Goal: Task Accomplishment & Management: Manage account settings

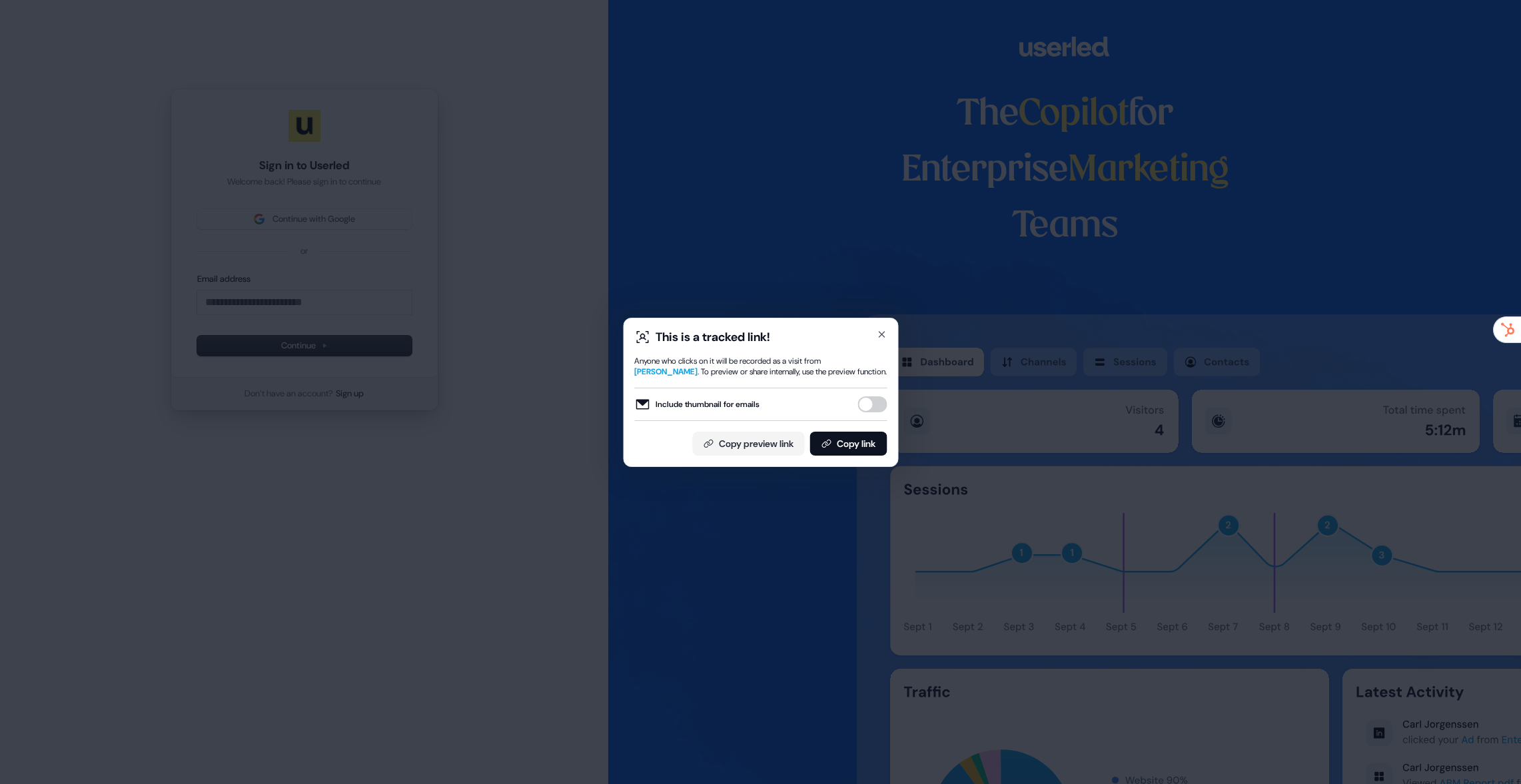
click at [522, 244] on div "This is a tracked link! Anyone who clicks on it will be recorded as a visit fro…" at bounding box center [760, 392] width 1521 height 784
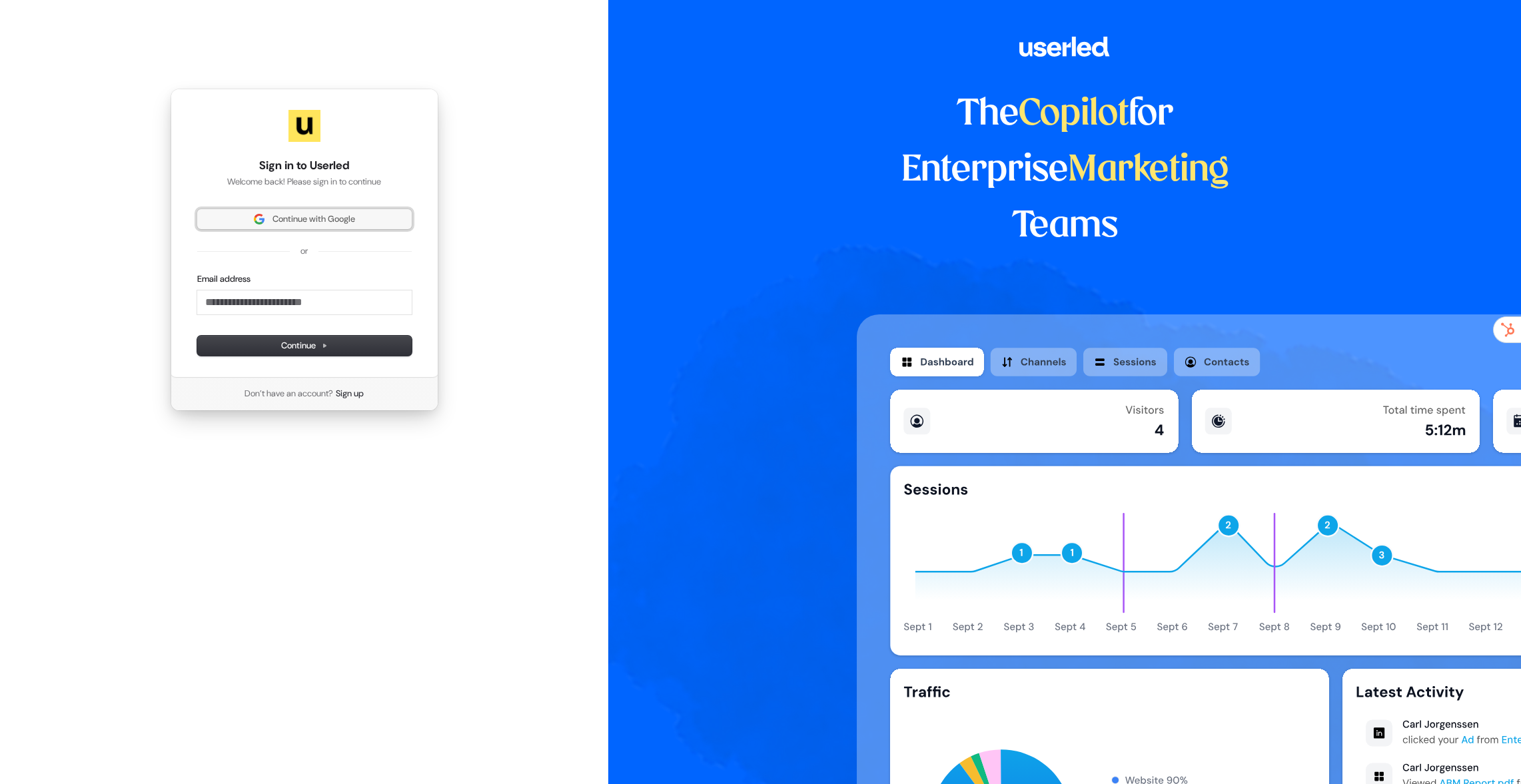
click at [339, 213] on button "Continue with Google" at bounding box center [305, 219] width 215 height 20
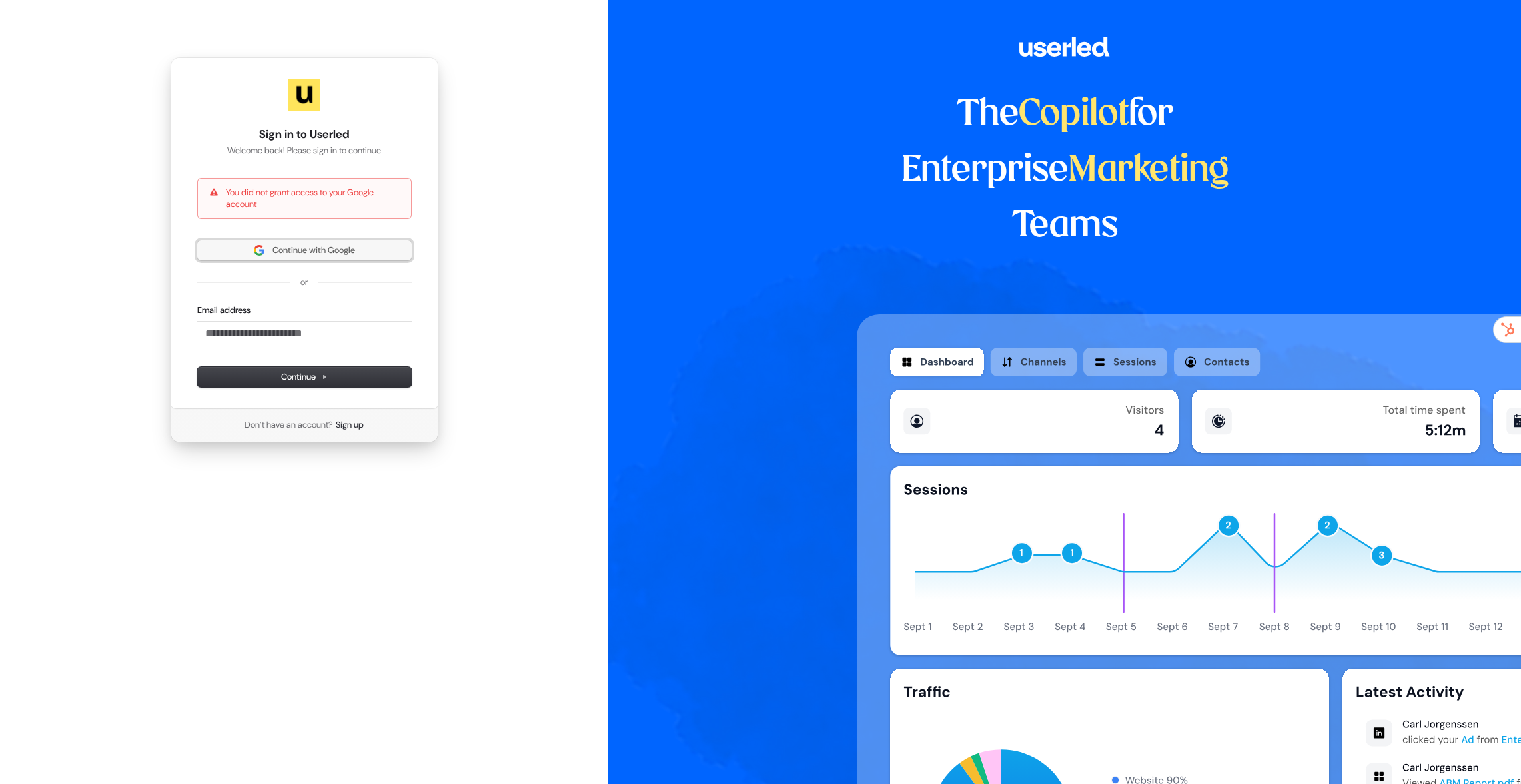
click at [303, 248] on span "Continue with Google" at bounding box center [314, 250] width 83 height 12
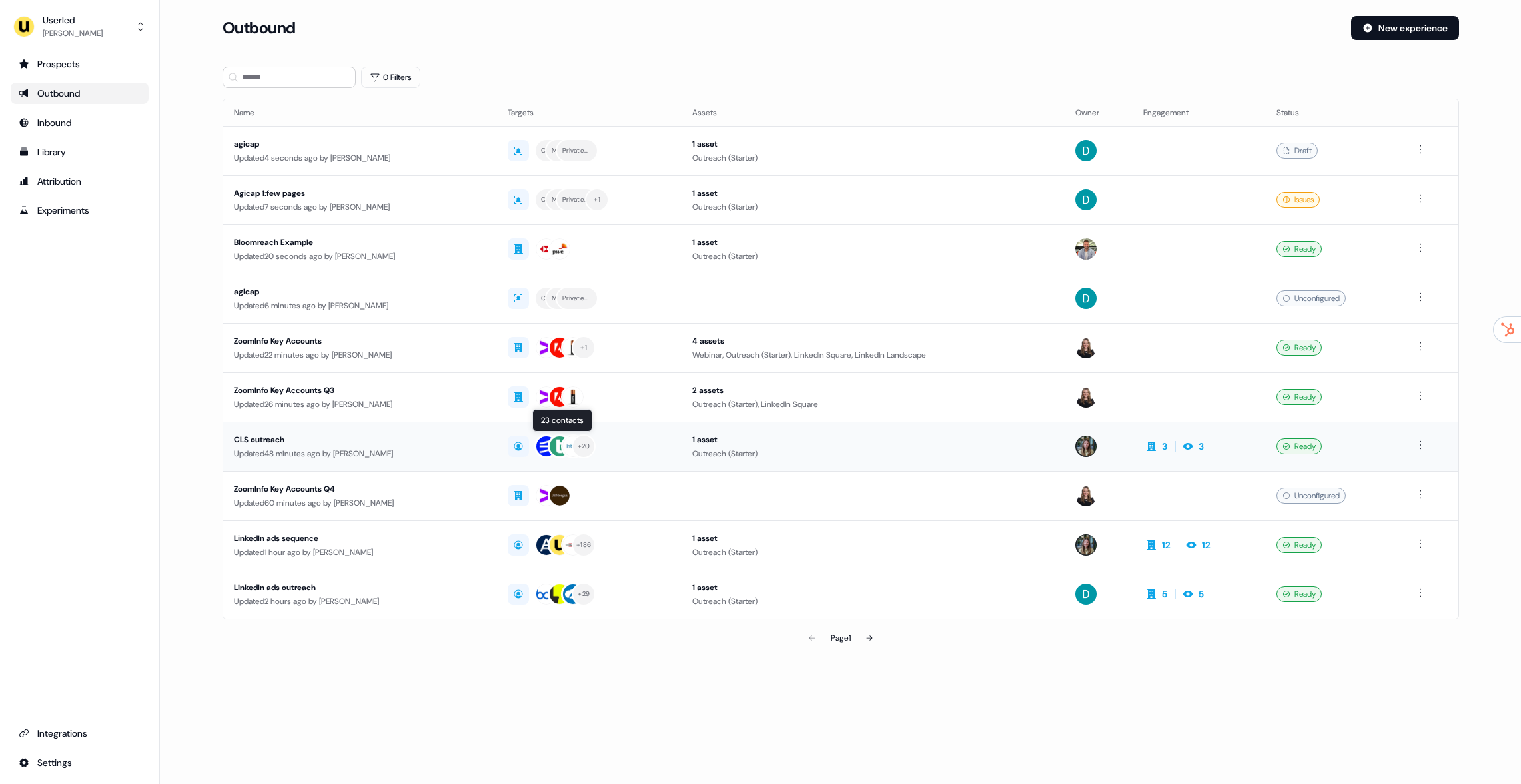
click at [427, 426] on td "CLS outreach Updated 48 minutes ago by [PERSON_NAME]" at bounding box center [360, 446] width 275 height 49
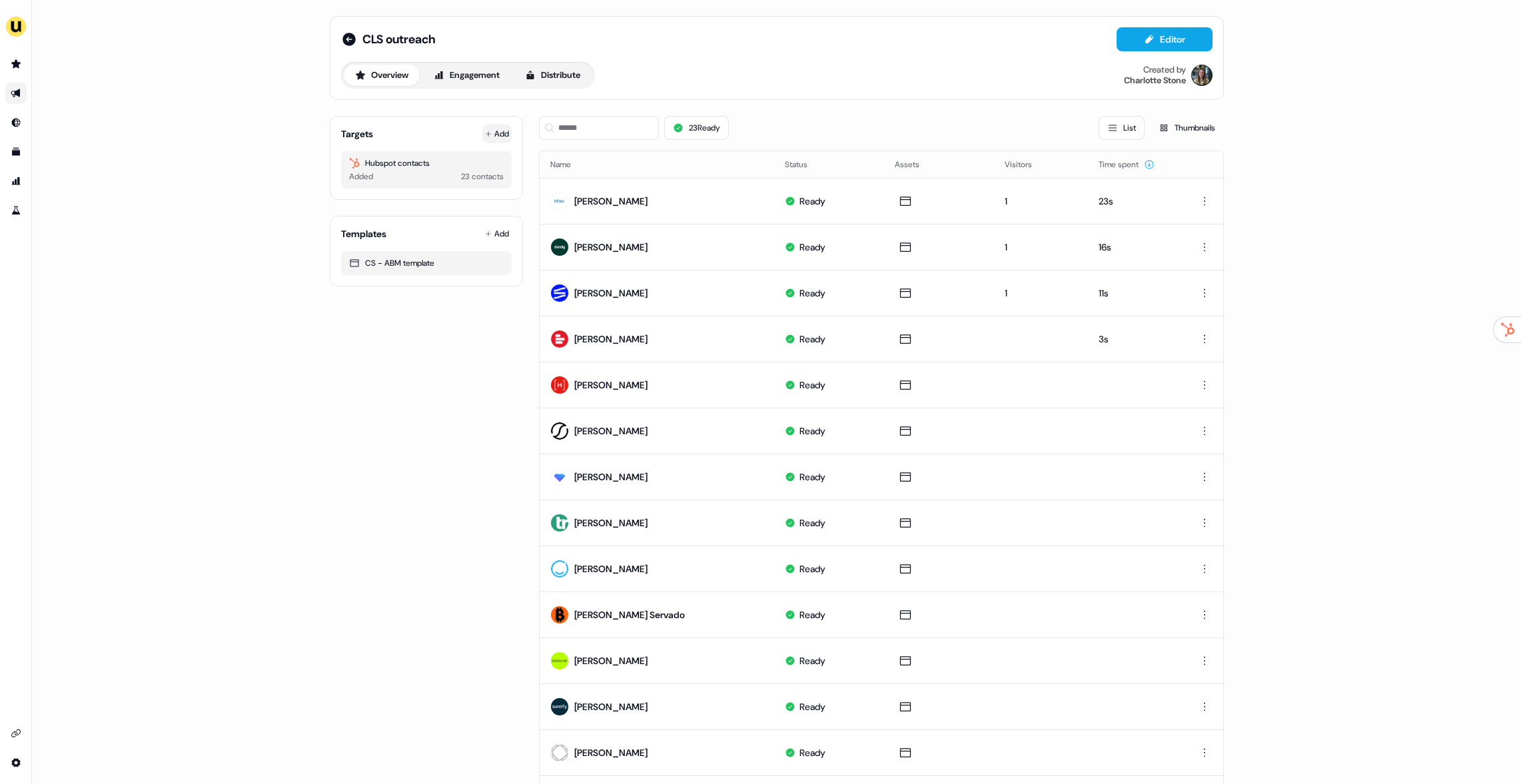
click at [491, 133] on button "Add" at bounding box center [497, 134] width 30 height 19
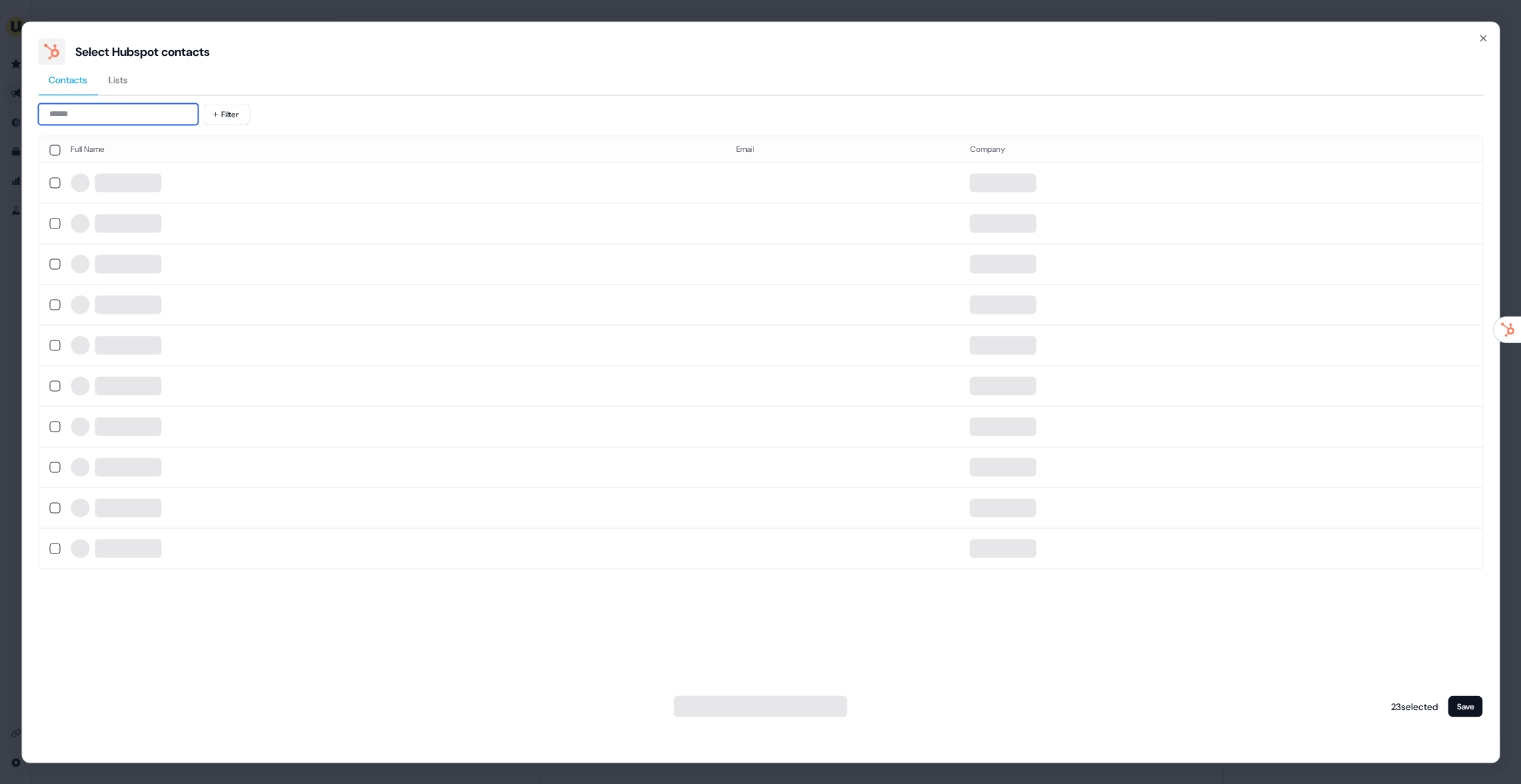
click at [101, 102] on div "Contacts Lists Filter Full Name Email Company 23 selected Save" at bounding box center [760, 391] width 1445 height 652
paste input "**********"
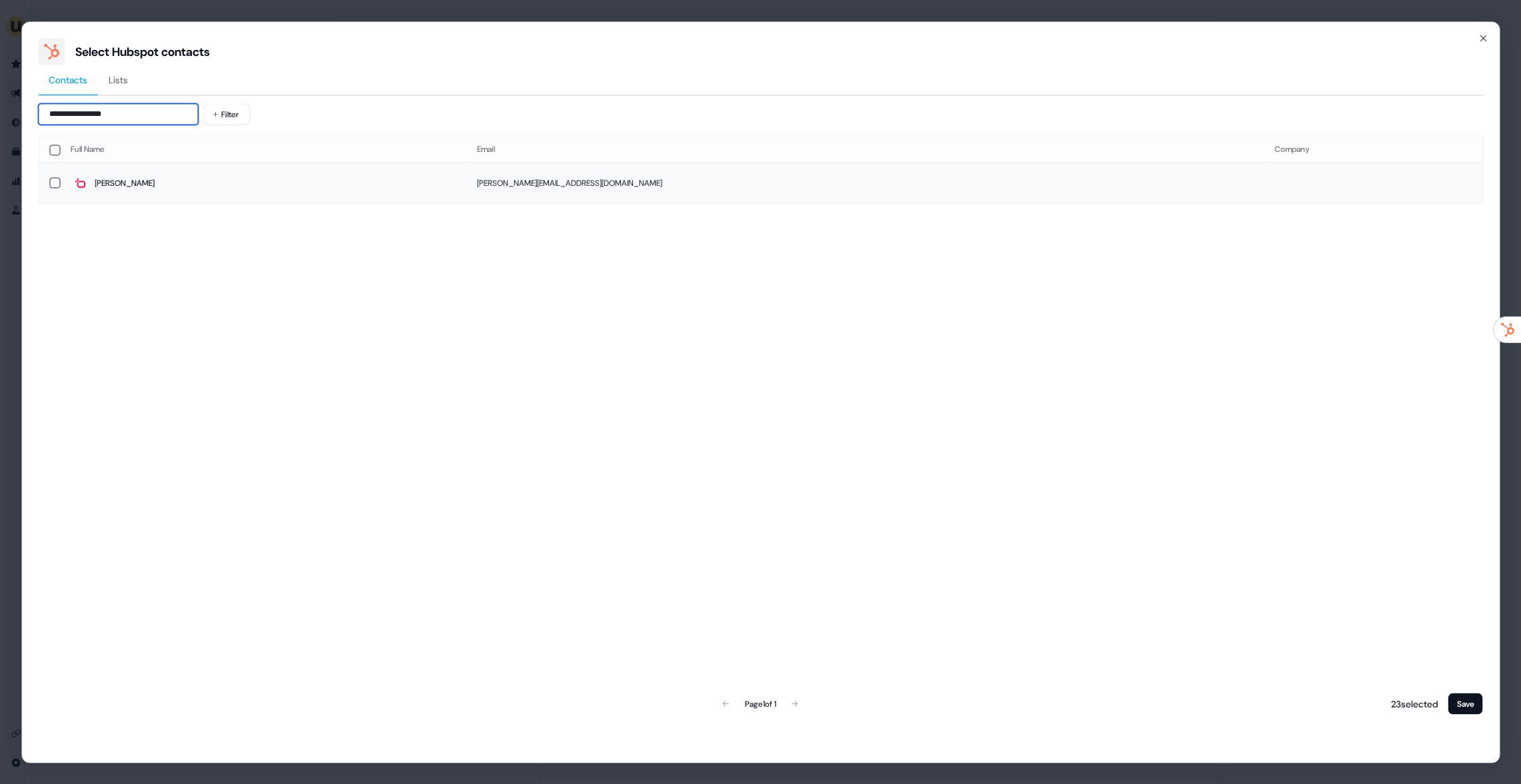
type input "**********"
click at [241, 198] on td "Andrea" at bounding box center [263, 183] width 407 height 40
click at [1460, 703] on button "Save" at bounding box center [1465, 703] width 35 height 22
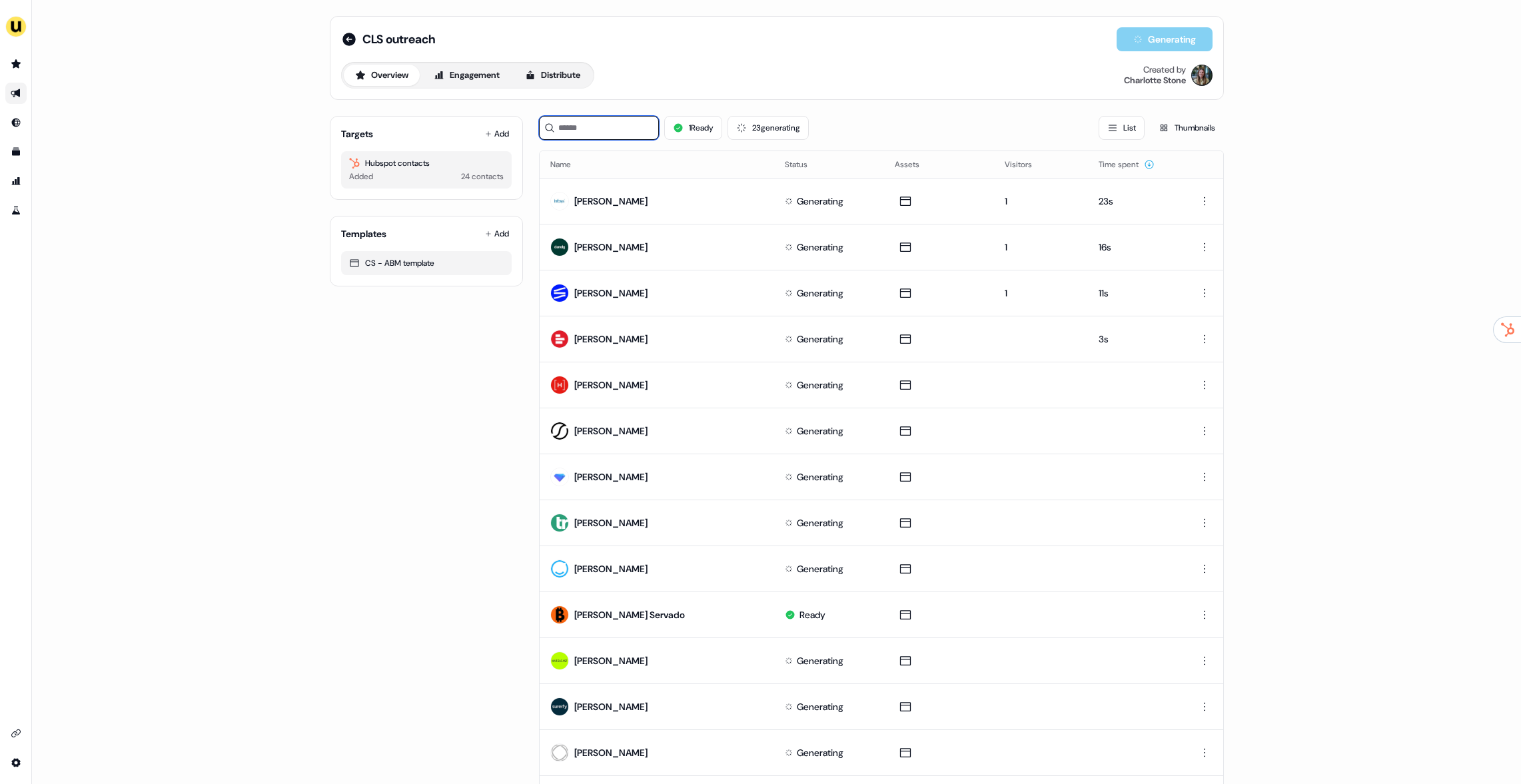
click at [639, 128] on input at bounding box center [599, 128] width 120 height 24
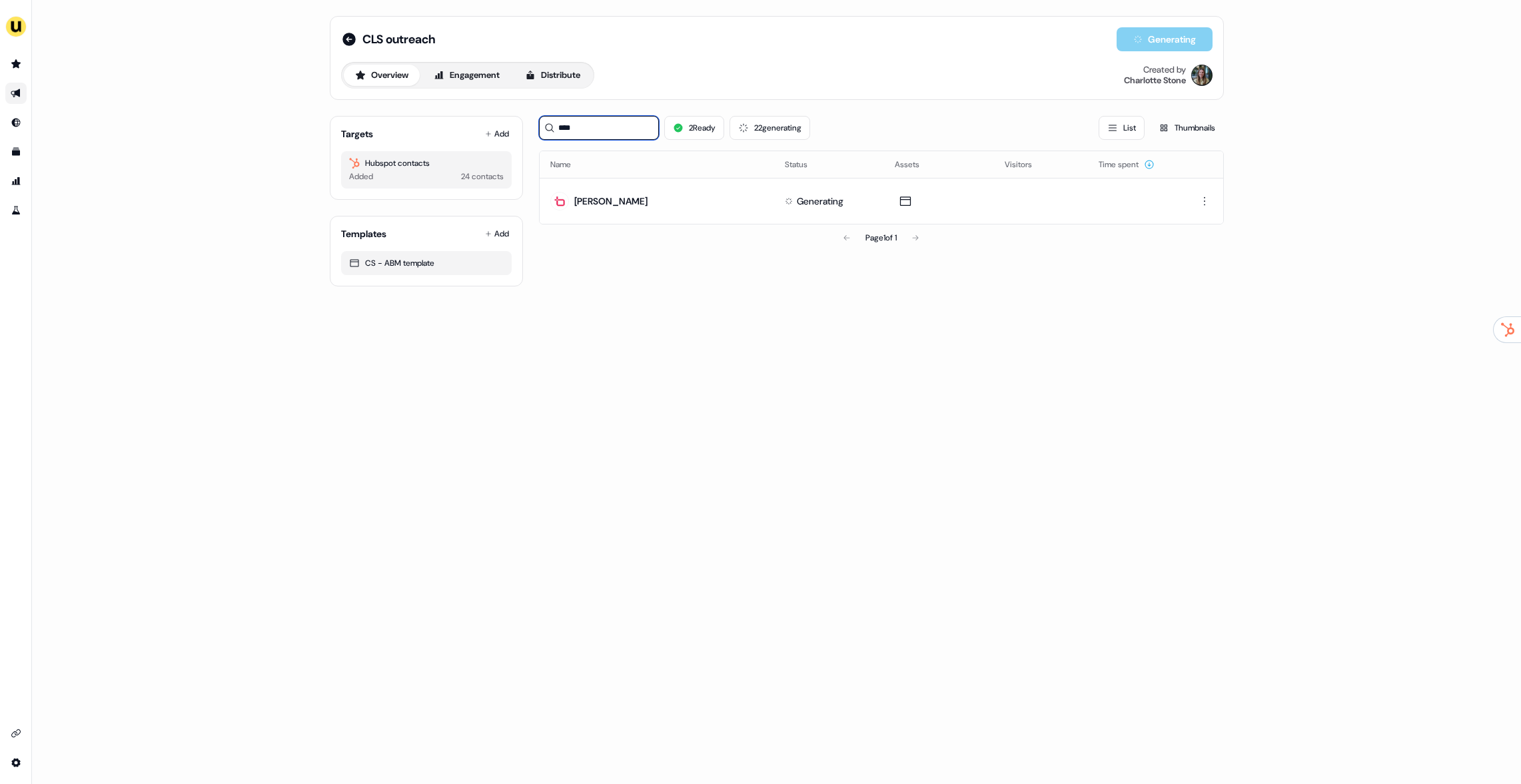
type input "****"
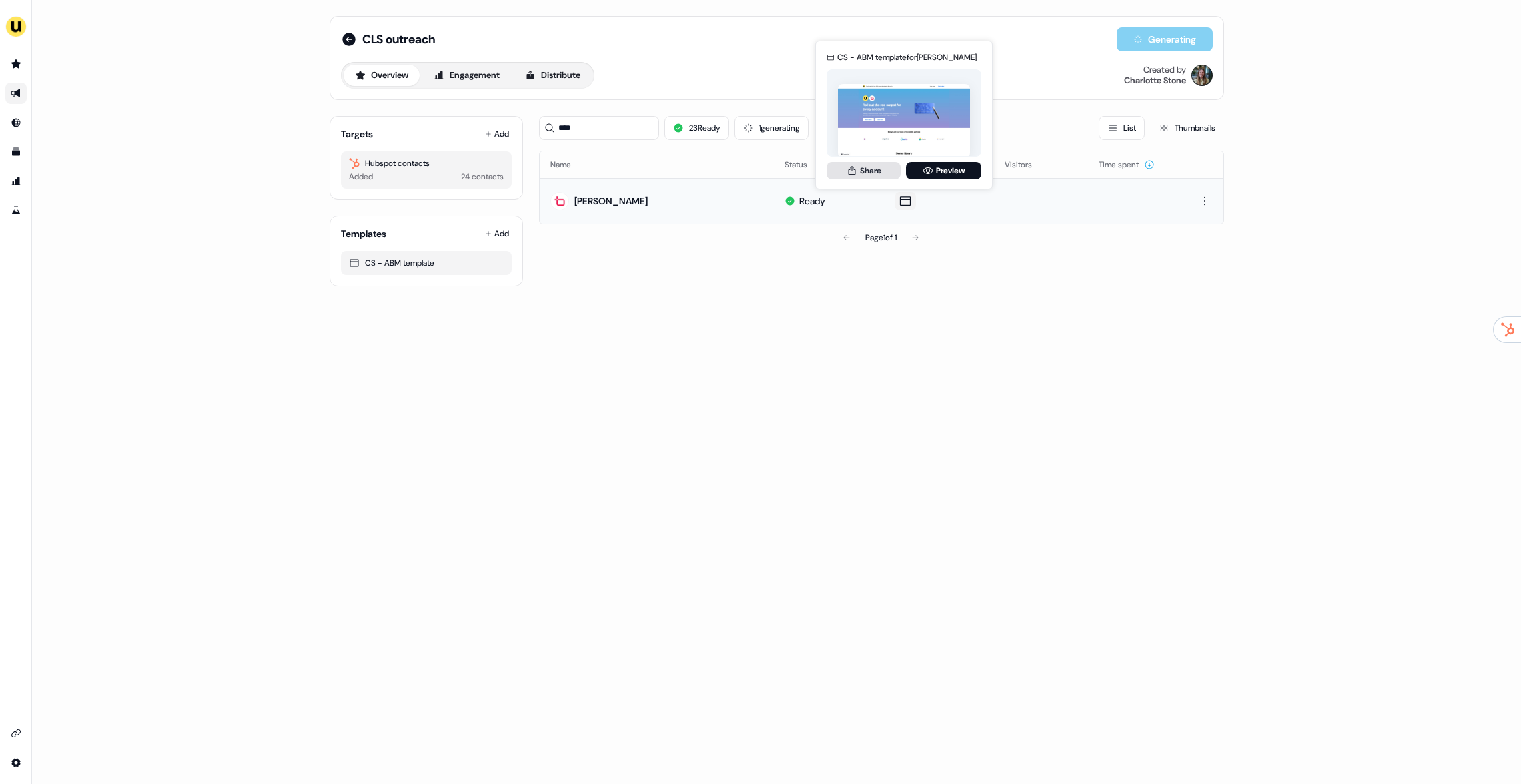
click at [847, 169] on icon at bounding box center [852, 170] width 11 height 11
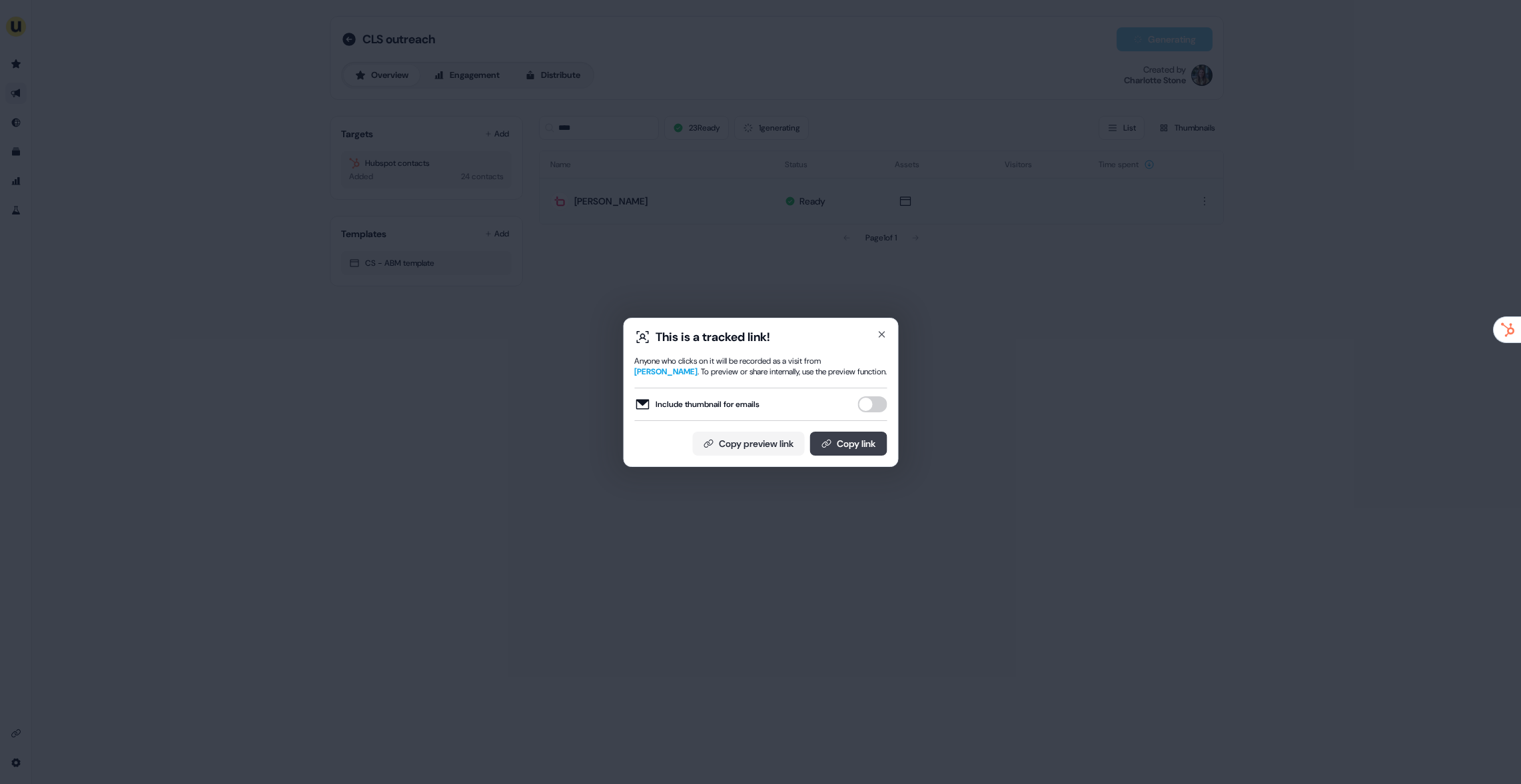
drag, startPoint x: 872, startPoint y: 406, endPoint x: 866, endPoint y: 433, distance: 27.7
click at [872, 406] on button "Include thumbnail for emails" at bounding box center [872, 404] width 30 height 16
click at [860, 451] on button "Copy link" at bounding box center [848, 443] width 77 height 24
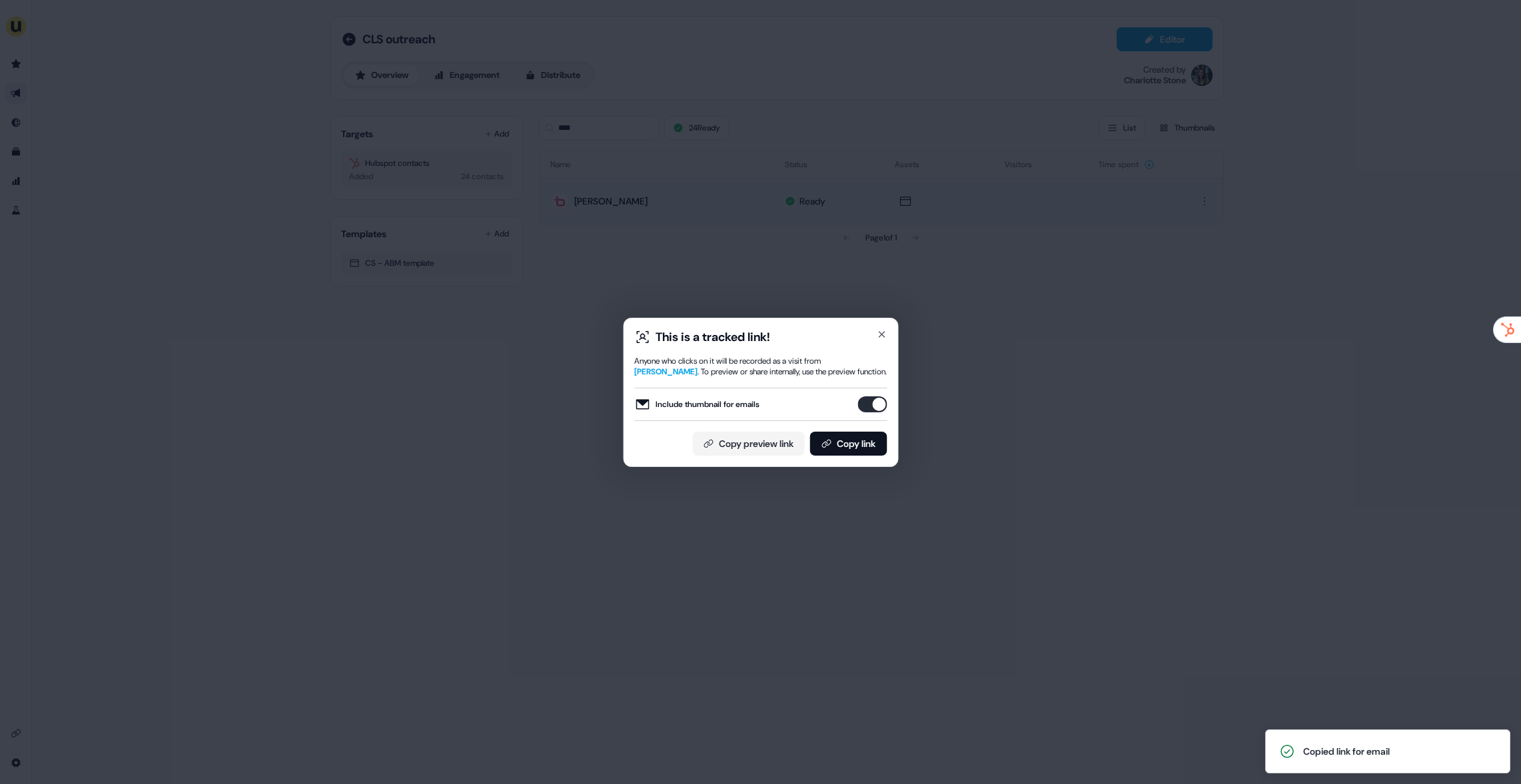
click at [1059, 262] on div "This is a tracked link! Anyone who clicks on it will be recorded as a visit fro…" at bounding box center [760, 392] width 1521 height 784
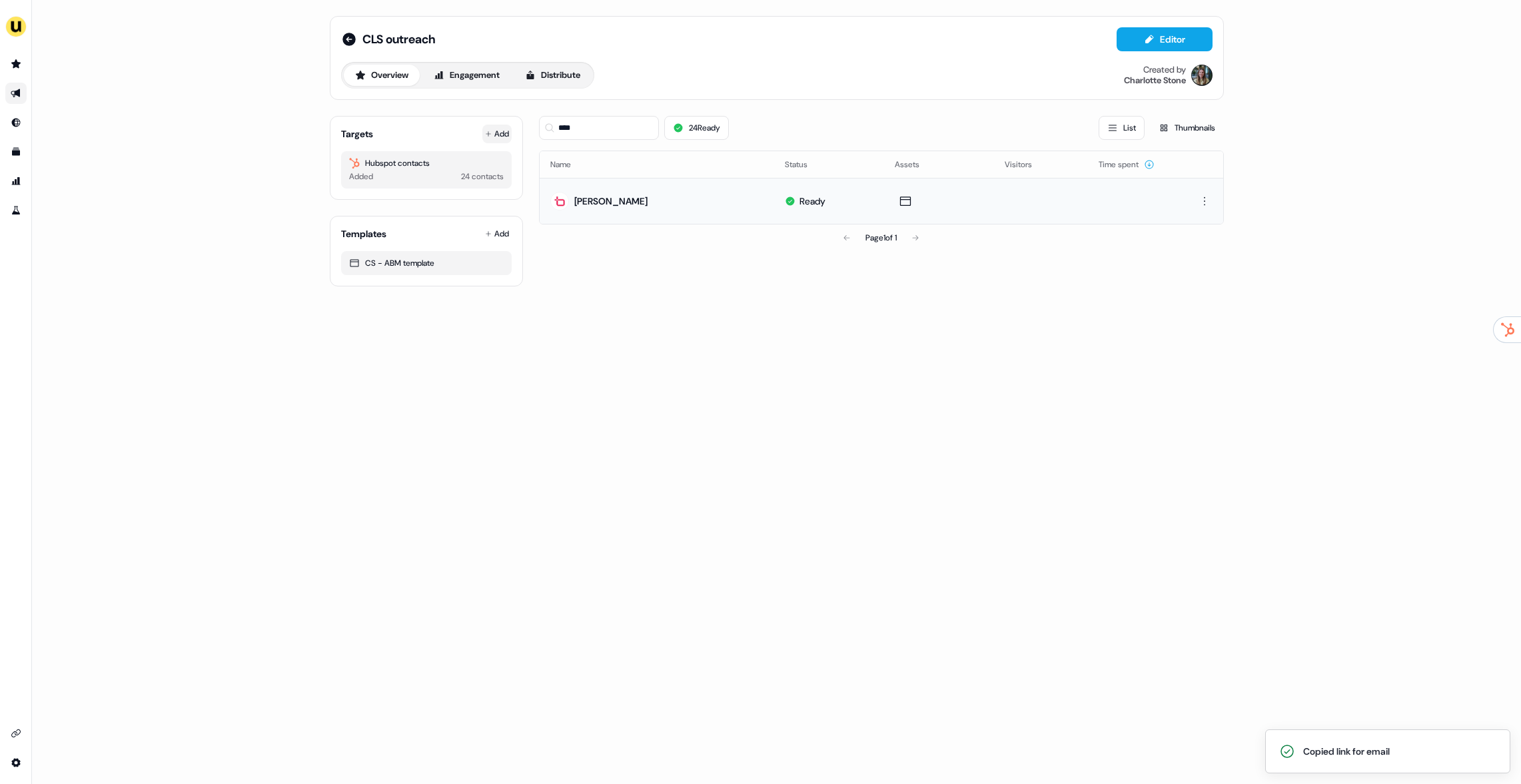
click at [489, 140] on button "Add" at bounding box center [497, 134] width 30 height 19
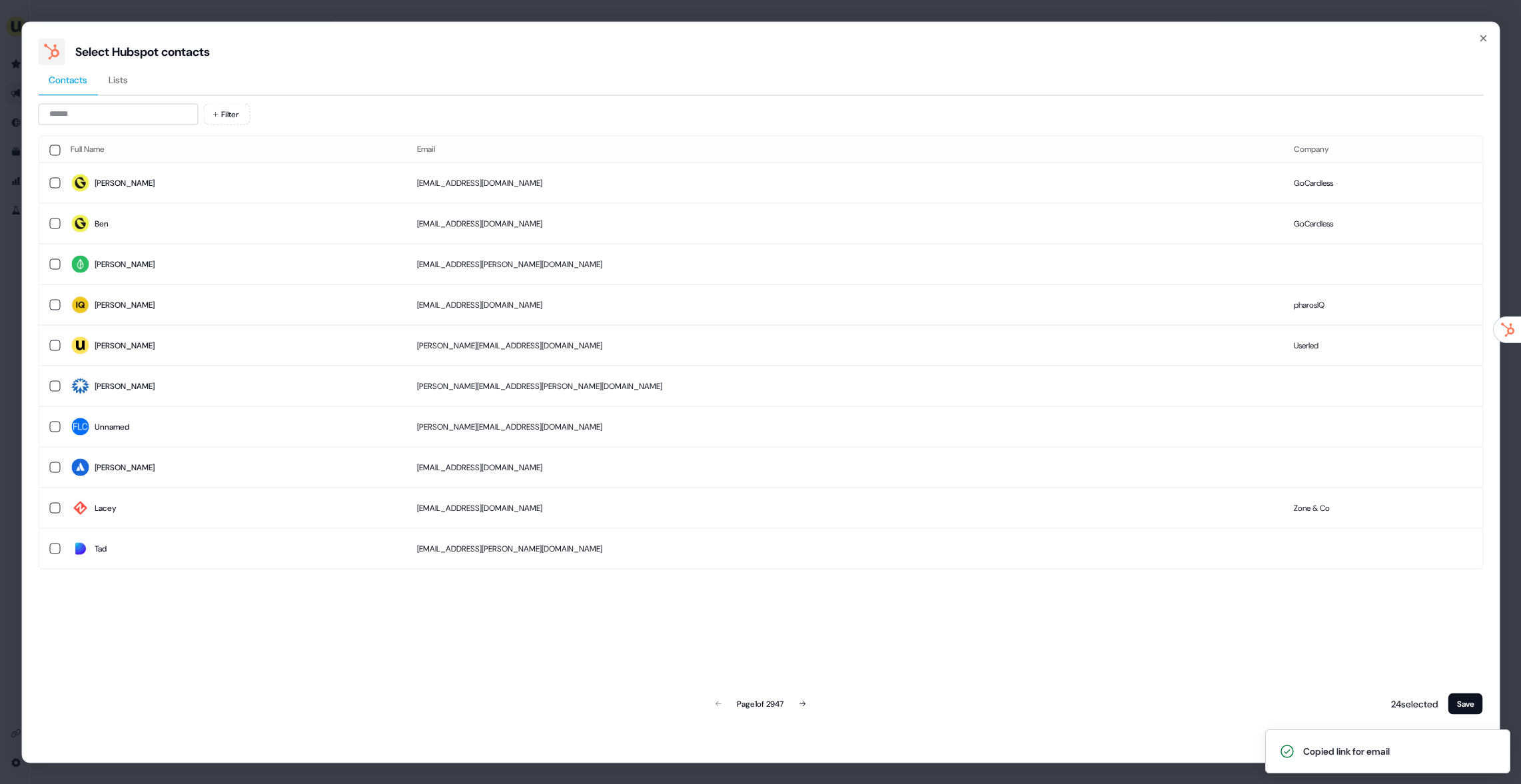
click at [143, 128] on div "Filter Full Name Email Company Robert rbramley@gocardless.com GoCardless Ben bj…" at bounding box center [760, 409] width 1445 height 613
click at [147, 119] on input at bounding box center [118, 114] width 160 height 22
paste input "**********"
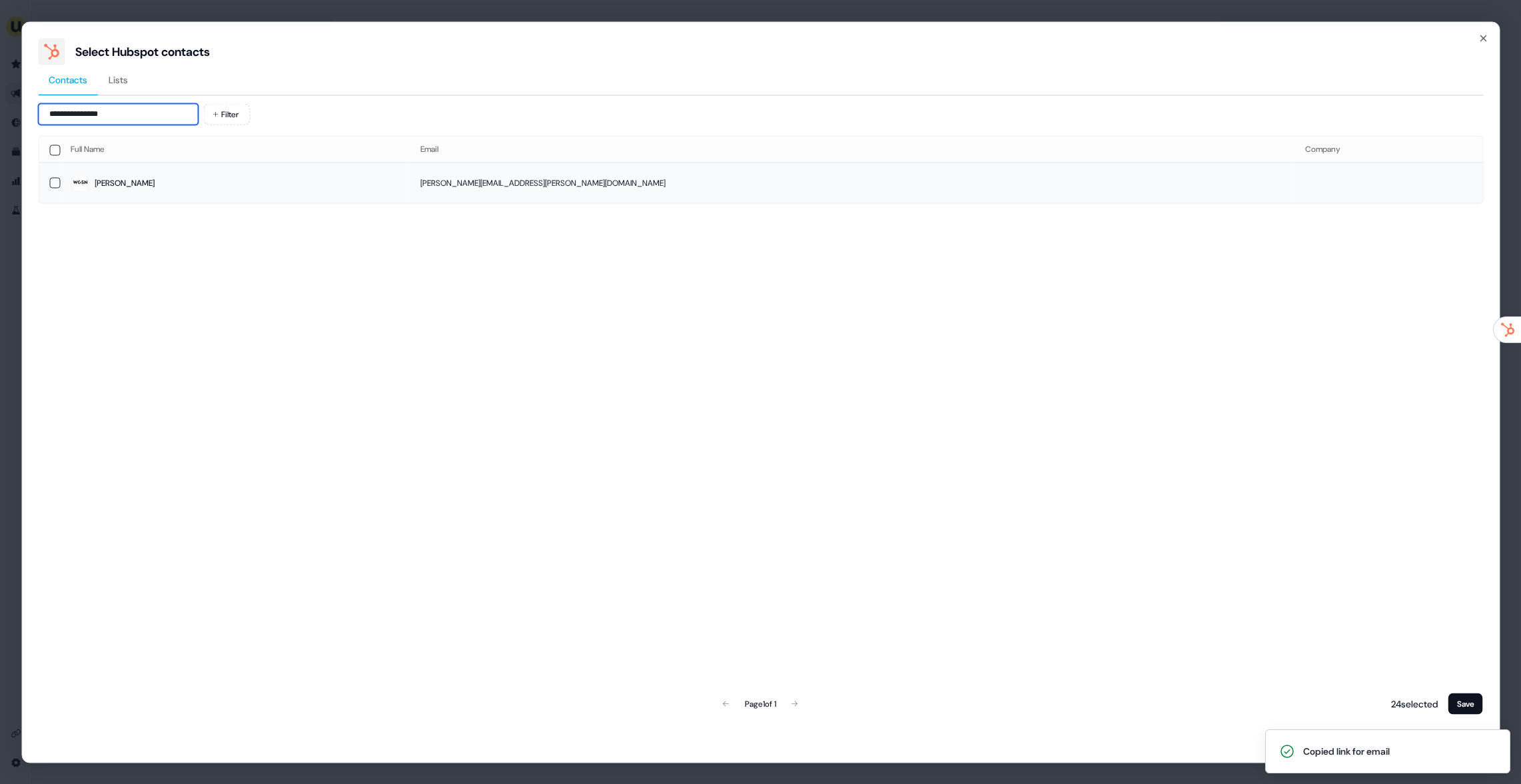
type input "**********"
click at [156, 181] on span "Harriet" at bounding box center [235, 183] width 329 height 19
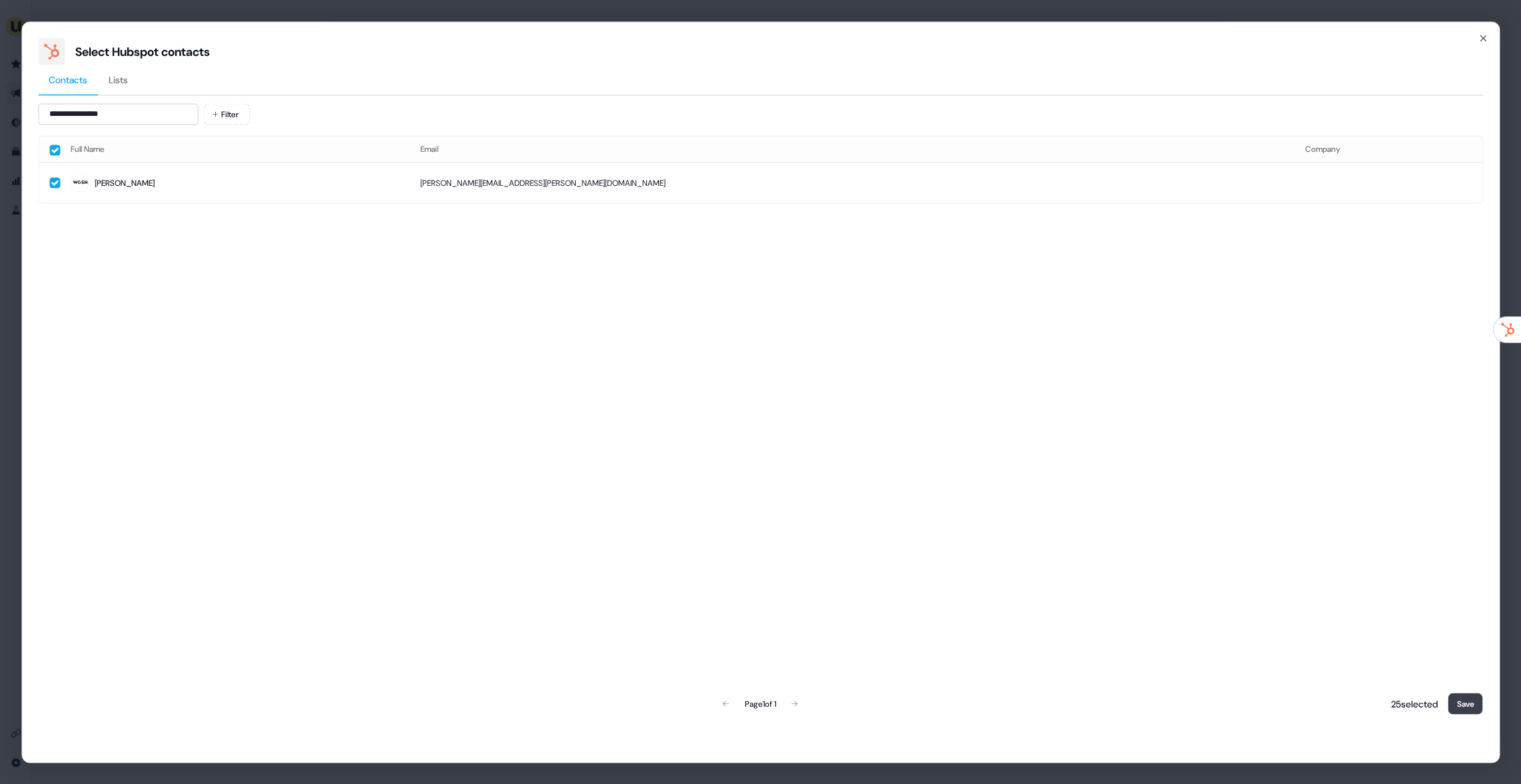
click at [1473, 710] on button "Save" at bounding box center [1465, 703] width 35 height 22
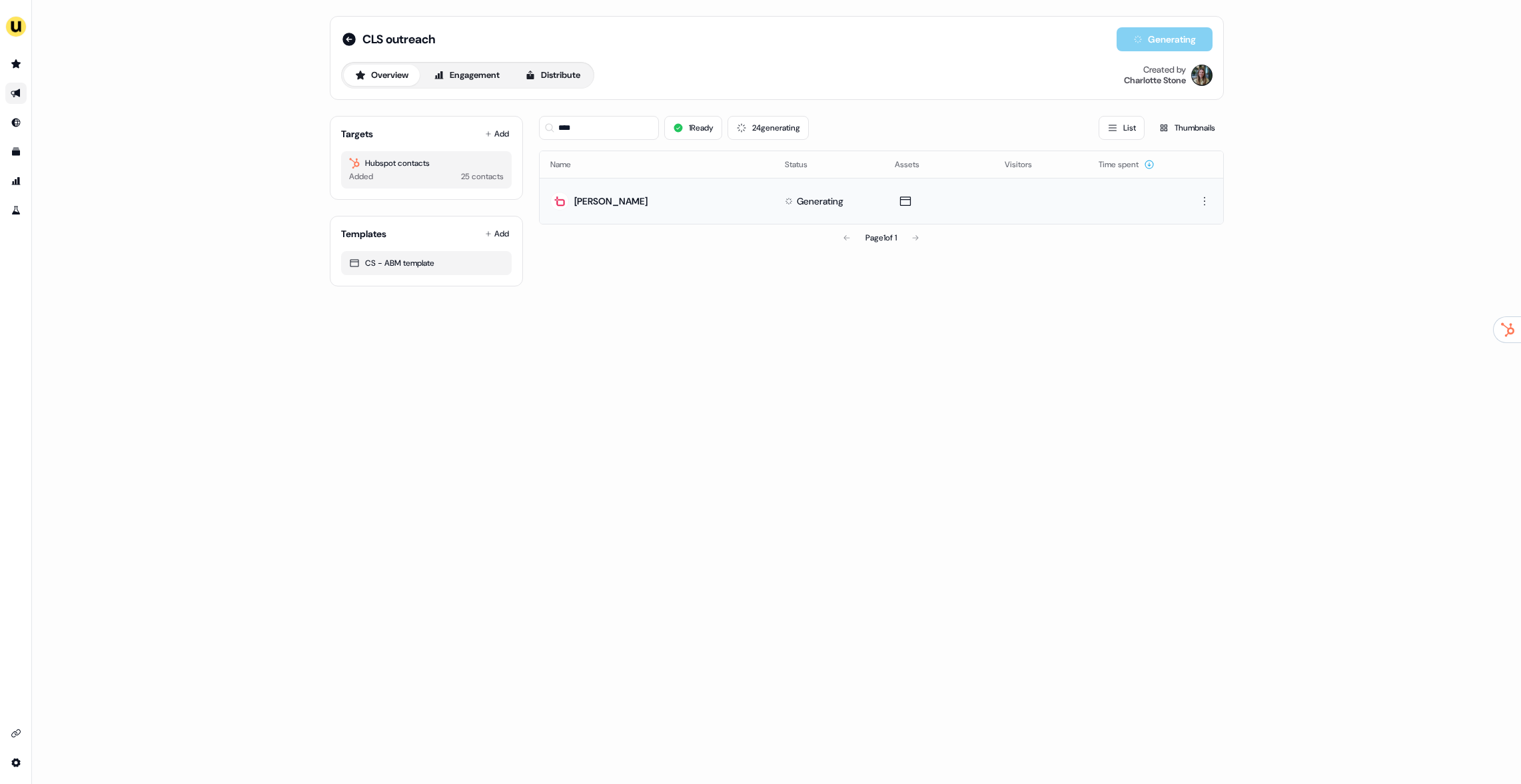
drag, startPoint x: 787, startPoint y: 360, endPoint x: 797, endPoint y: 349, distance: 14.9
click at [790, 356] on div "CLS outreach Generating Overview Engagement Distribute Created by Charlotte Sto…" at bounding box center [776, 392] width 1489 height 784
drag, startPoint x: 605, startPoint y: 132, endPoint x: 536, endPoint y: 125, distance: 69.4
click at [536, 125] on div "Targets Add Hubspot contacts Added 25 contacts Templates Add CS - ABM template …" at bounding box center [777, 195] width 894 height 181
type input "****"
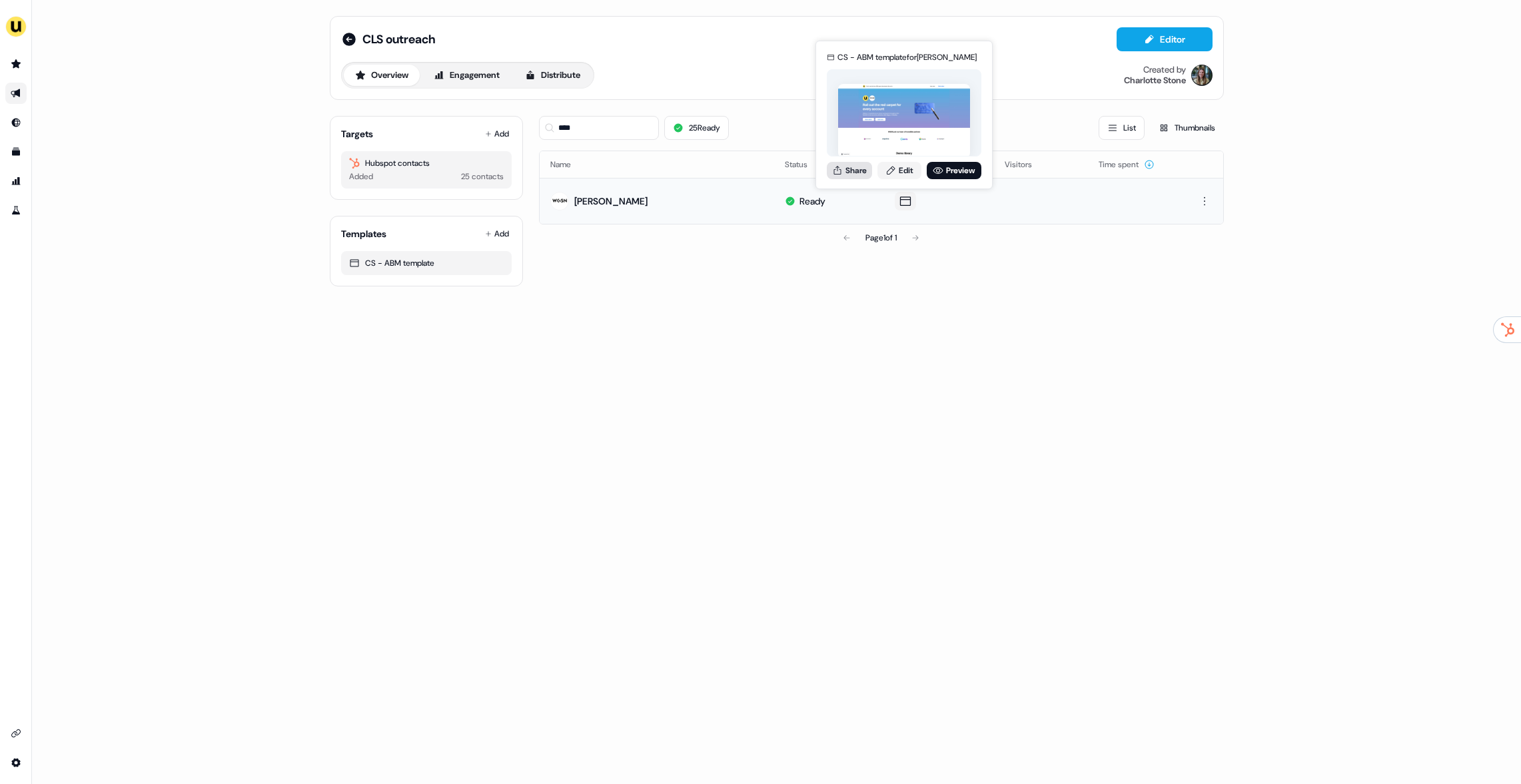
click at [860, 167] on button "Share" at bounding box center [849, 171] width 45 height 17
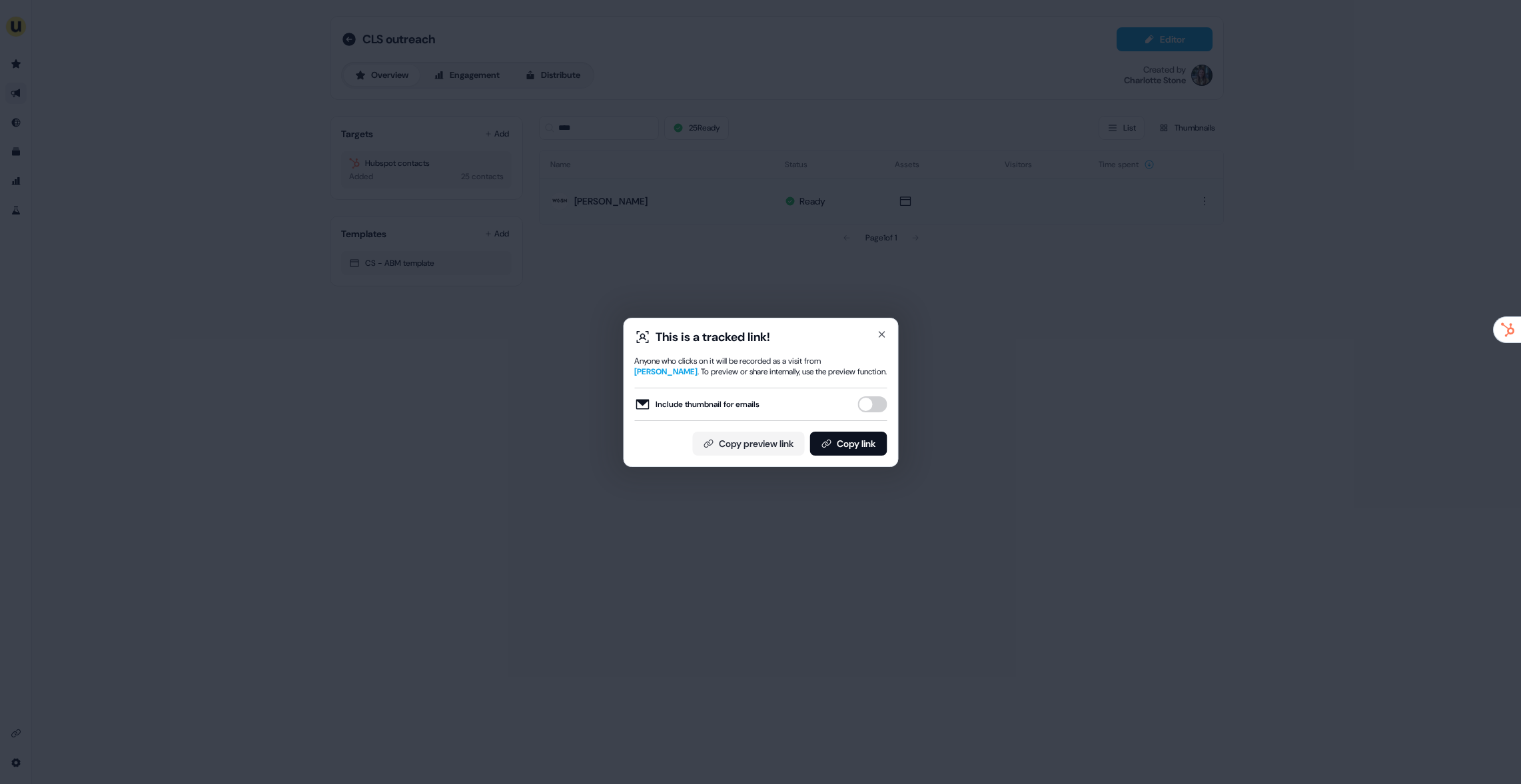
drag, startPoint x: 847, startPoint y: 442, endPoint x: 931, endPoint y: 376, distance: 106.8
click at [848, 442] on button "Copy link" at bounding box center [848, 443] width 77 height 24
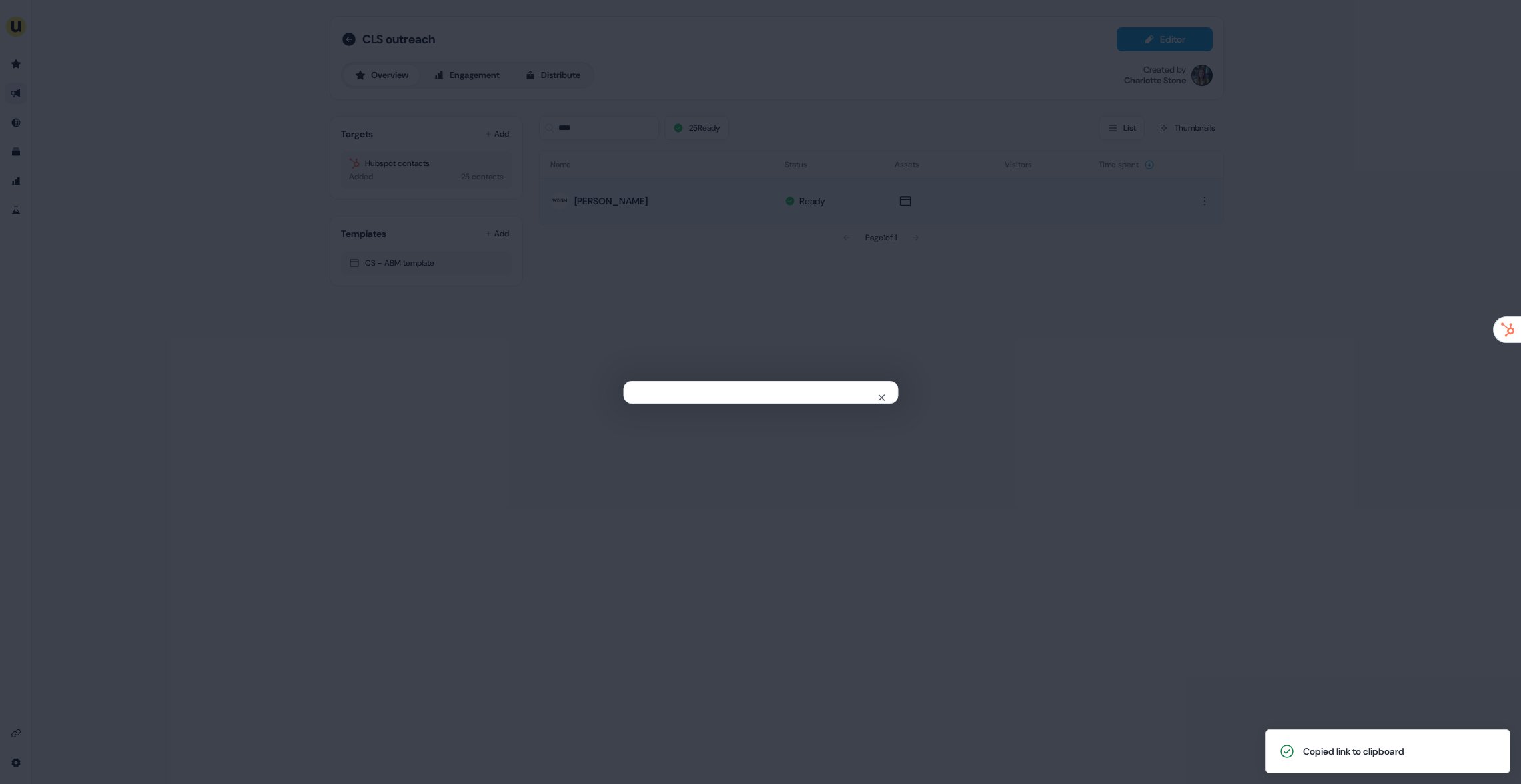
click at [411, 246] on div "Close" at bounding box center [760, 392] width 1521 height 784
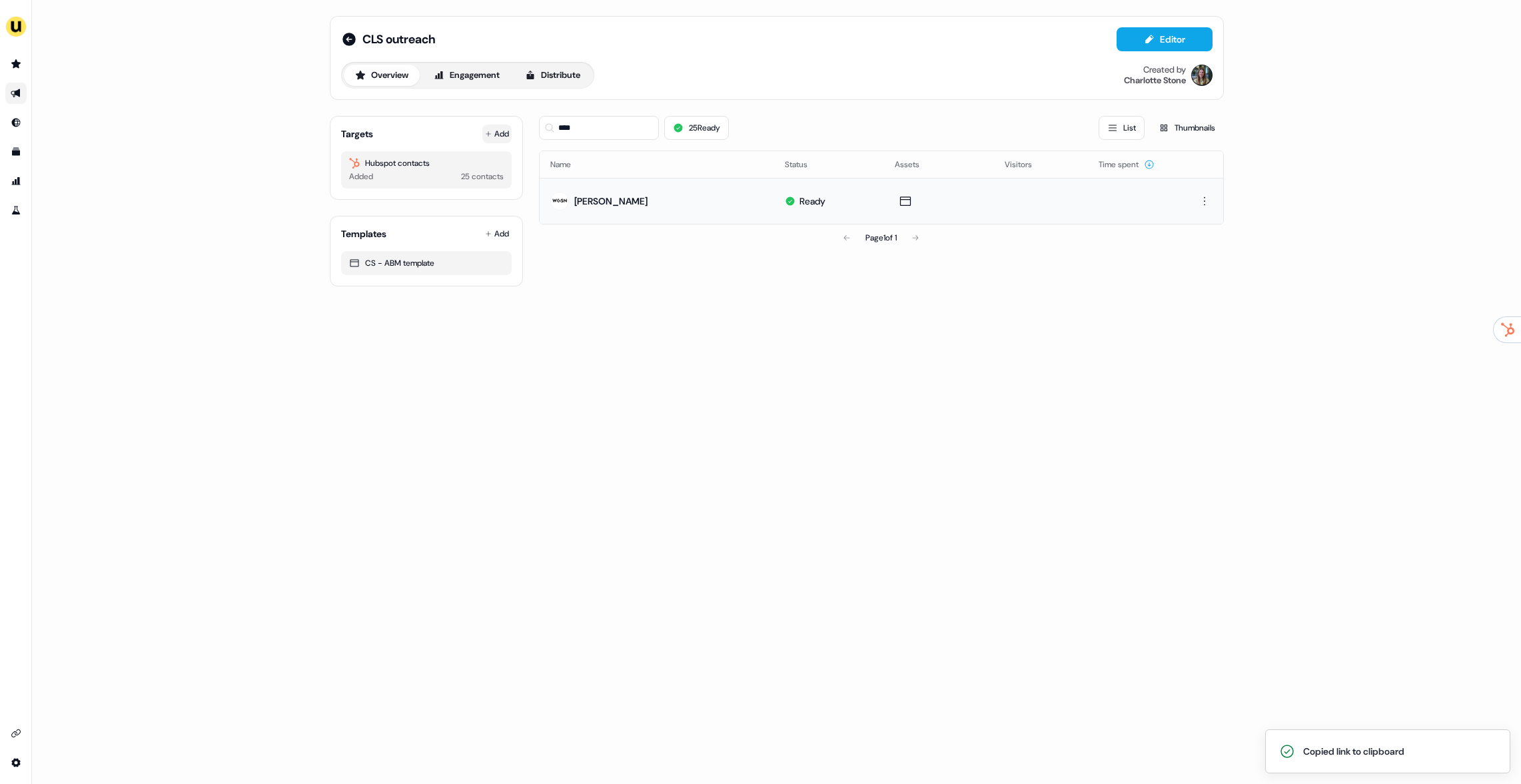
click at [492, 138] on button "Add" at bounding box center [497, 134] width 30 height 19
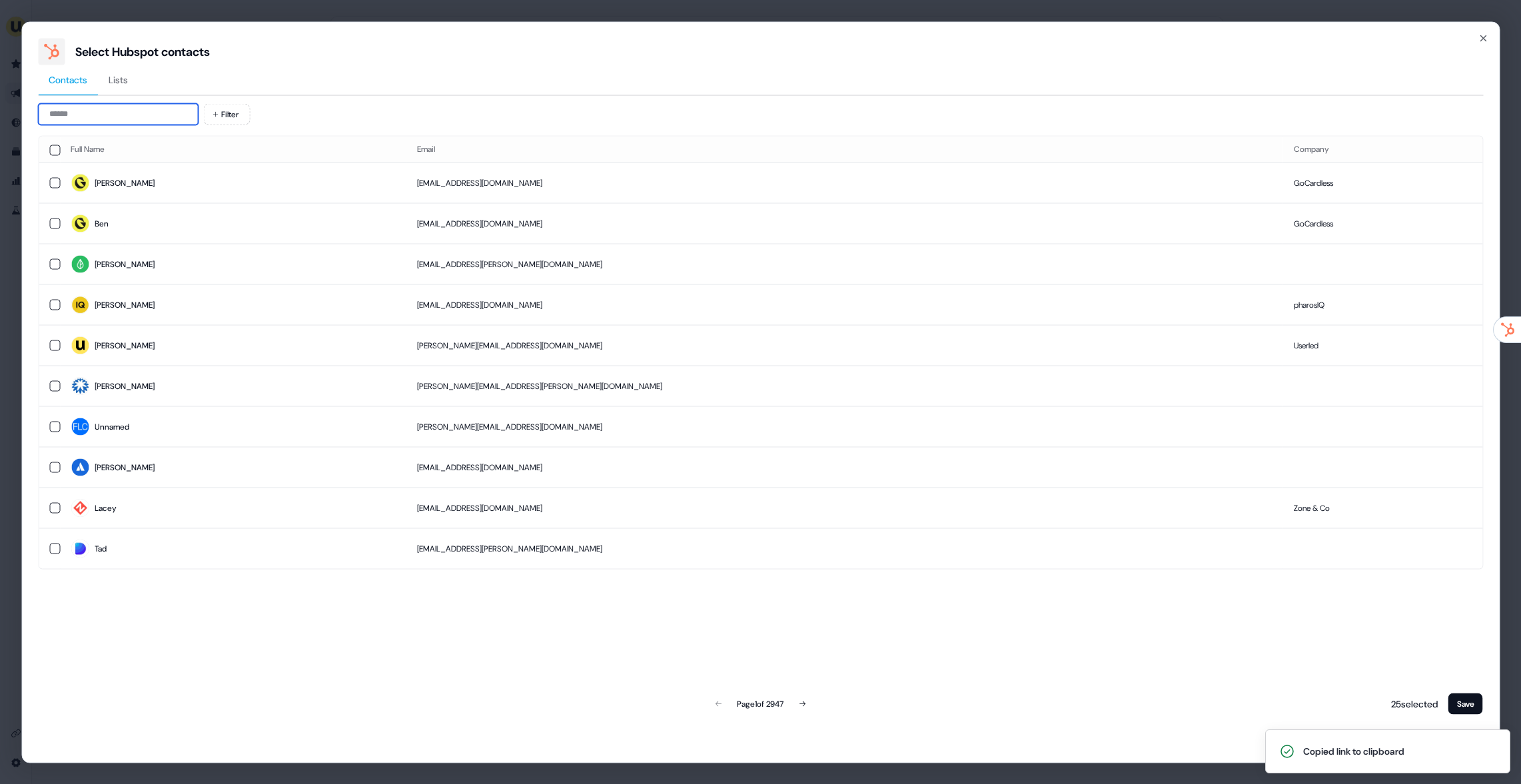
click at [166, 116] on input at bounding box center [118, 114] width 160 height 22
paste input "**********"
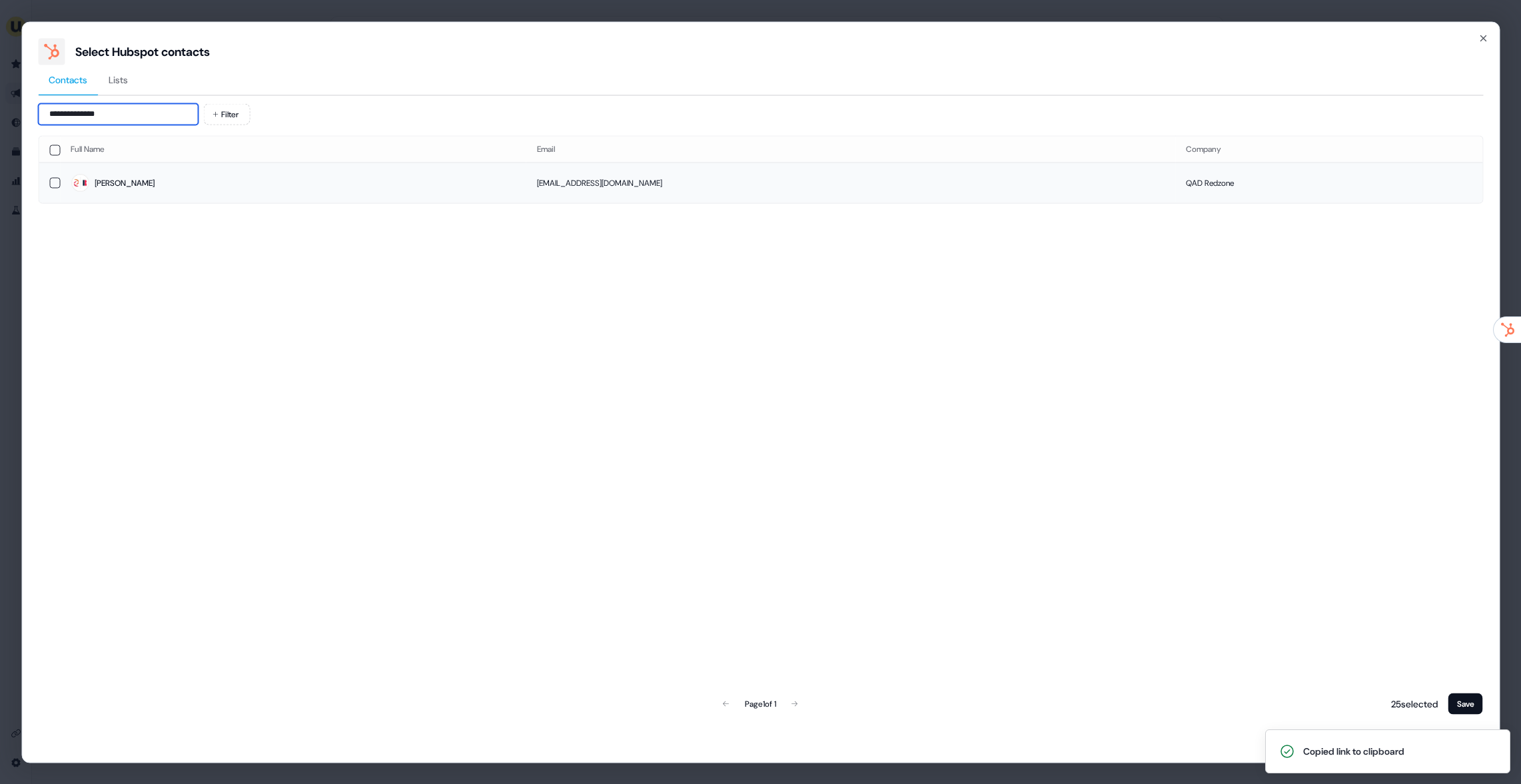
type input "**********"
click at [162, 176] on span "Susana" at bounding box center [293, 183] width 445 height 19
click at [1463, 700] on button "Save" at bounding box center [1465, 703] width 35 height 22
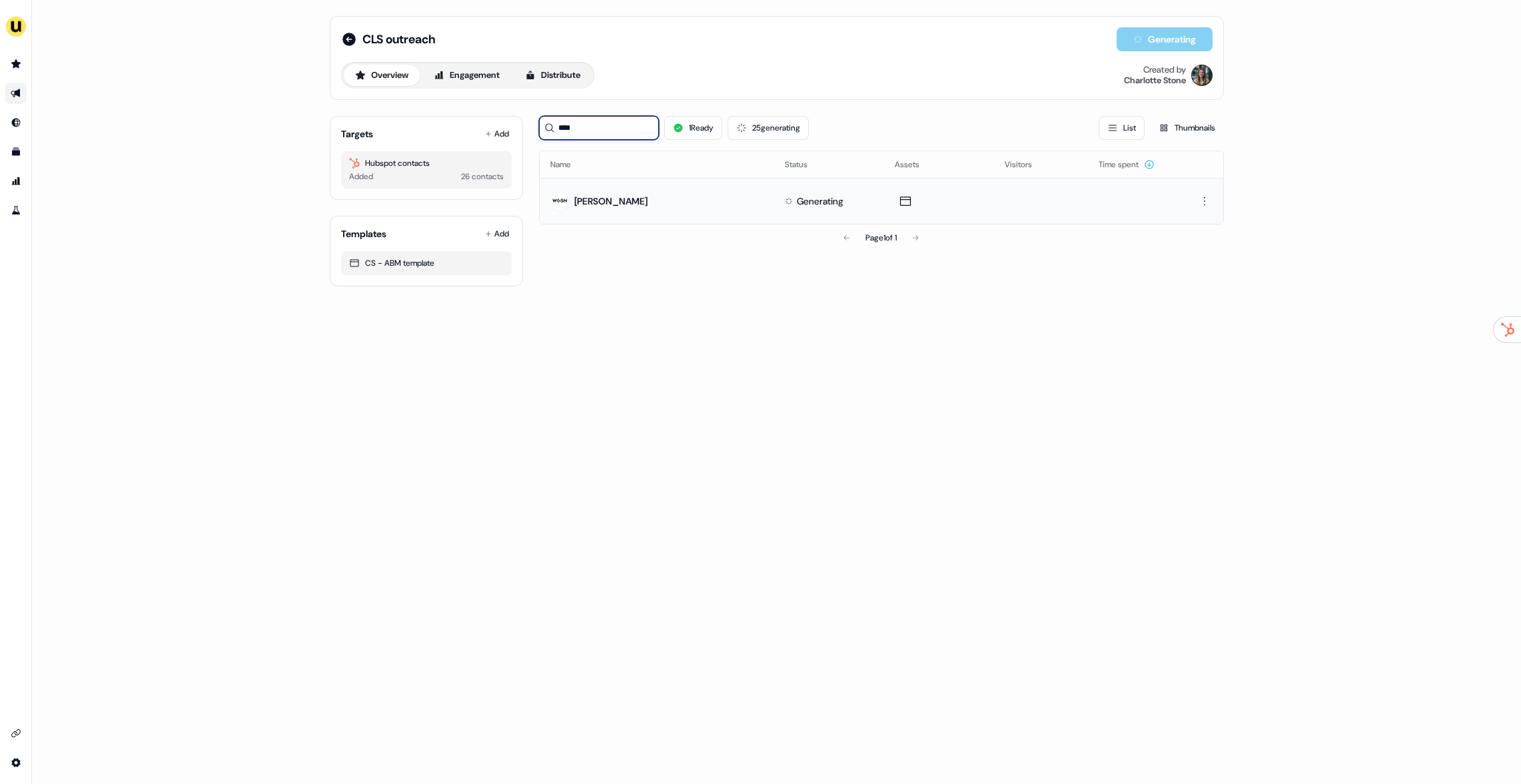
drag, startPoint x: 613, startPoint y: 136, endPoint x: 533, endPoint y: 126, distance: 80.6
click at [533, 126] on div "Targets Add Hubspot contacts Added 26 contacts Templates Add CS - ABM template …" at bounding box center [777, 195] width 894 height 181
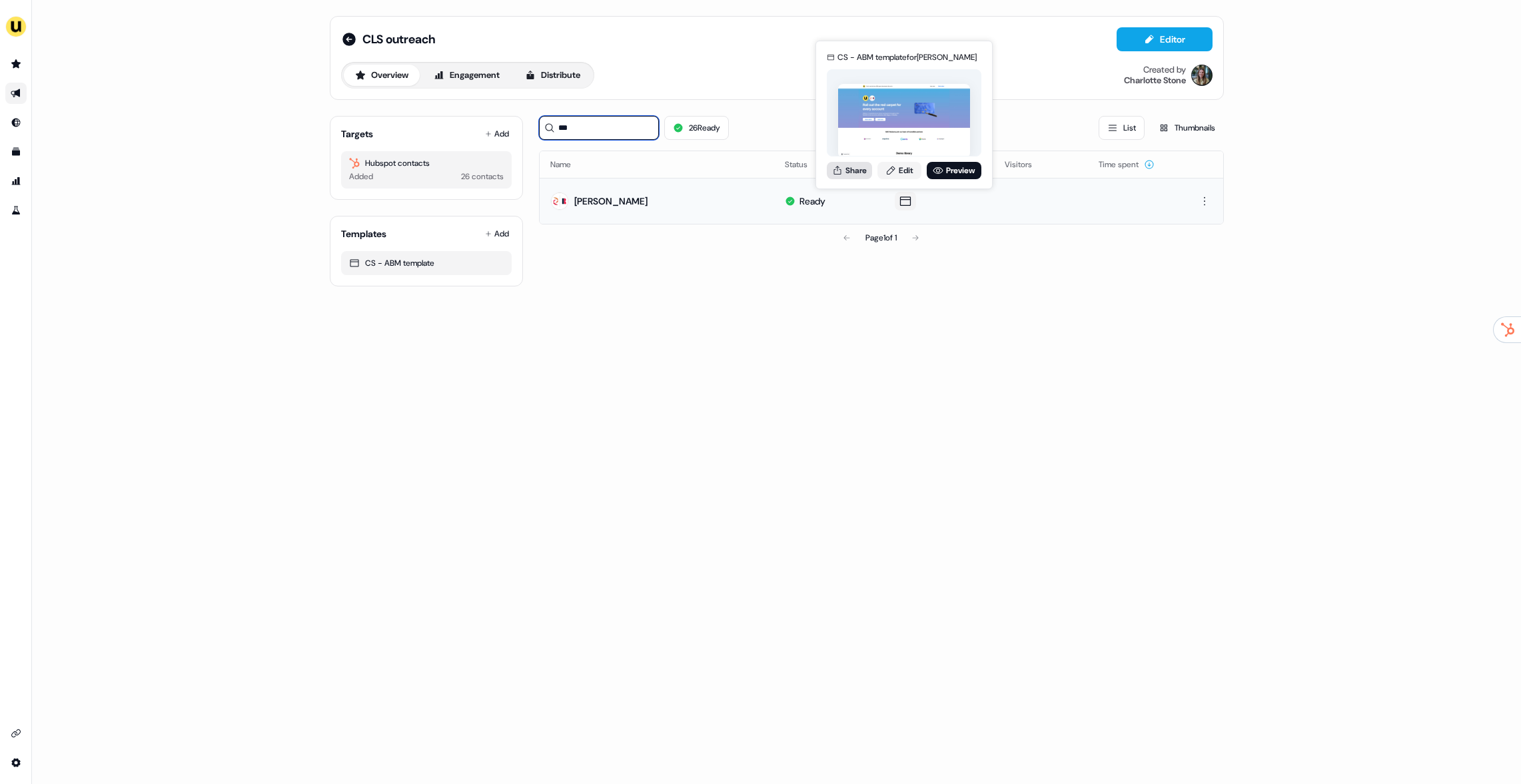
type input "***"
click at [850, 174] on button "Share" at bounding box center [849, 171] width 45 height 17
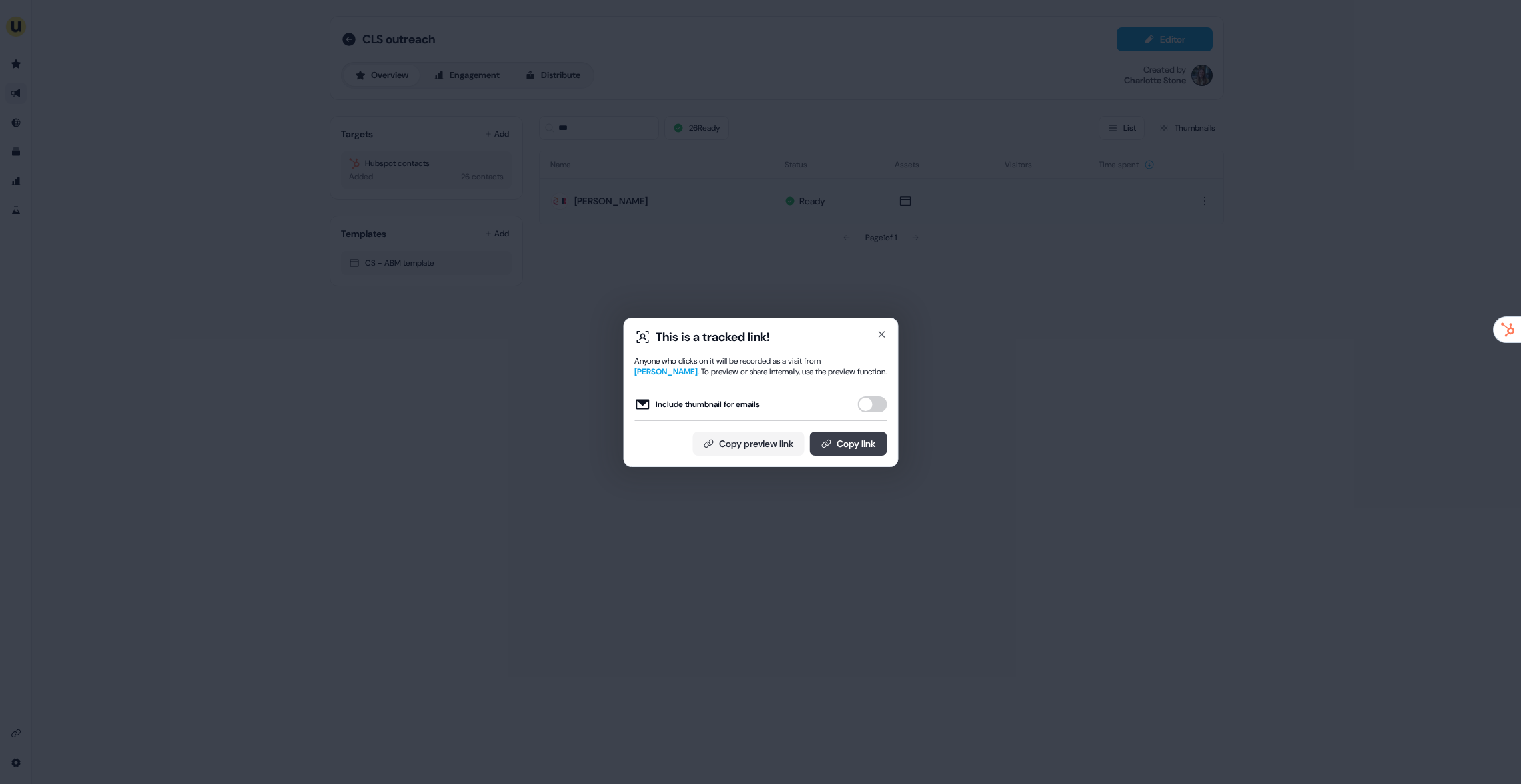
click at [877, 435] on button "Copy link" at bounding box center [848, 443] width 77 height 24
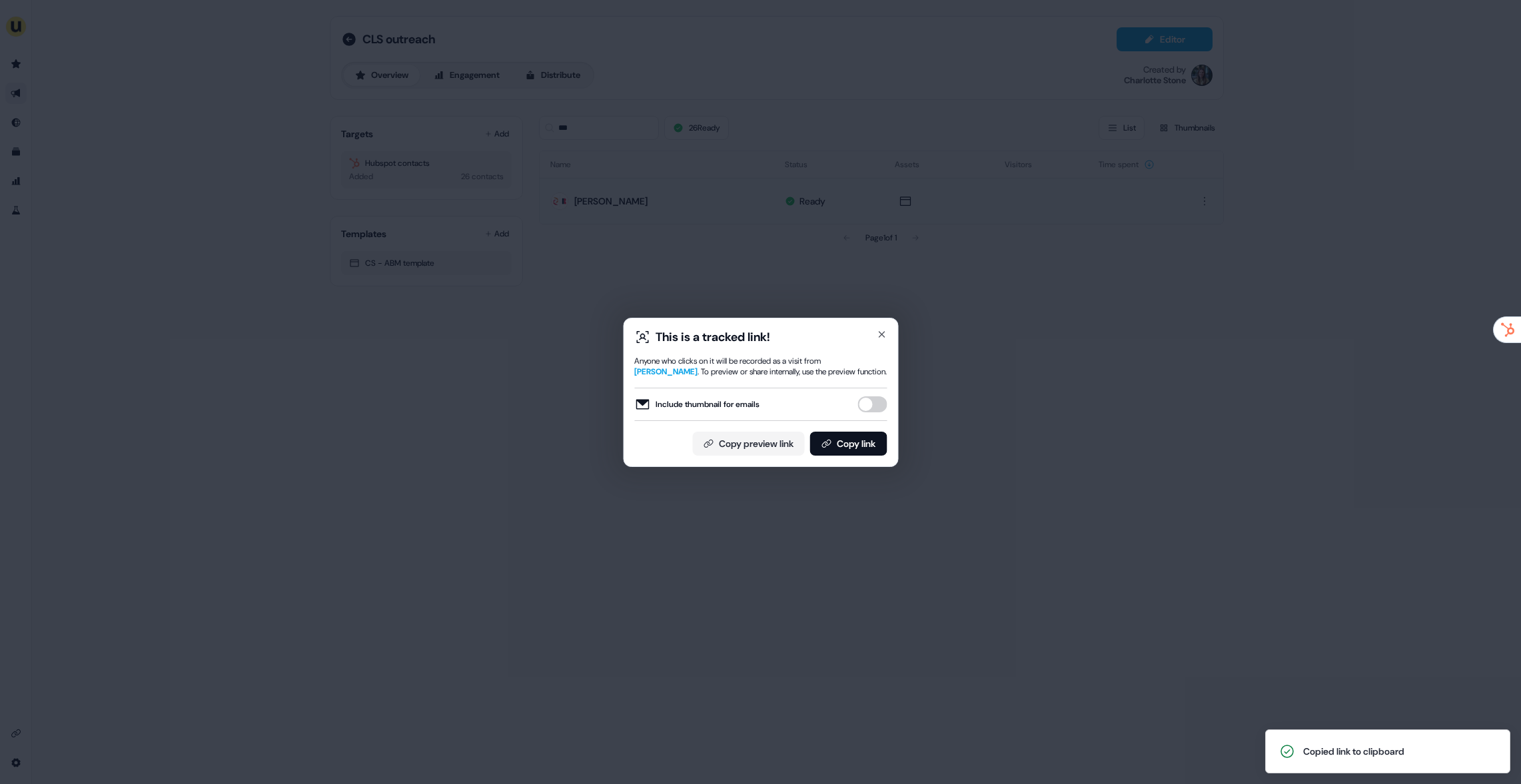
click at [438, 185] on div "This is a tracked link! Anyone who clicks on it will be recorded as a visit fro…" at bounding box center [760, 392] width 1521 height 784
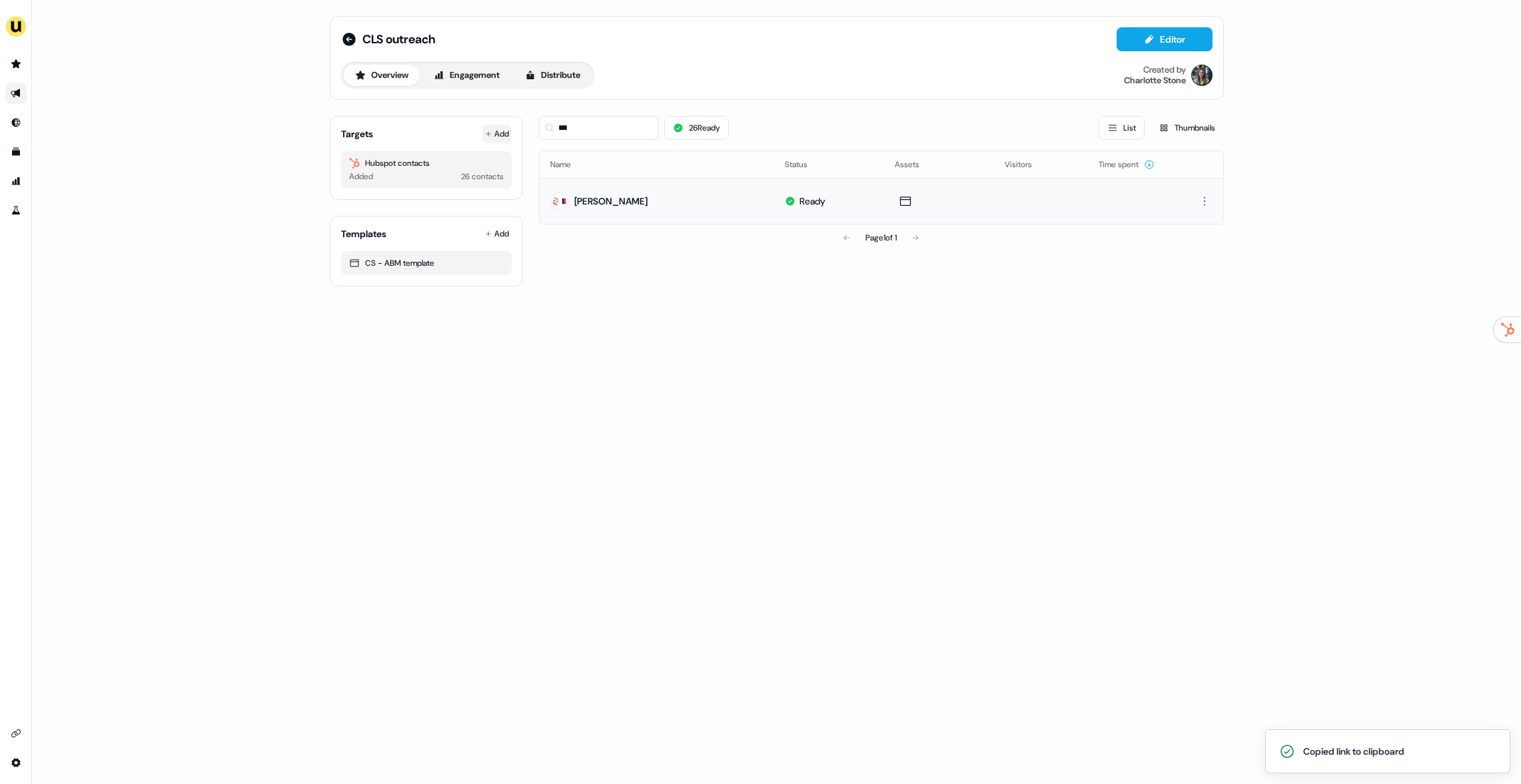
click at [471, 131] on div "Targets Add" at bounding box center [426, 134] width 171 height 13
click at [488, 127] on button "Add" at bounding box center [497, 134] width 30 height 19
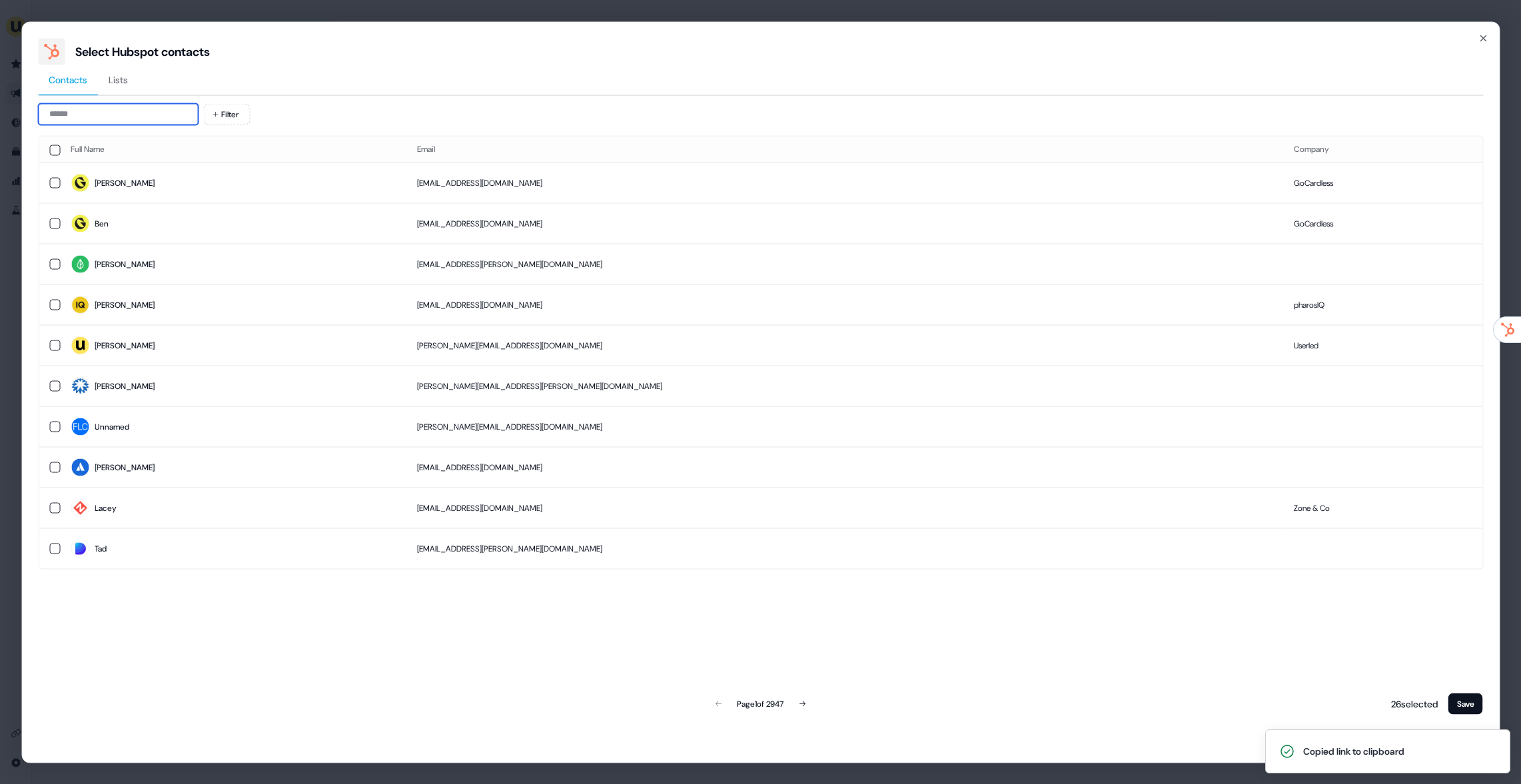
click at [127, 115] on input at bounding box center [118, 114] width 160 height 22
paste input "**********"
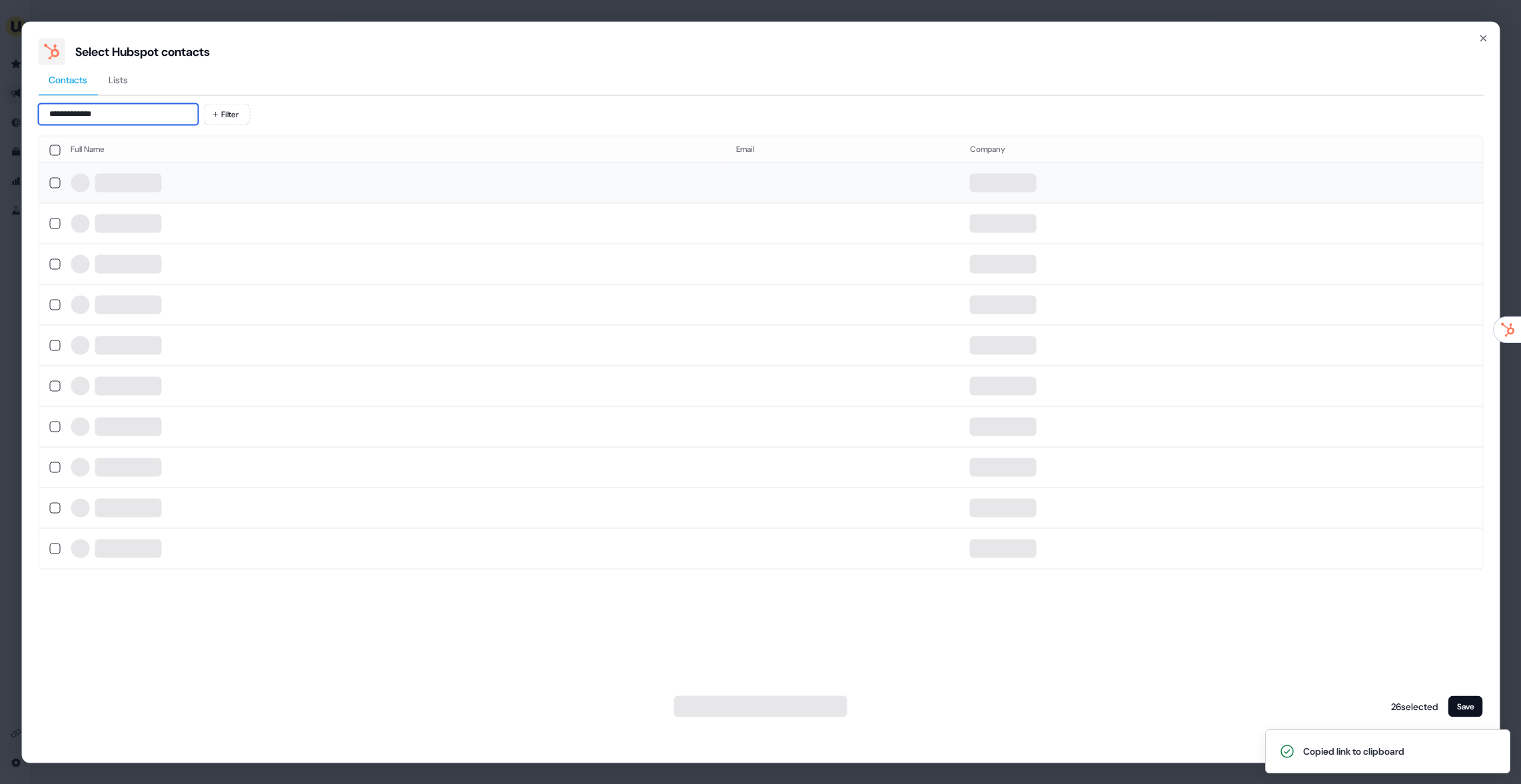
type input "**********"
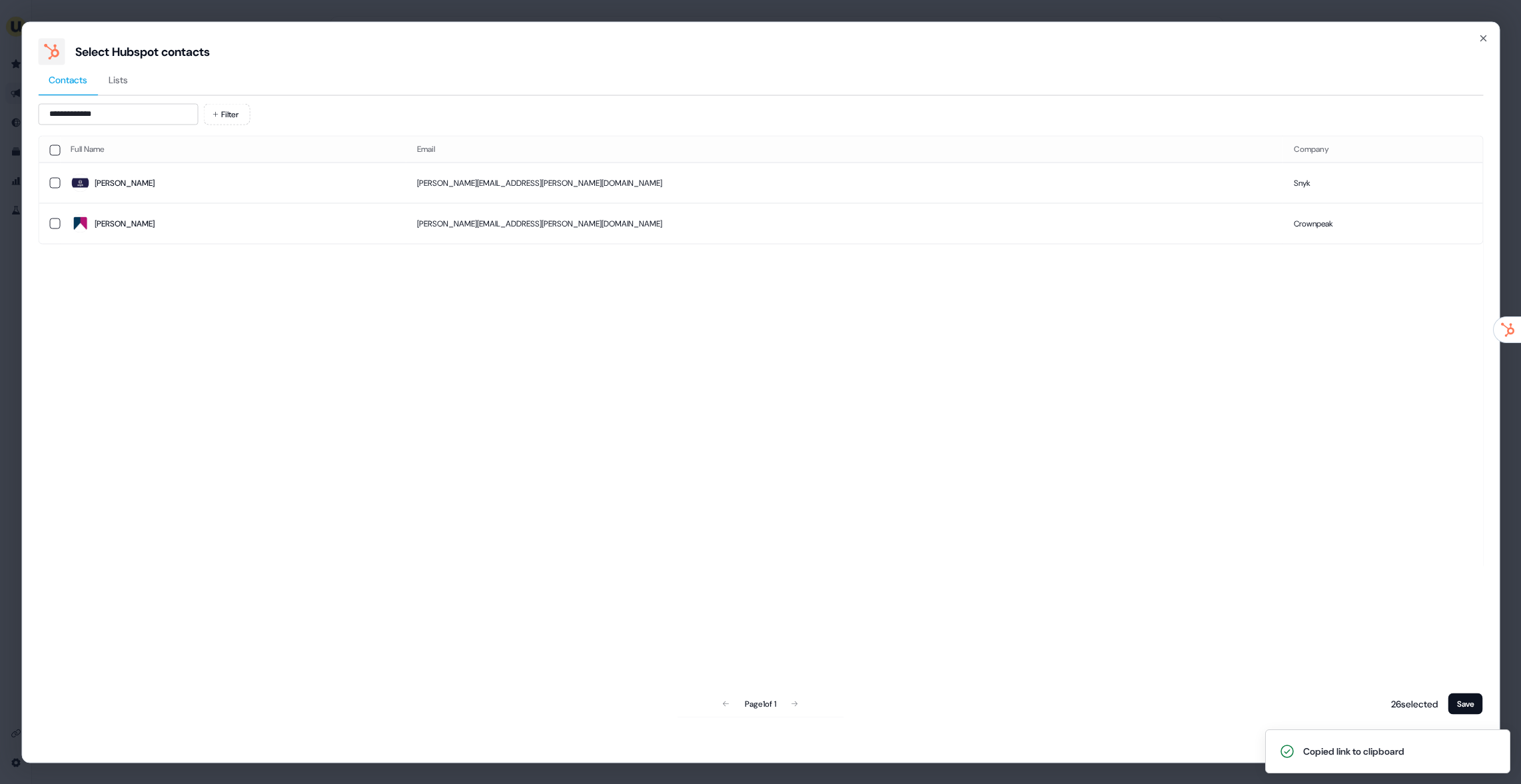
click at [147, 192] on td "Beth" at bounding box center [233, 183] width 347 height 40
click at [1461, 702] on button "Save" at bounding box center [1465, 703] width 35 height 22
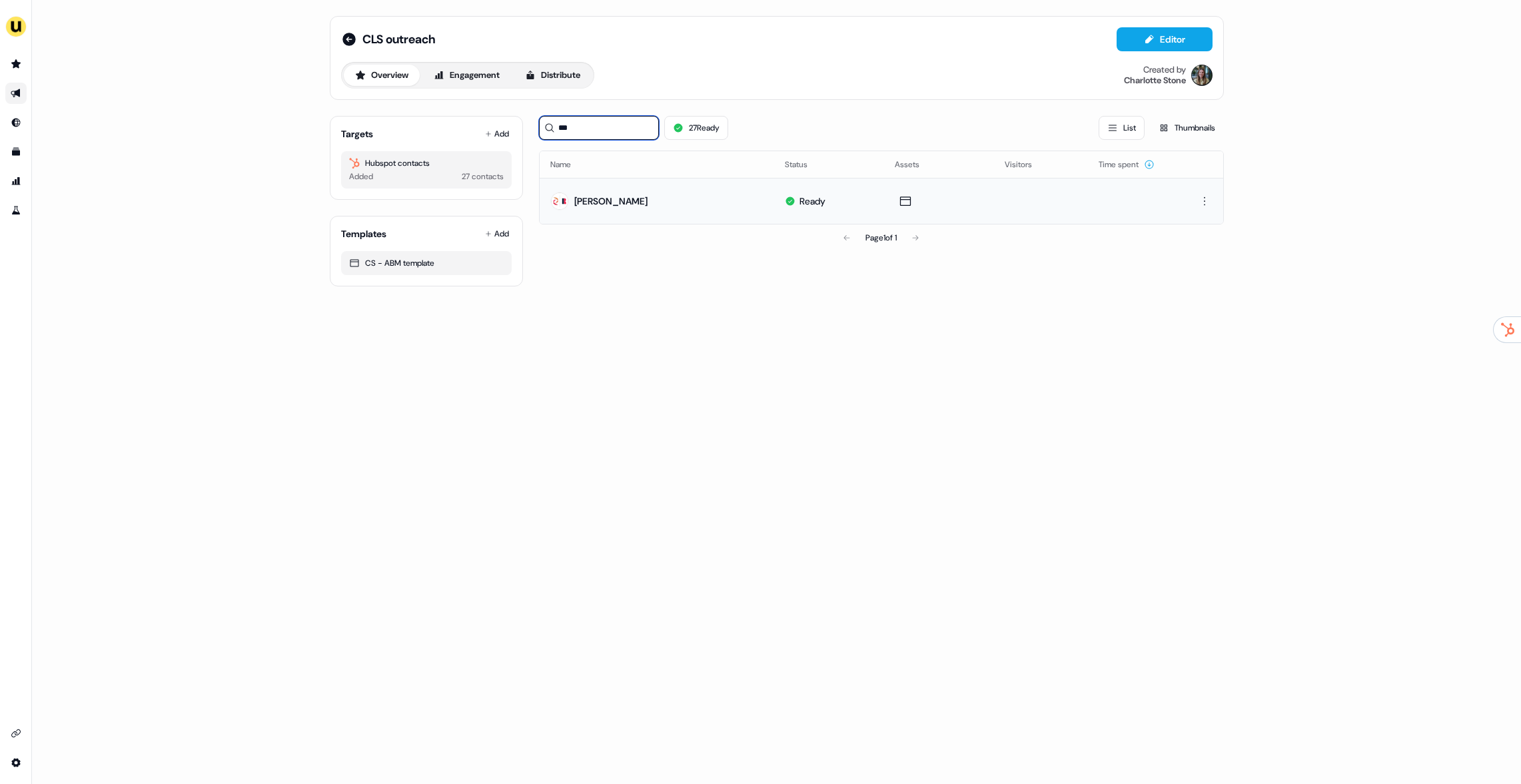
drag, startPoint x: 587, startPoint y: 120, endPoint x: 612, endPoint y: 131, distance: 27.3
click at [612, 131] on input "***" at bounding box center [599, 128] width 120 height 24
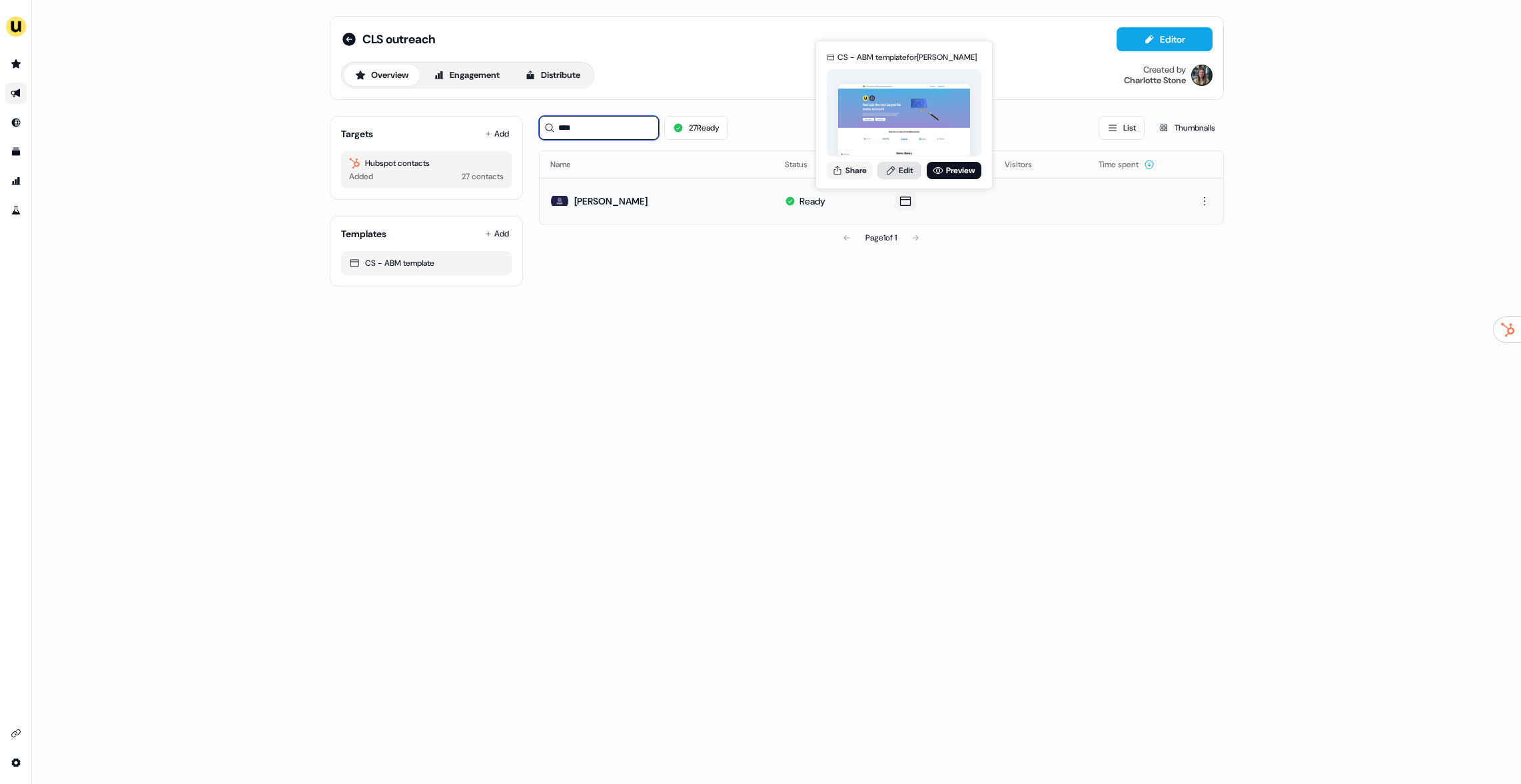
type input "****"
click at [894, 174] on icon at bounding box center [890, 170] width 11 height 11
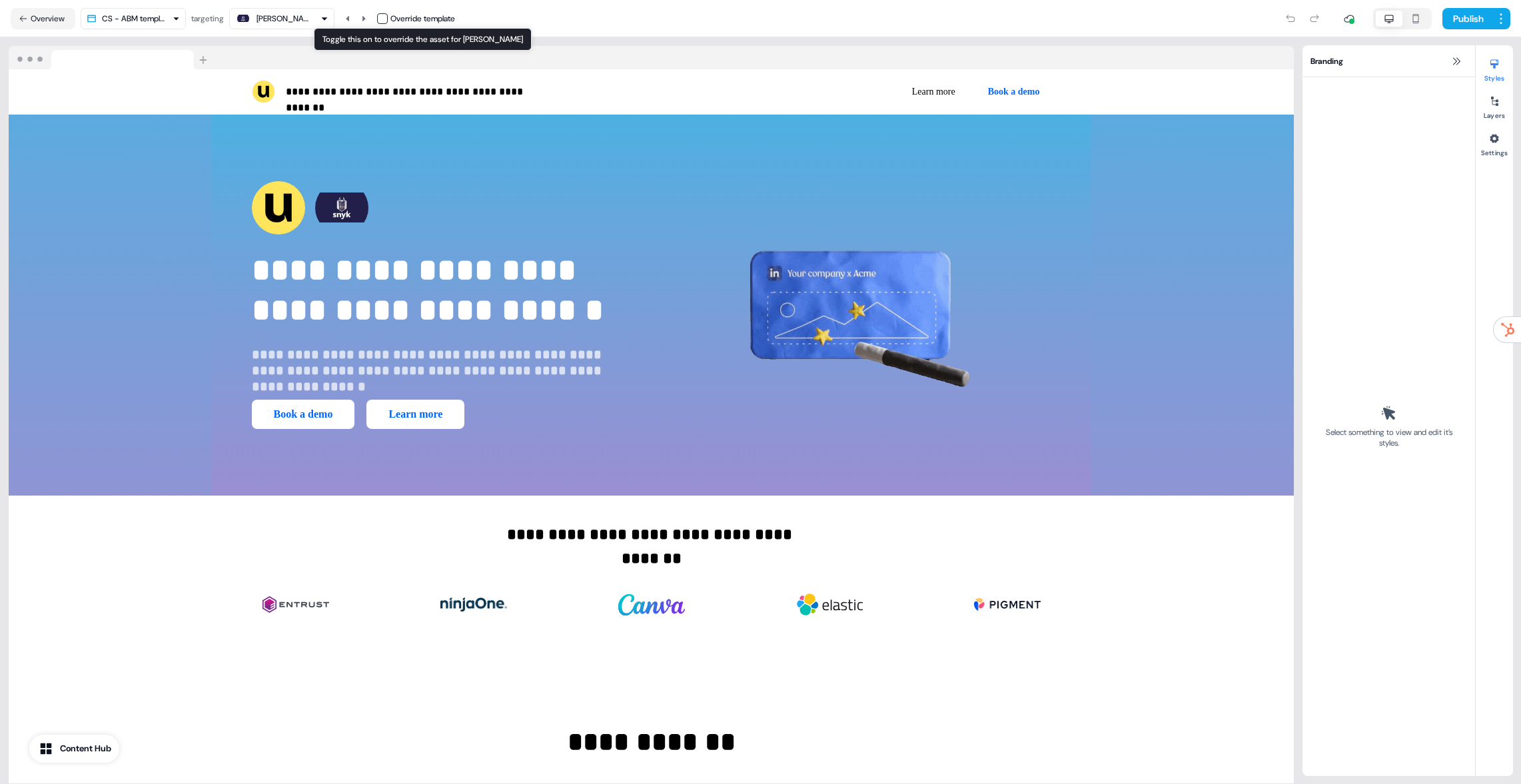
click at [383, 19] on button "button" at bounding box center [382, 18] width 11 height 11
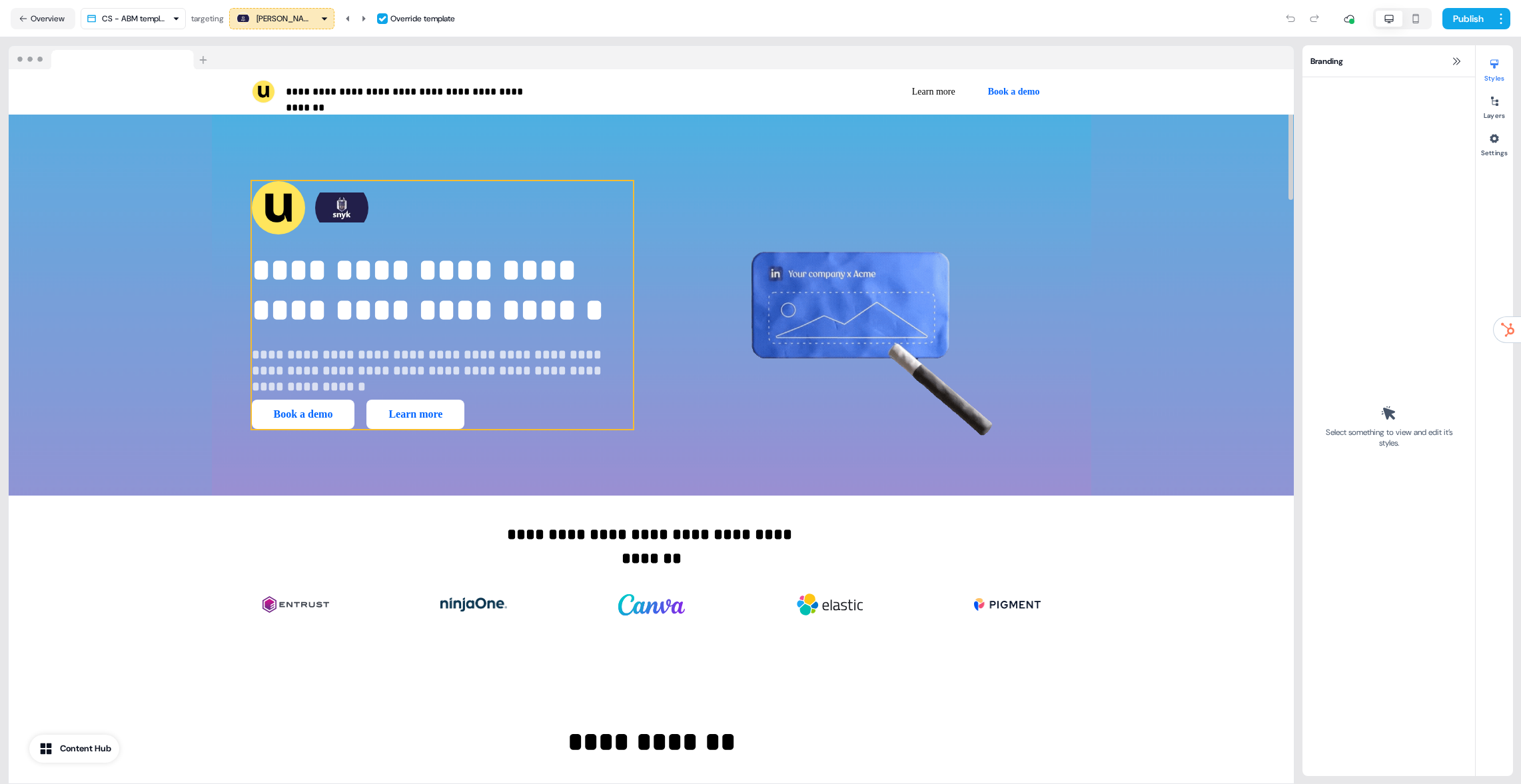
click at [330, 227] on img at bounding box center [342, 208] width 53 height 53
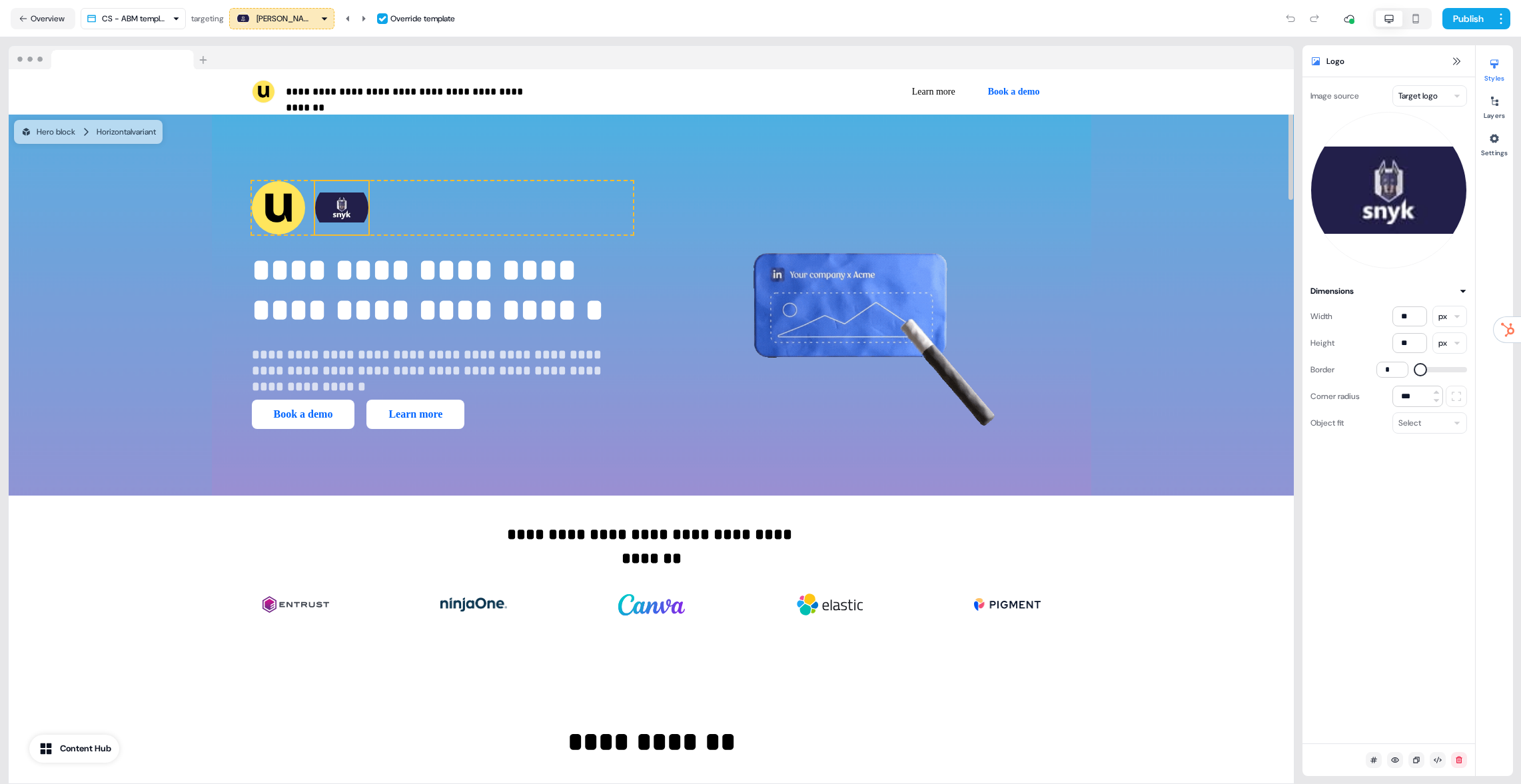
click at [1432, 90] on html "**********" at bounding box center [760, 392] width 1521 height 784
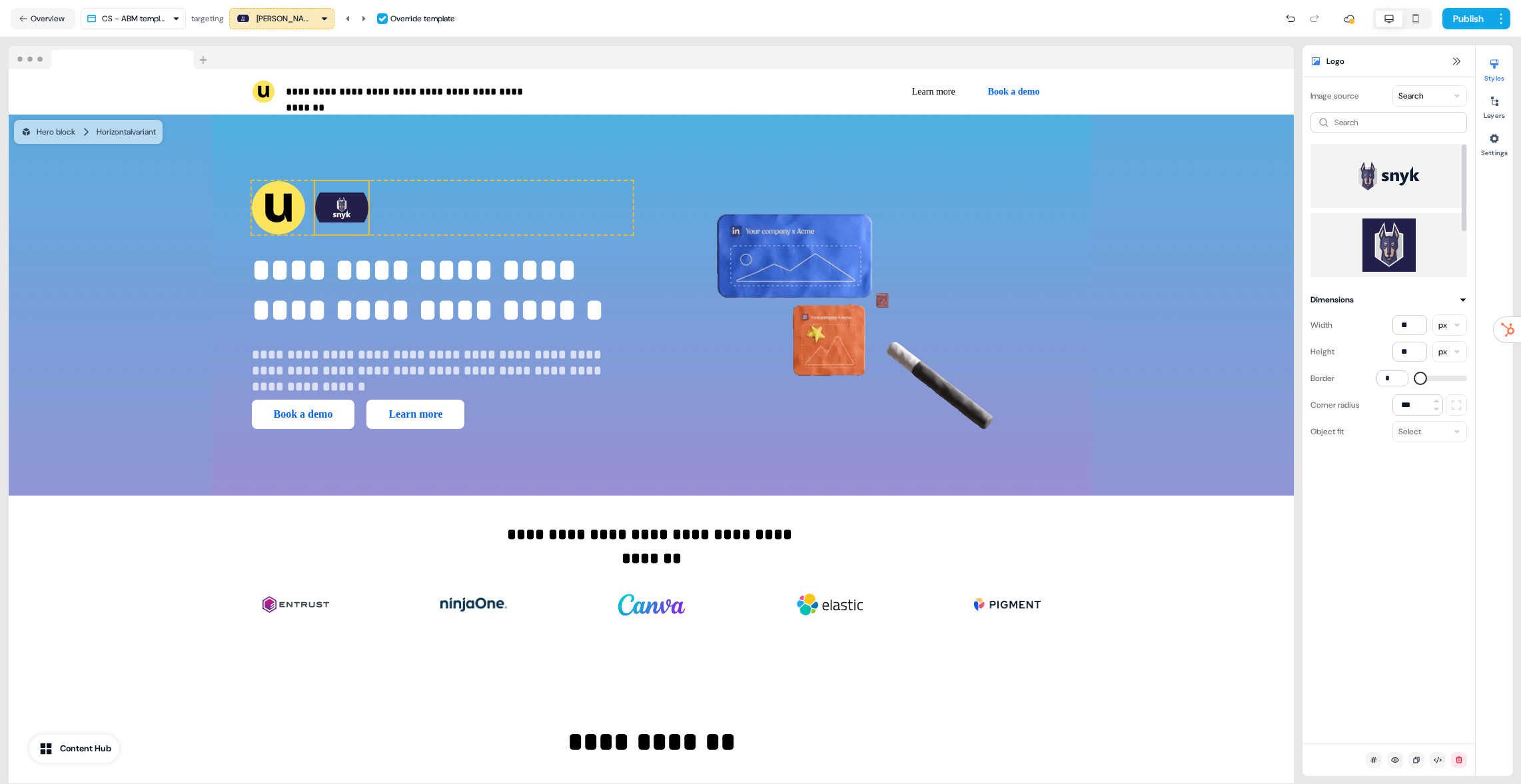
click at [1398, 250] on img at bounding box center [1389, 245] width 136 height 53
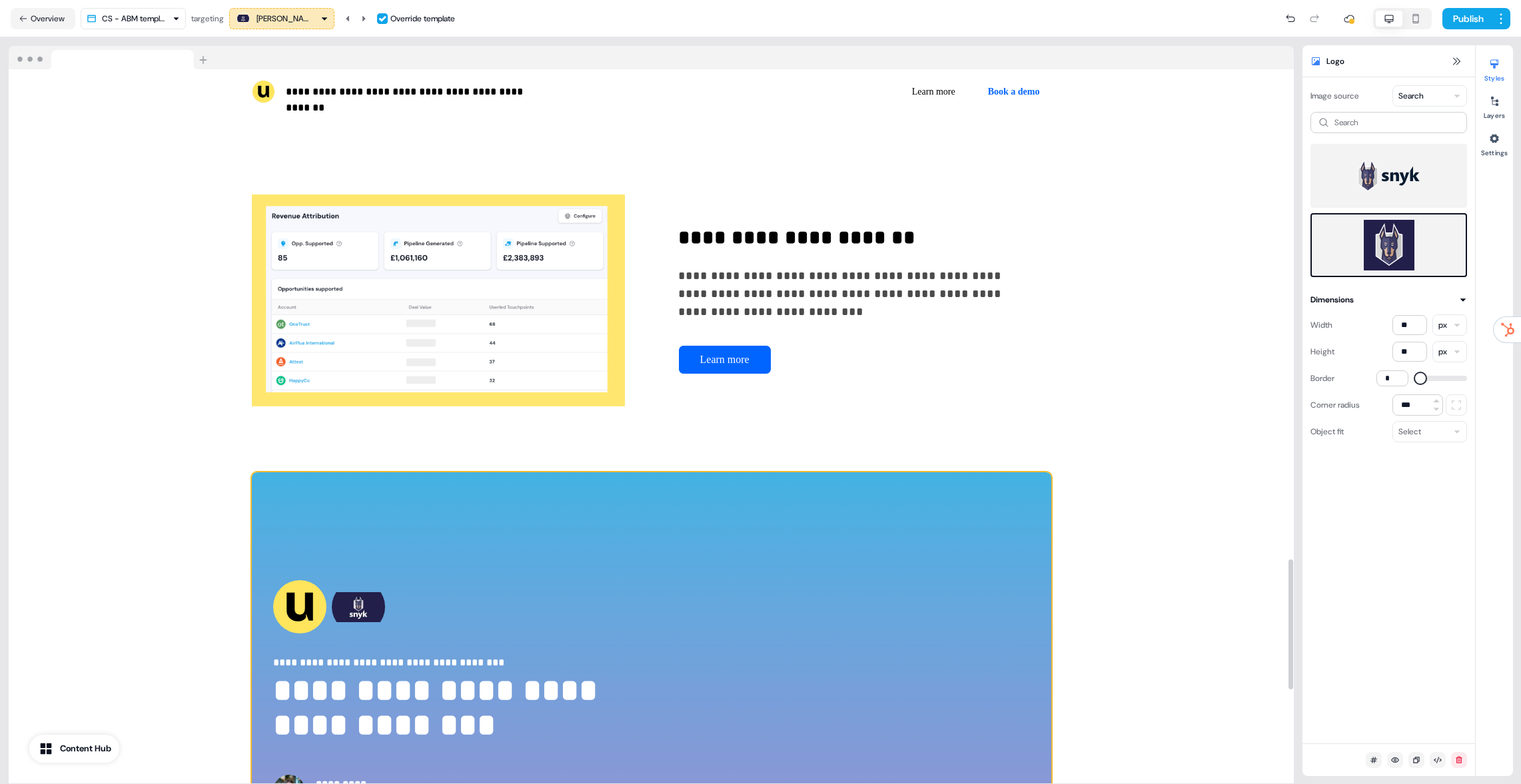
scroll to position [2709, 0]
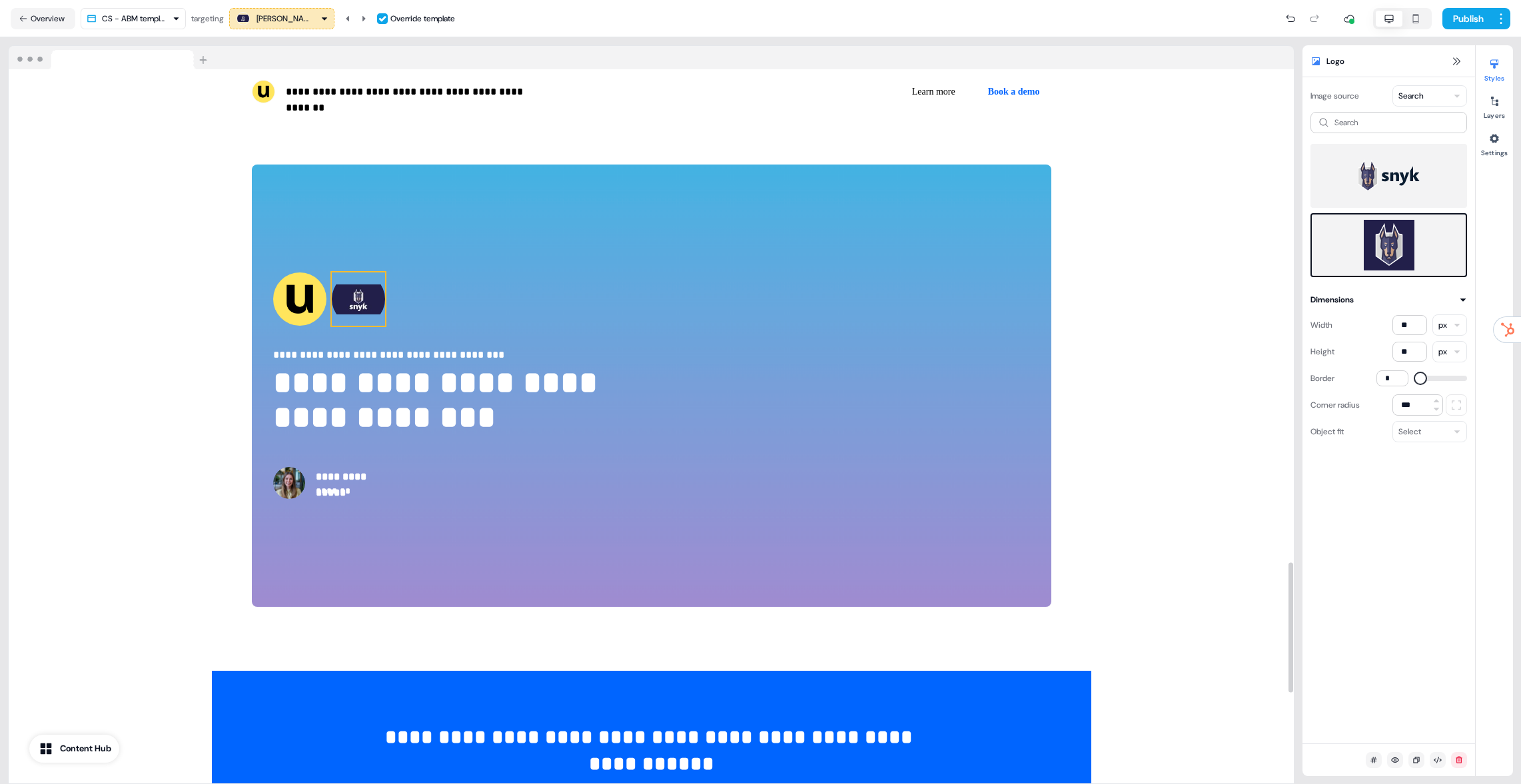
click at [356, 283] on img at bounding box center [358, 299] width 53 height 53
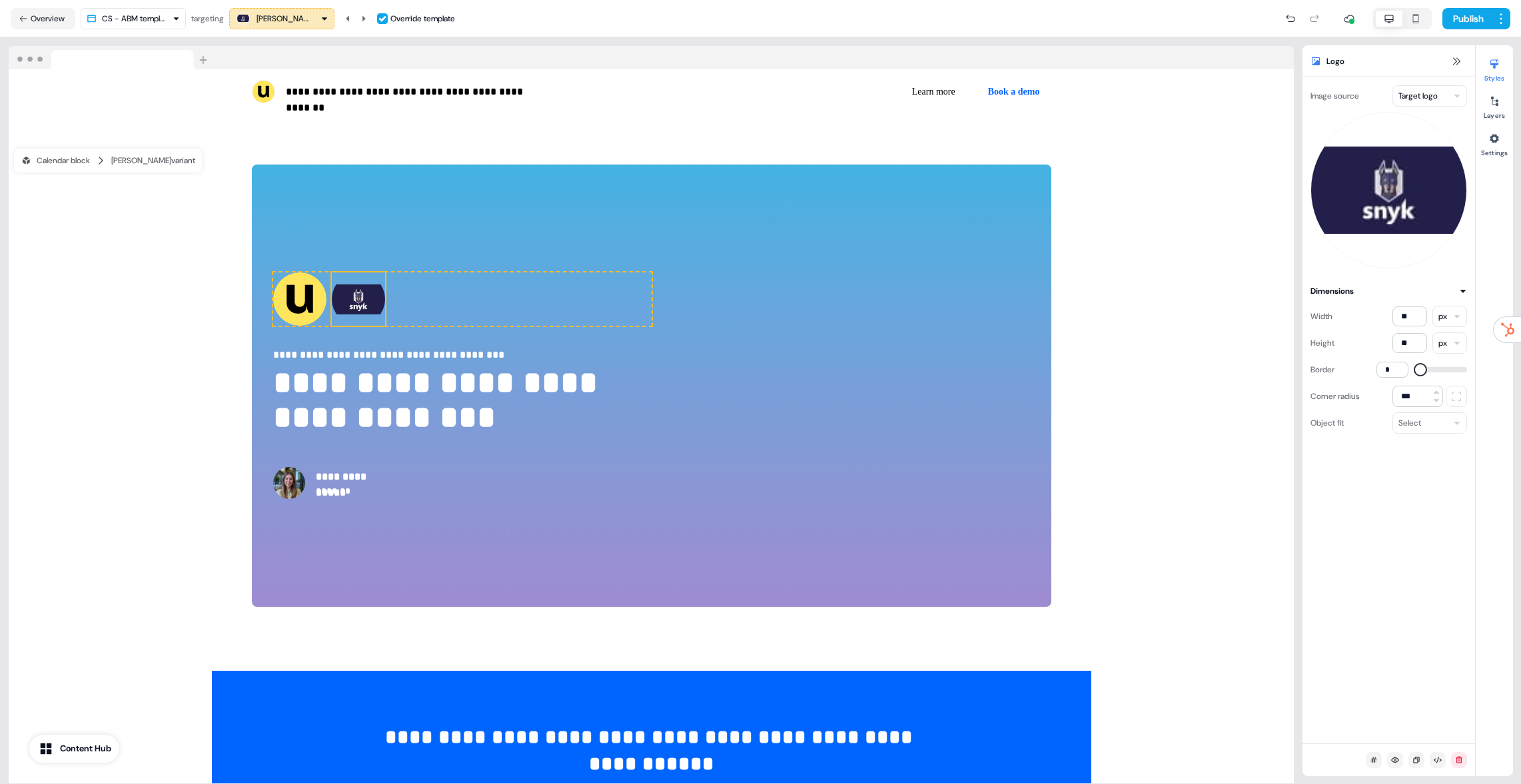
click at [1434, 94] on html "**********" at bounding box center [760, 392] width 1521 height 784
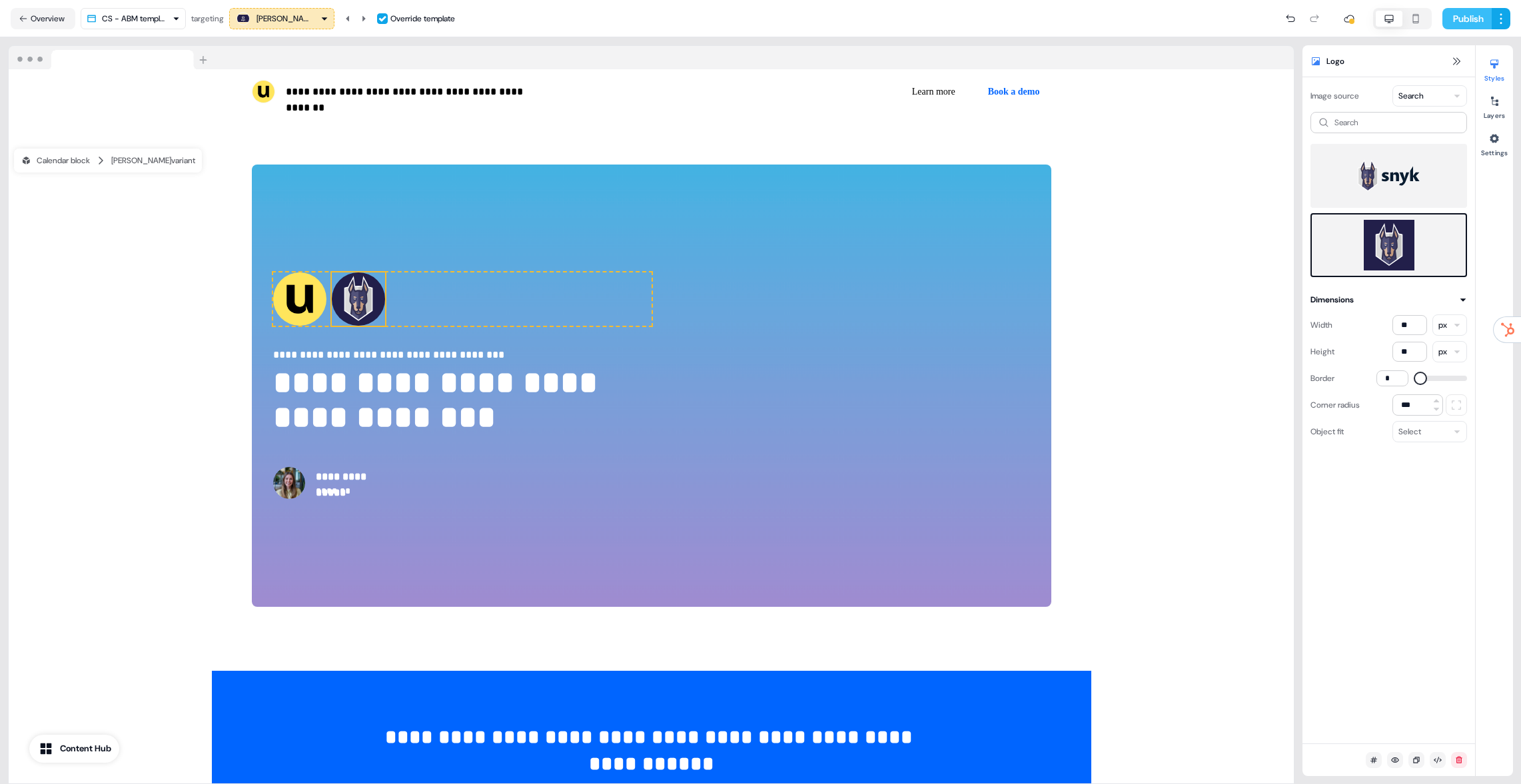
click at [1473, 10] on button "Publish" at bounding box center [1467, 19] width 49 height 22
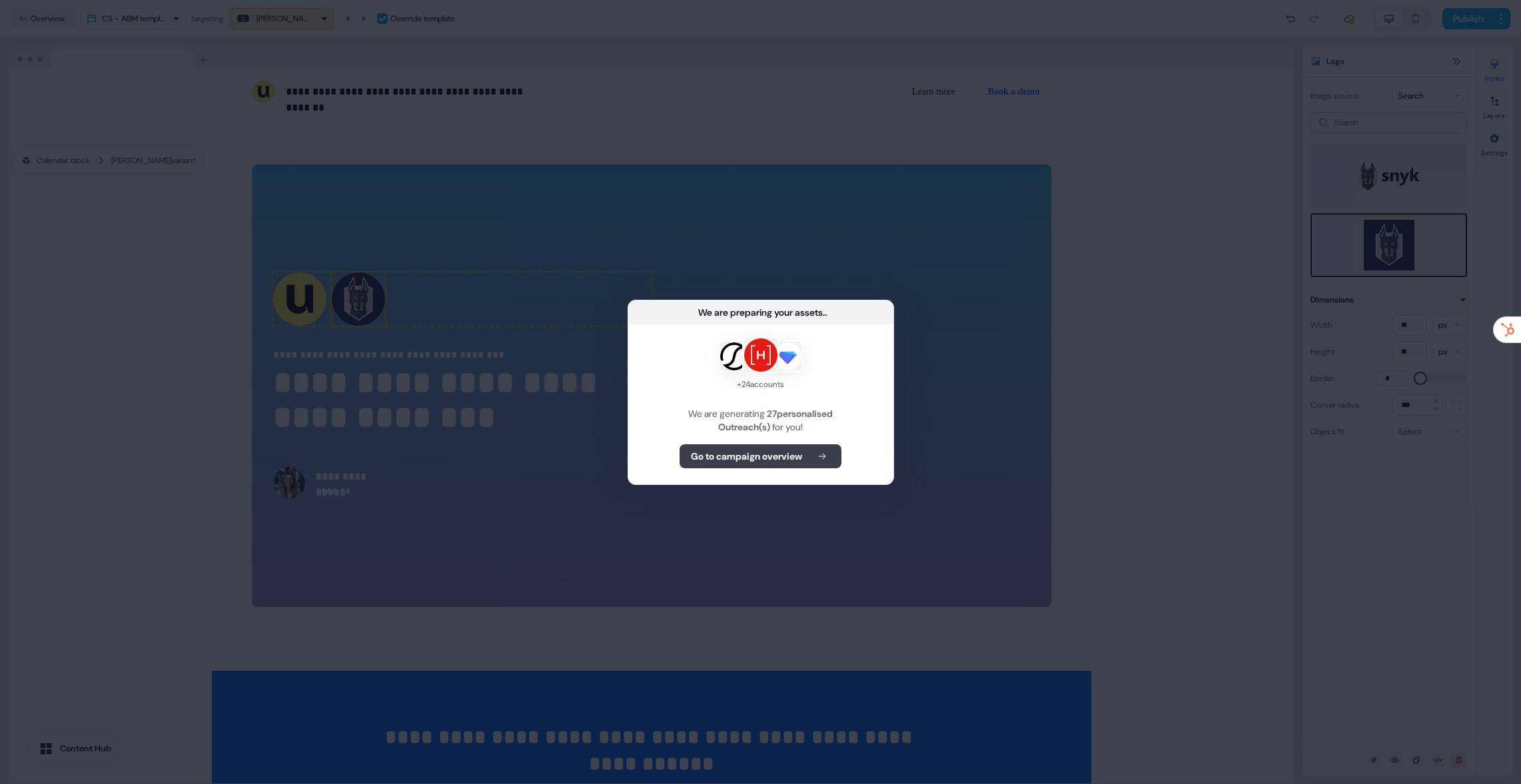
click at [763, 450] on b "Go to campaign overview" at bounding box center [747, 456] width 111 height 13
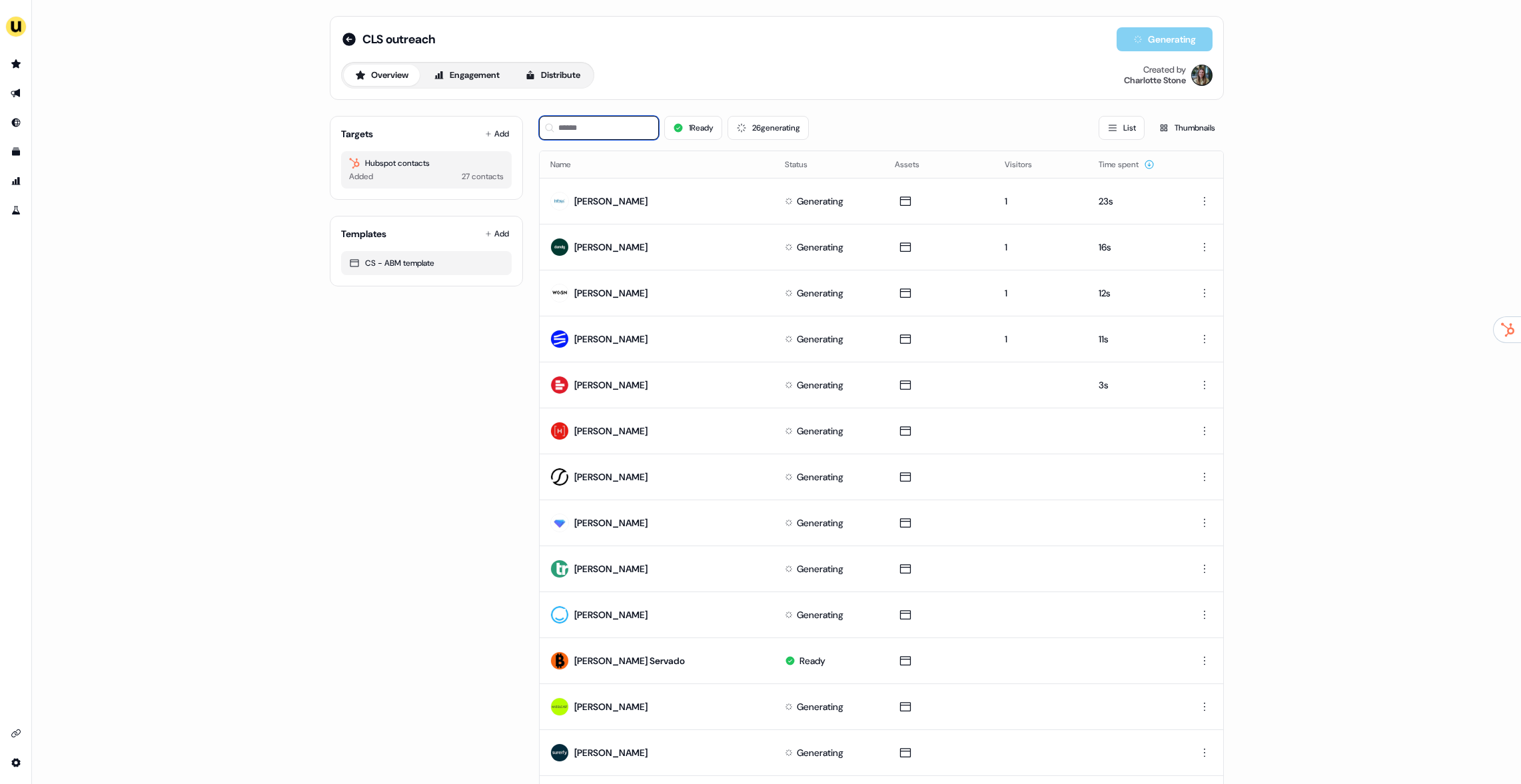
click at [606, 133] on input at bounding box center [599, 128] width 120 height 24
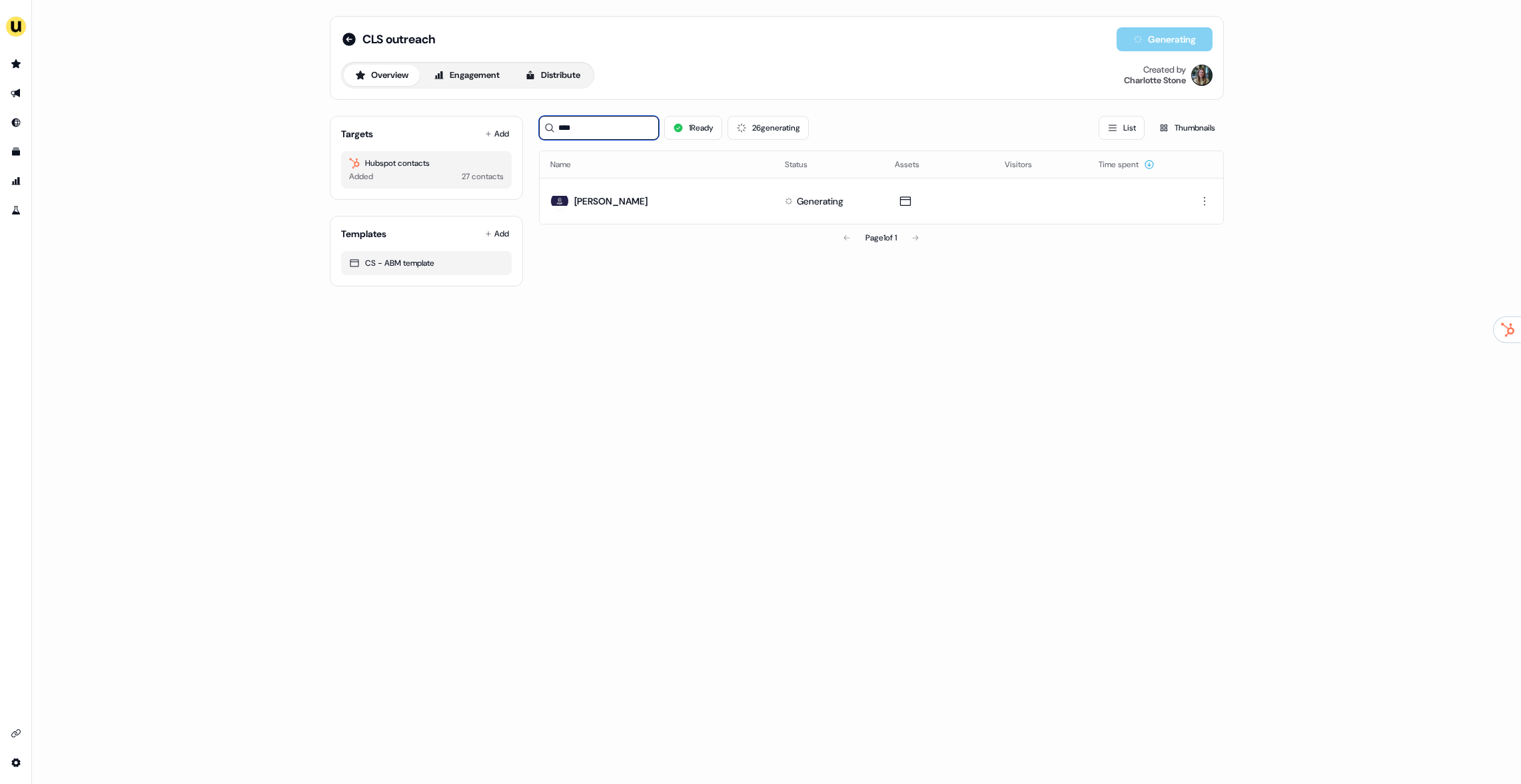
type input "****"
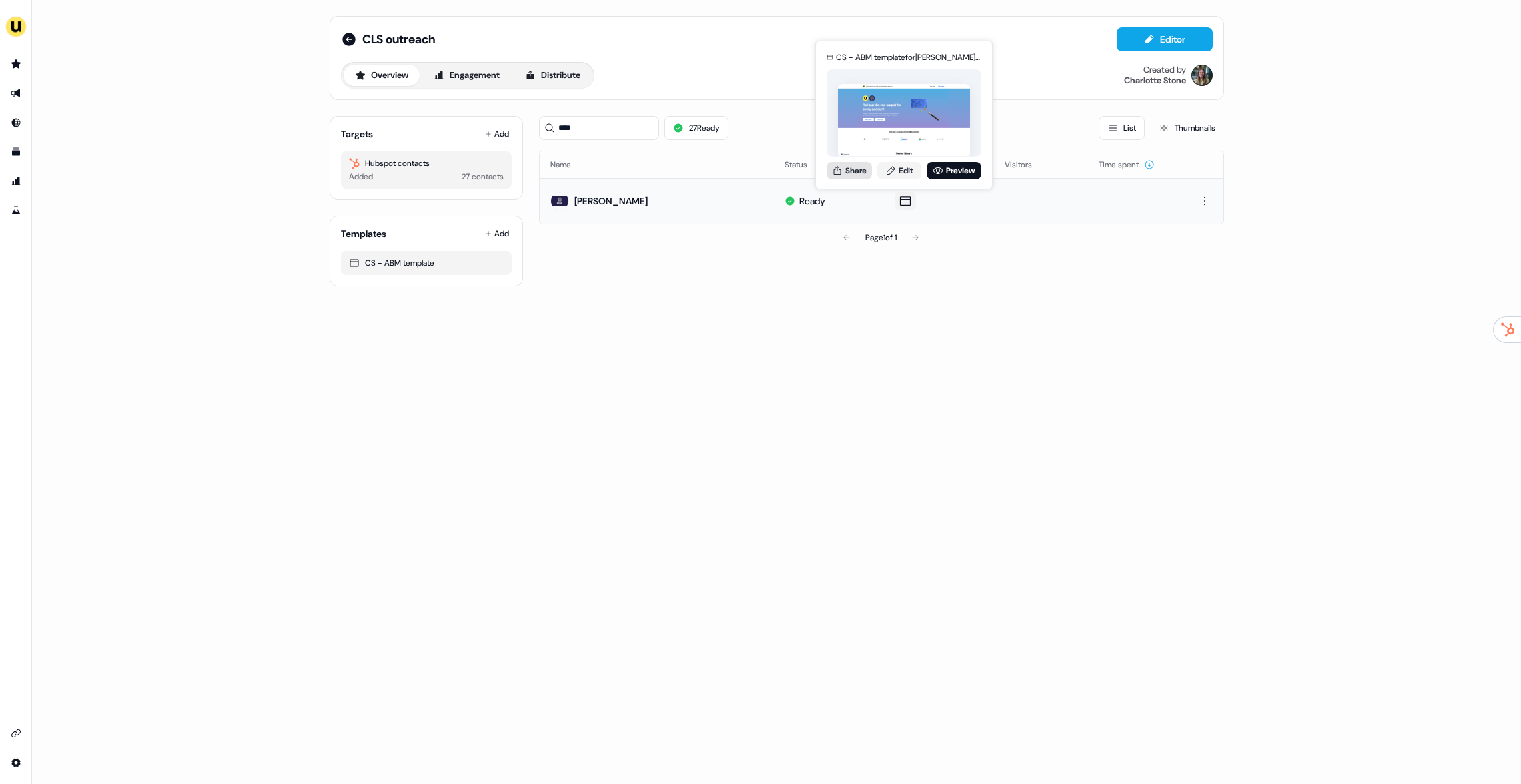
click at [847, 179] on button "Share" at bounding box center [849, 171] width 45 height 17
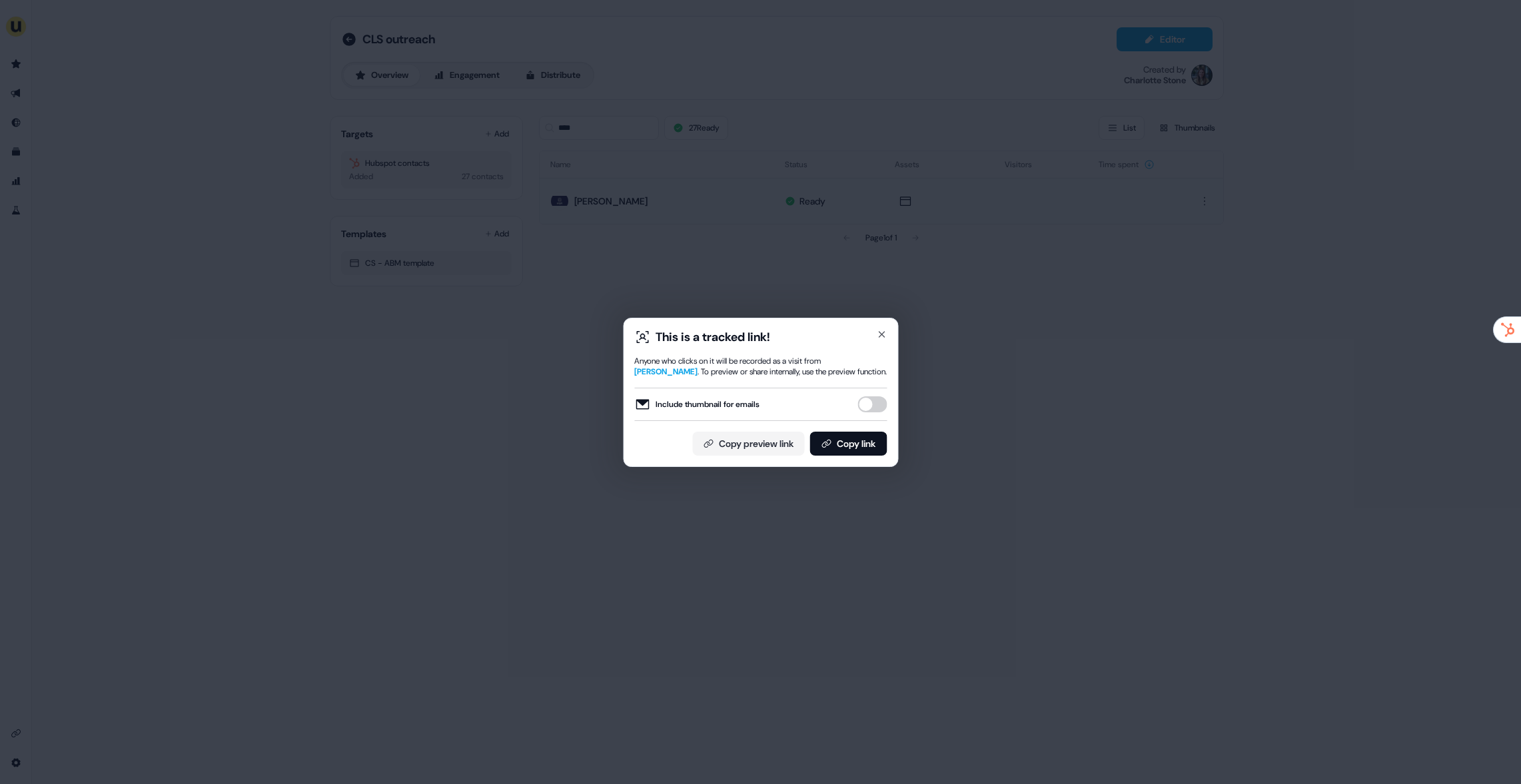
click at [845, 461] on div "This is a tracked link! Anyone who clicks on it will be recorded as a visit fro…" at bounding box center [760, 392] width 275 height 149
click at [859, 442] on button "Copy link" at bounding box center [848, 443] width 77 height 24
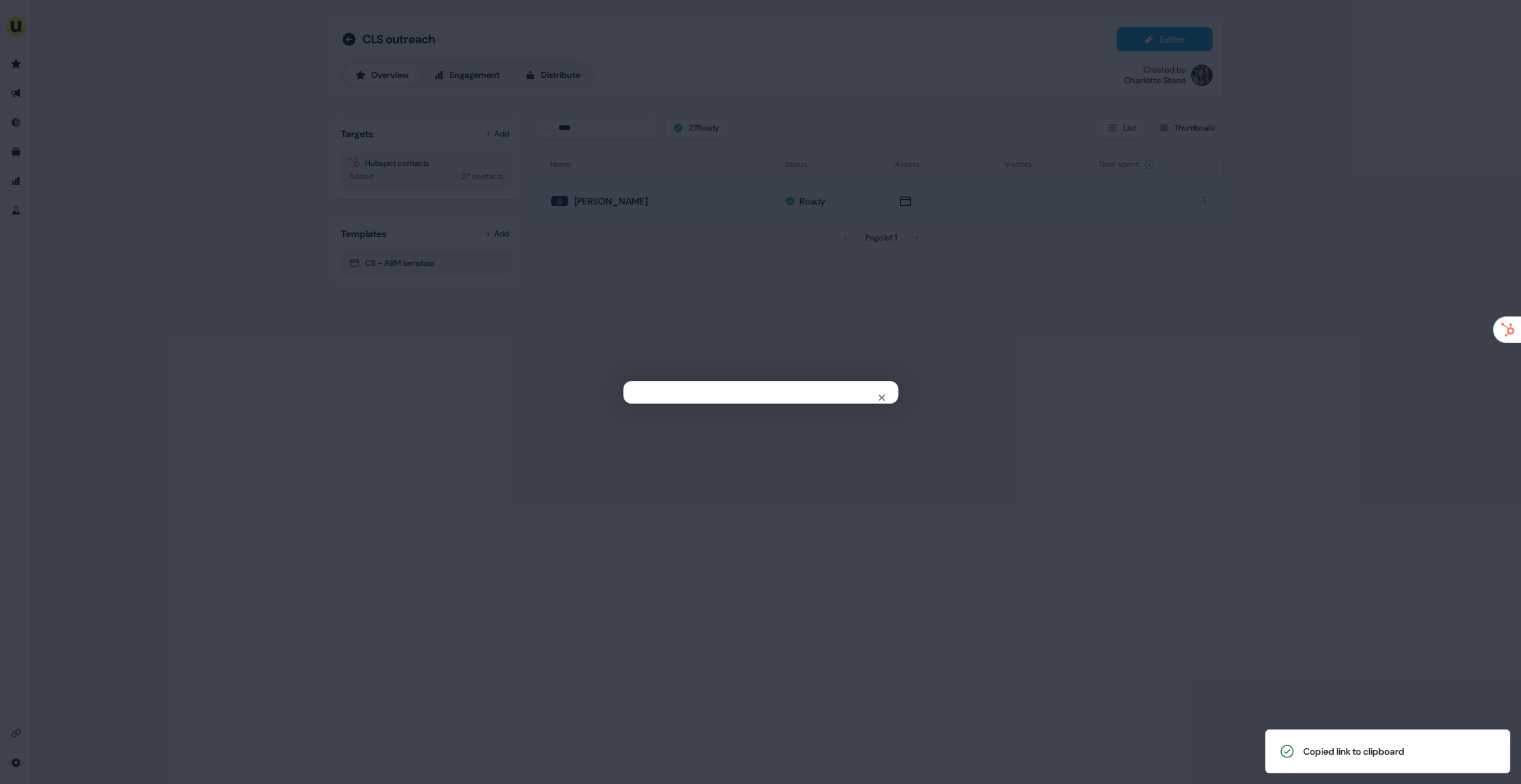
click at [479, 210] on div "Close" at bounding box center [760, 392] width 1521 height 784
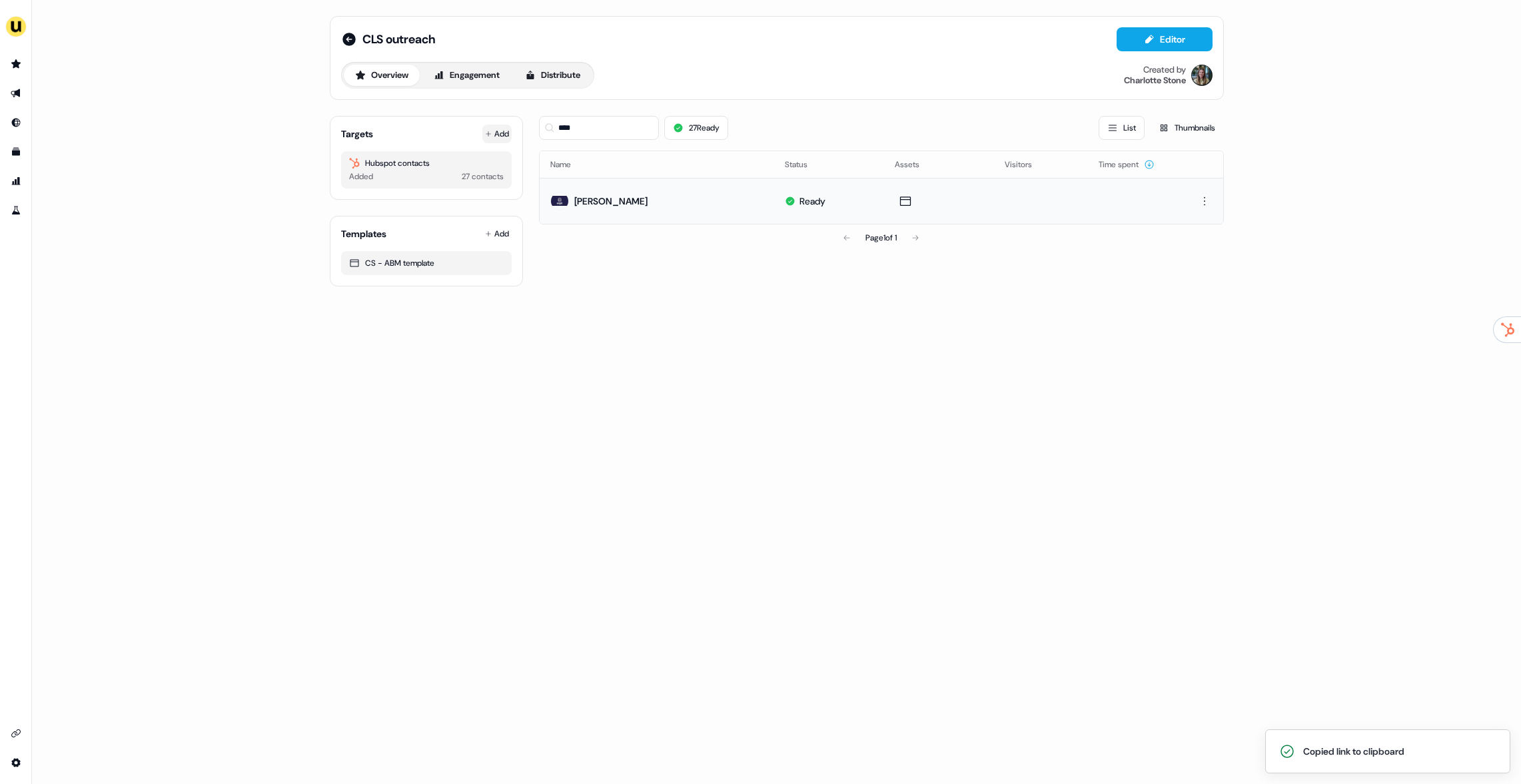
click at [485, 130] on icon at bounding box center [488, 133] width 6 height 6
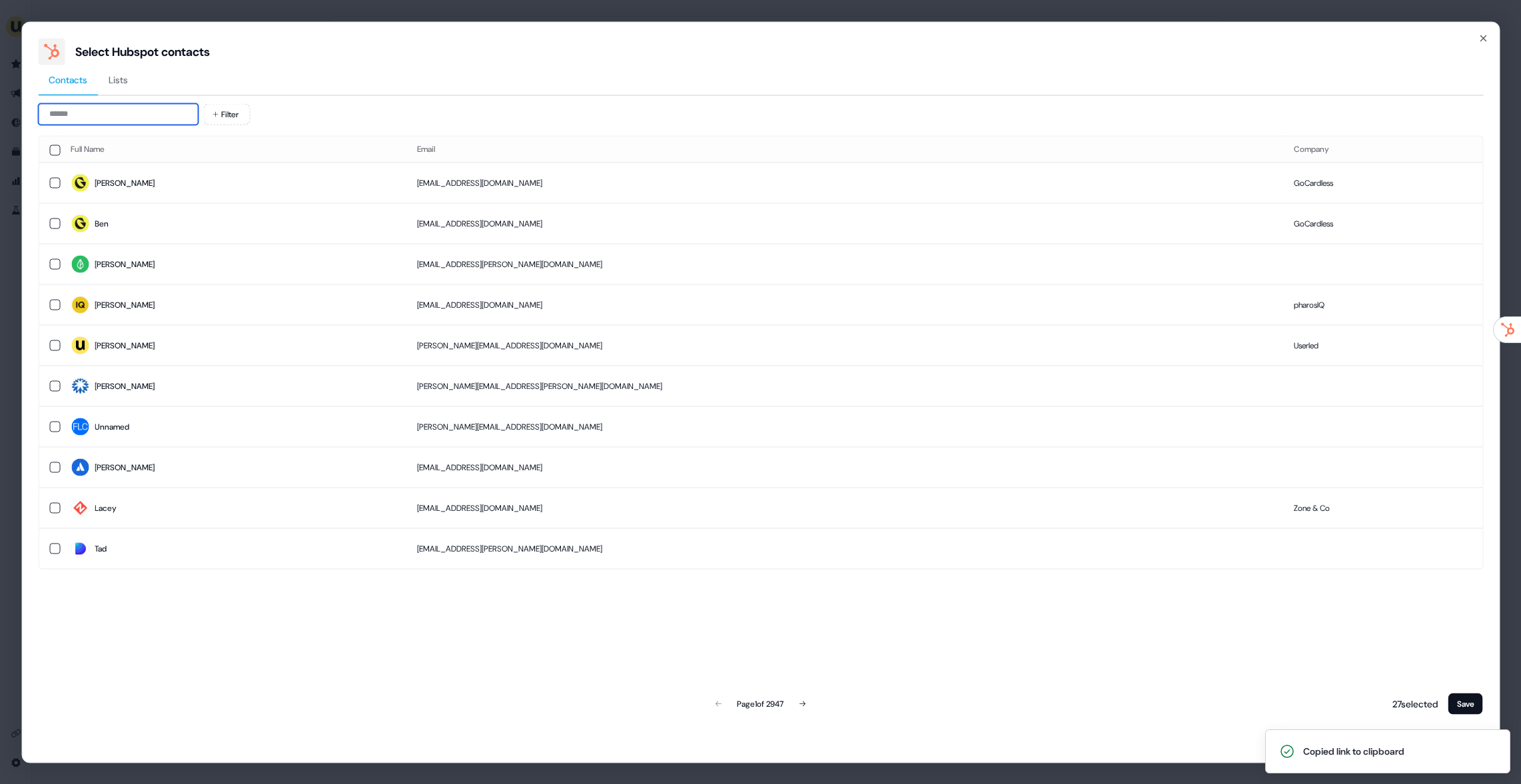
click at [119, 110] on input at bounding box center [118, 114] width 160 height 22
paste input "**********"
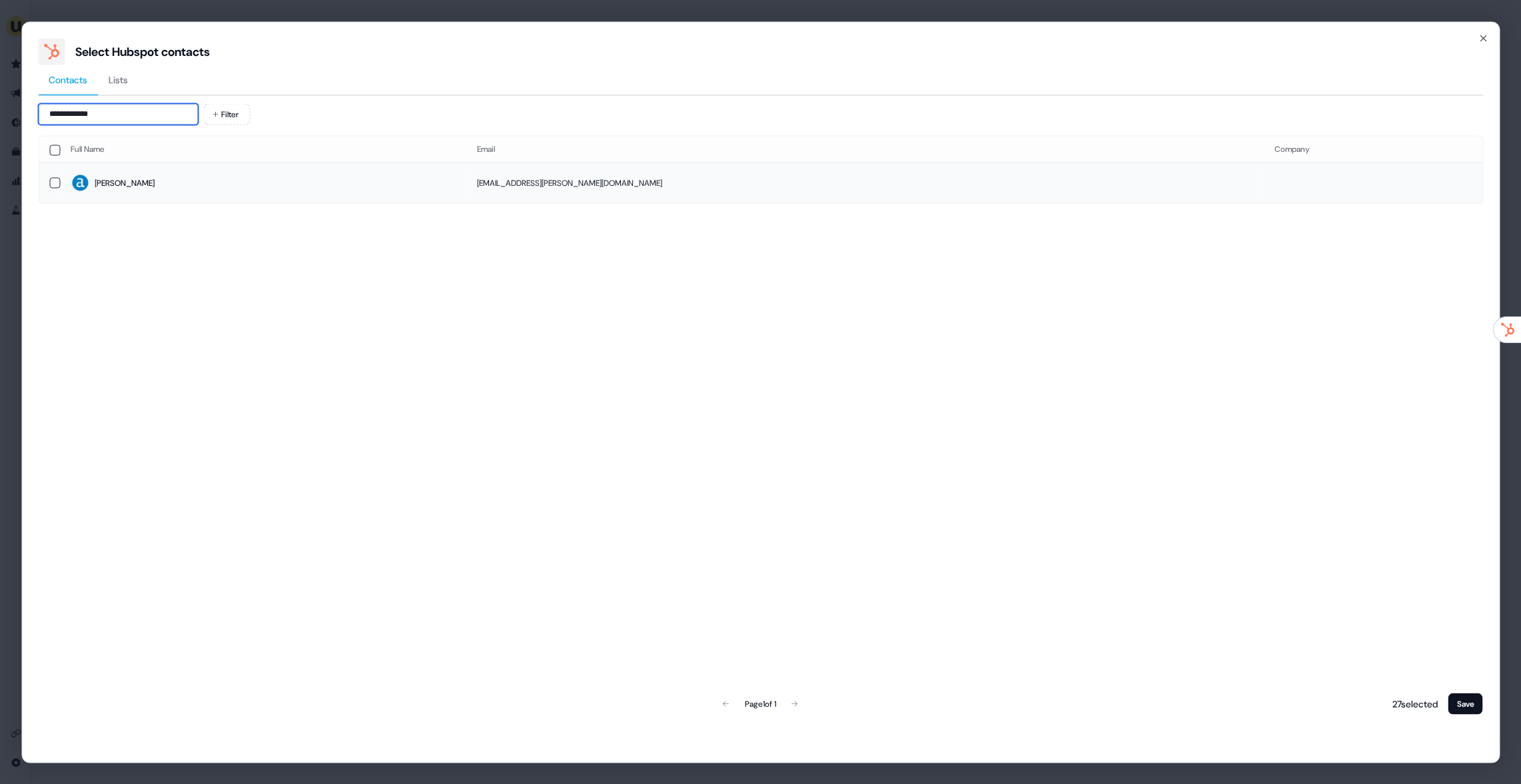
type input "**********"
click at [130, 183] on span "Jen" at bounding box center [263, 183] width 385 height 19
click at [1467, 692] on button "Save" at bounding box center [1465, 703] width 35 height 22
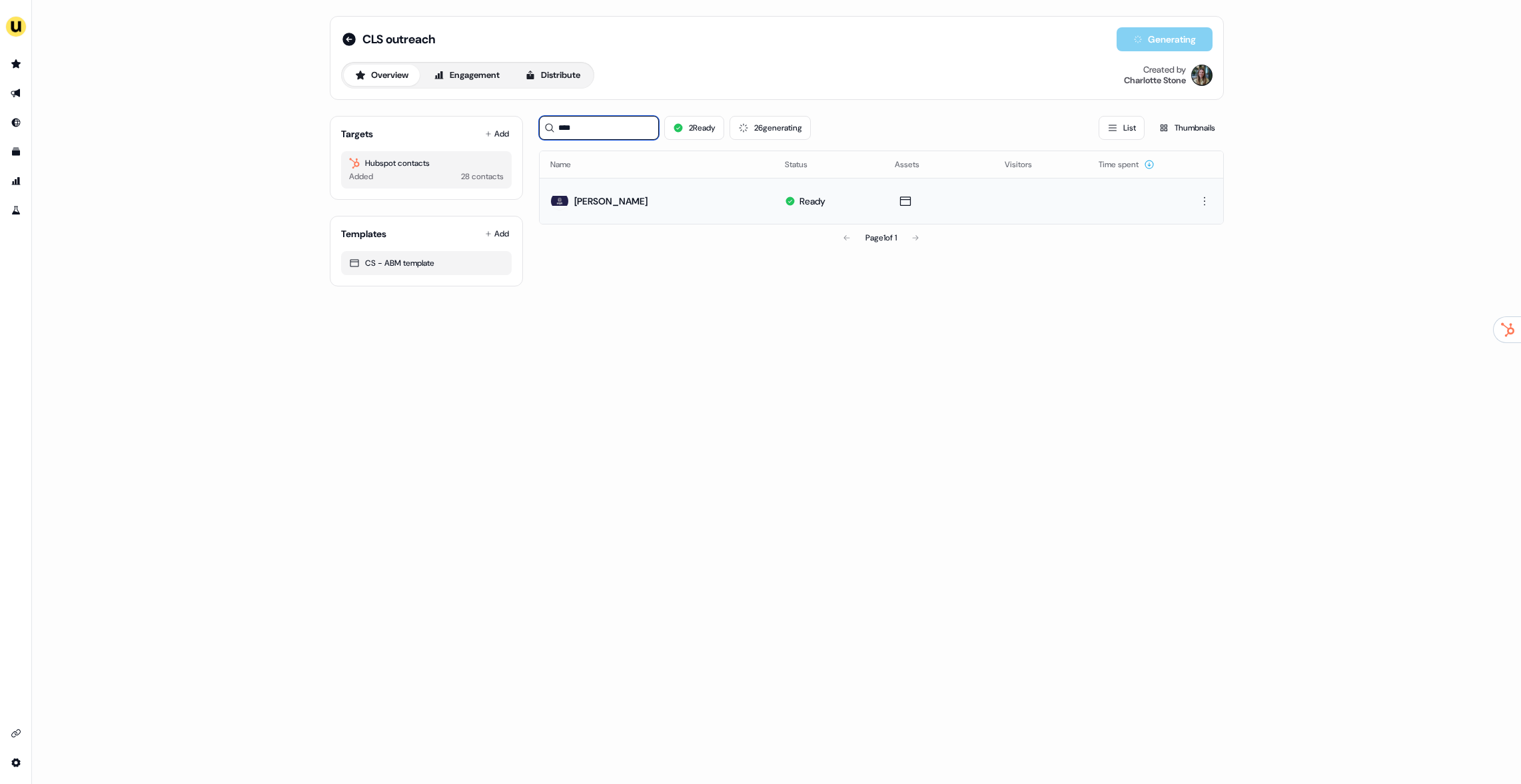
drag, startPoint x: 605, startPoint y: 133, endPoint x: 520, endPoint y: 128, distance: 85.1
click at [520, 128] on div "Targets Add Hubspot contacts Added 28 contacts Templates Add CS - ABM template …" at bounding box center [777, 195] width 894 height 181
type input "***"
drag, startPoint x: 1070, startPoint y: 287, endPoint x: 1065, endPoint y: 278, distance: 10.3
click at [1070, 286] on div "CLS outreach Generating Overview Engagement Distribute Created by Charlotte Sto…" at bounding box center [776, 151] width 926 height 303
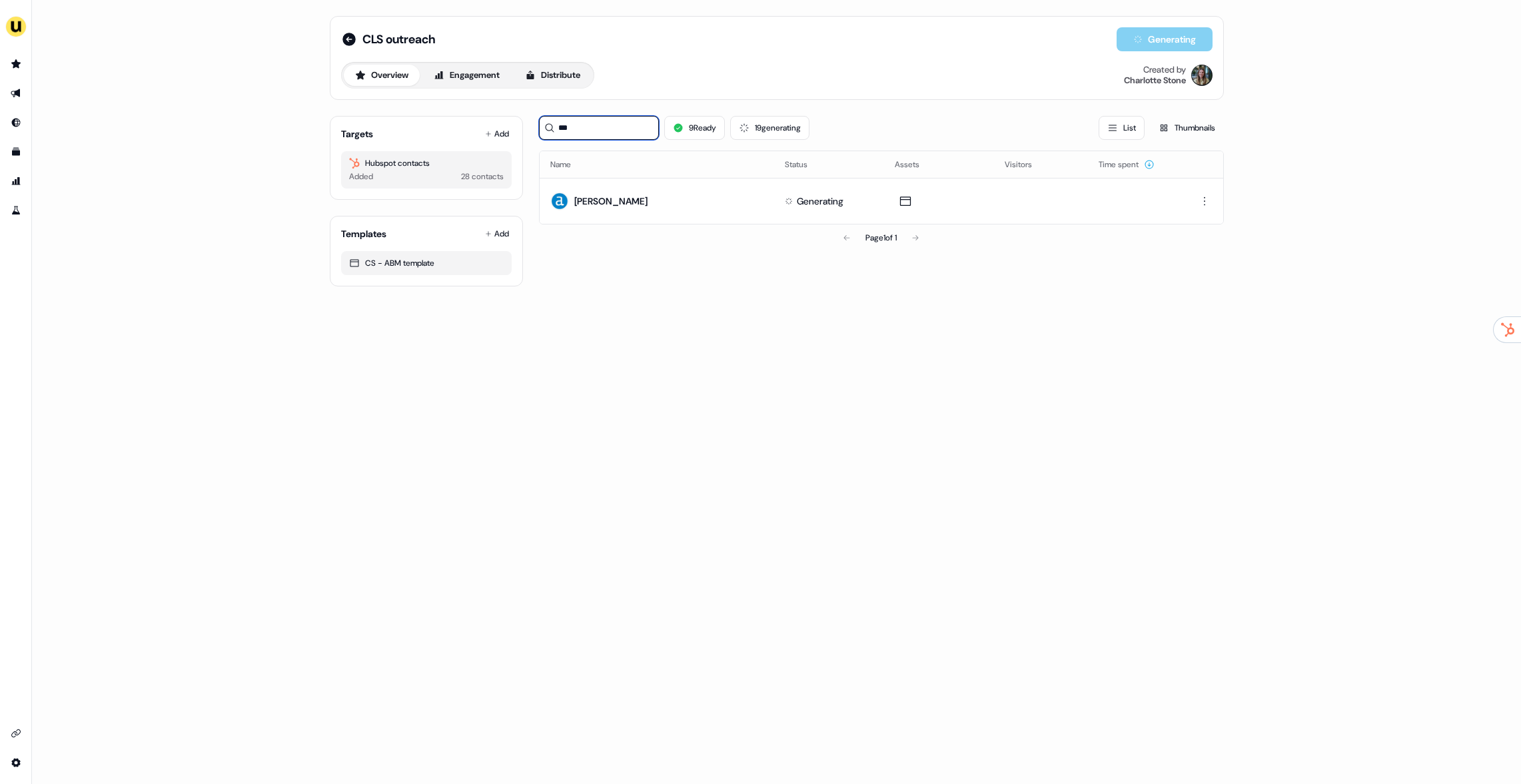
click at [595, 137] on input "***" at bounding box center [599, 128] width 120 height 24
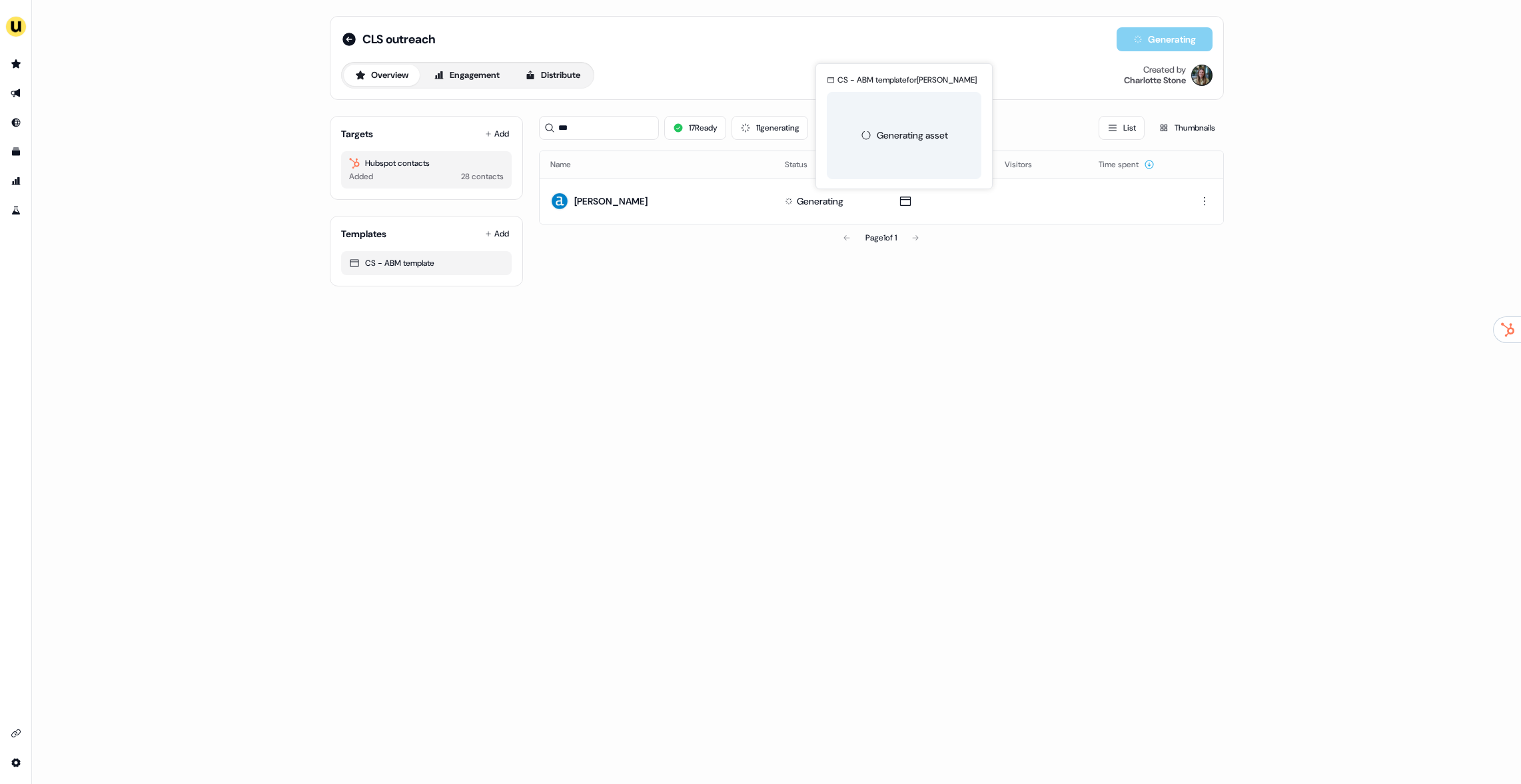
drag, startPoint x: 995, startPoint y: 345, endPoint x: 1034, endPoint y: 343, distance: 39.1
click at [995, 345] on div "CLS outreach Generating Overview Engagement Distribute Created by Charlotte Sto…" at bounding box center [776, 392] width 1489 height 784
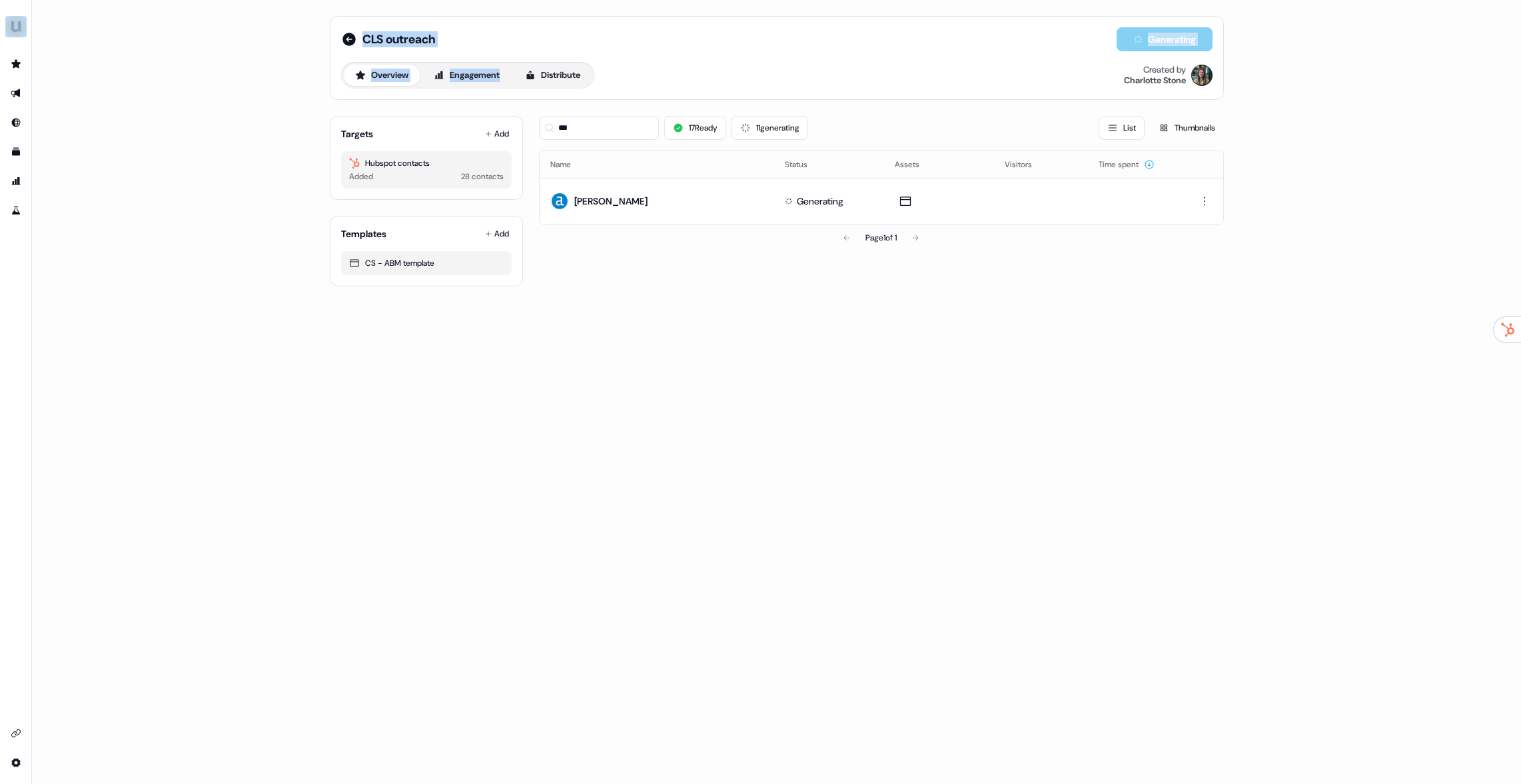
drag, startPoint x: 1120, startPoint y: 262, endPoint x: 423, endPoint y: 114, distance: 712.5
click at [492, 94] on div "CLS outreach Generating Overview Engagement Distribute Created by Charlotte Sto…" at bounding box center [776, 151] width 926 height 303
click at [246, 92] on div "CLS outreach Generating Overview Engagement Distribute Created by Charlotte Sto…" at bounding box center [776, 392] width 1489 height 784
drag, startPoint x: 480, startPoint y: 75, endPoint x: 1205, endPoint y: 349, distance: 775.0
click at [1157, 337] on div "CLS outreach Generating Overview Engagement Distribute Created by Charlotte Sto…" at bounding box center [776, 392] width 1489 height 784
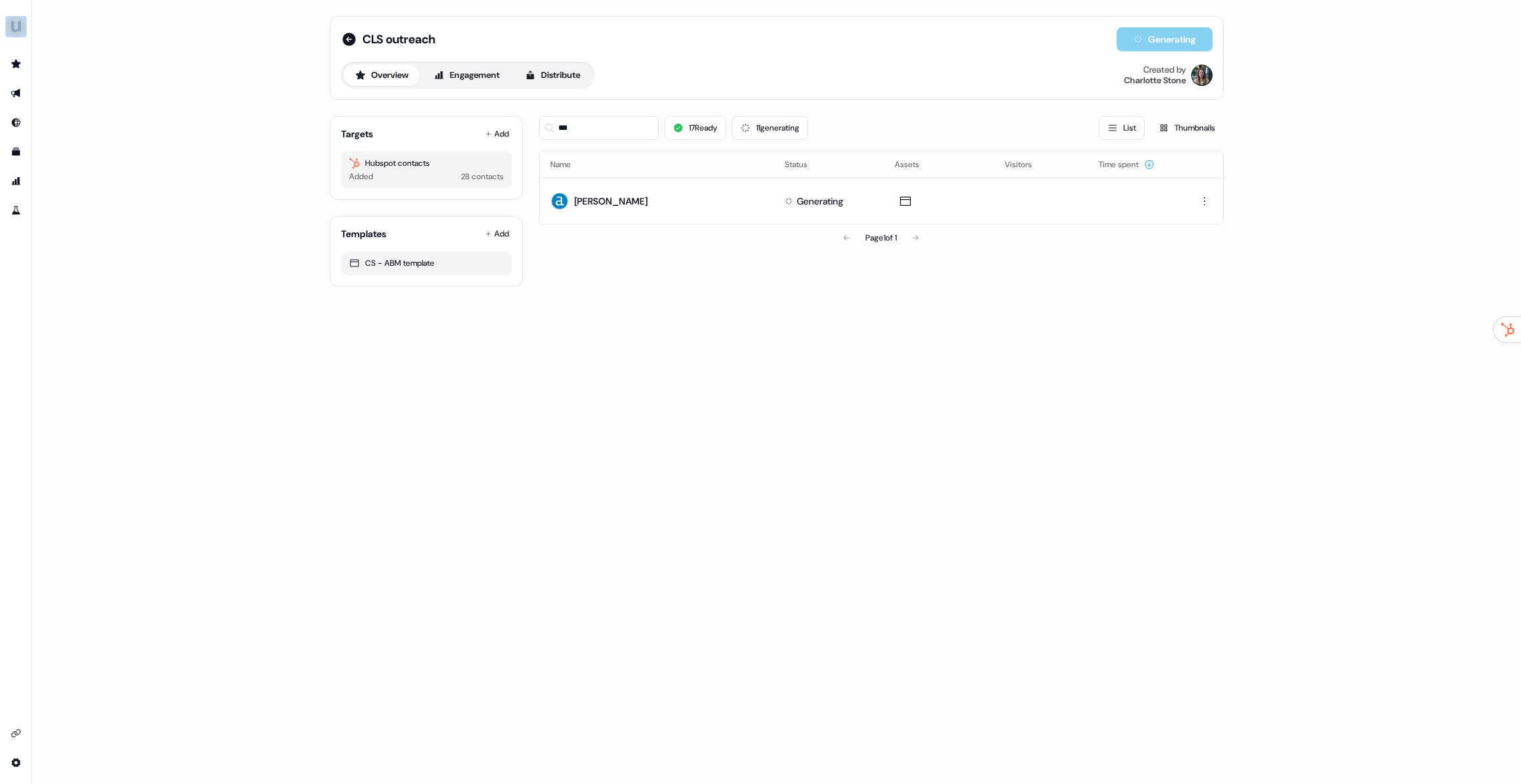
click at [1233, 351] on div "CLS outreach Generating Overview Engagement Distribute Created by Charlotte Sto…" at bounding box center [776, 392] width 1489 height 784
drag, startPoint x: 1334, startPoint y: 354, endPoint x: 111, endPoint y: 20, distance: 1267.8
click at [120, 13] on div "CLS outreach Generating Overview Engagement Distribute Created by Charlotte Sto…" at bounding box center [776, 392] width 1489 height 784
click at [174, 81] on div "CLS outreach Generating Overview Engagement Distribute Created by Charlotte Sto…" at bounding box center [776, 392] width 1489 height 784
drag, startPoint x: 130, startPoint y: 40, endPoint x: 1162, endPoint y: 339, distance: 1074.4
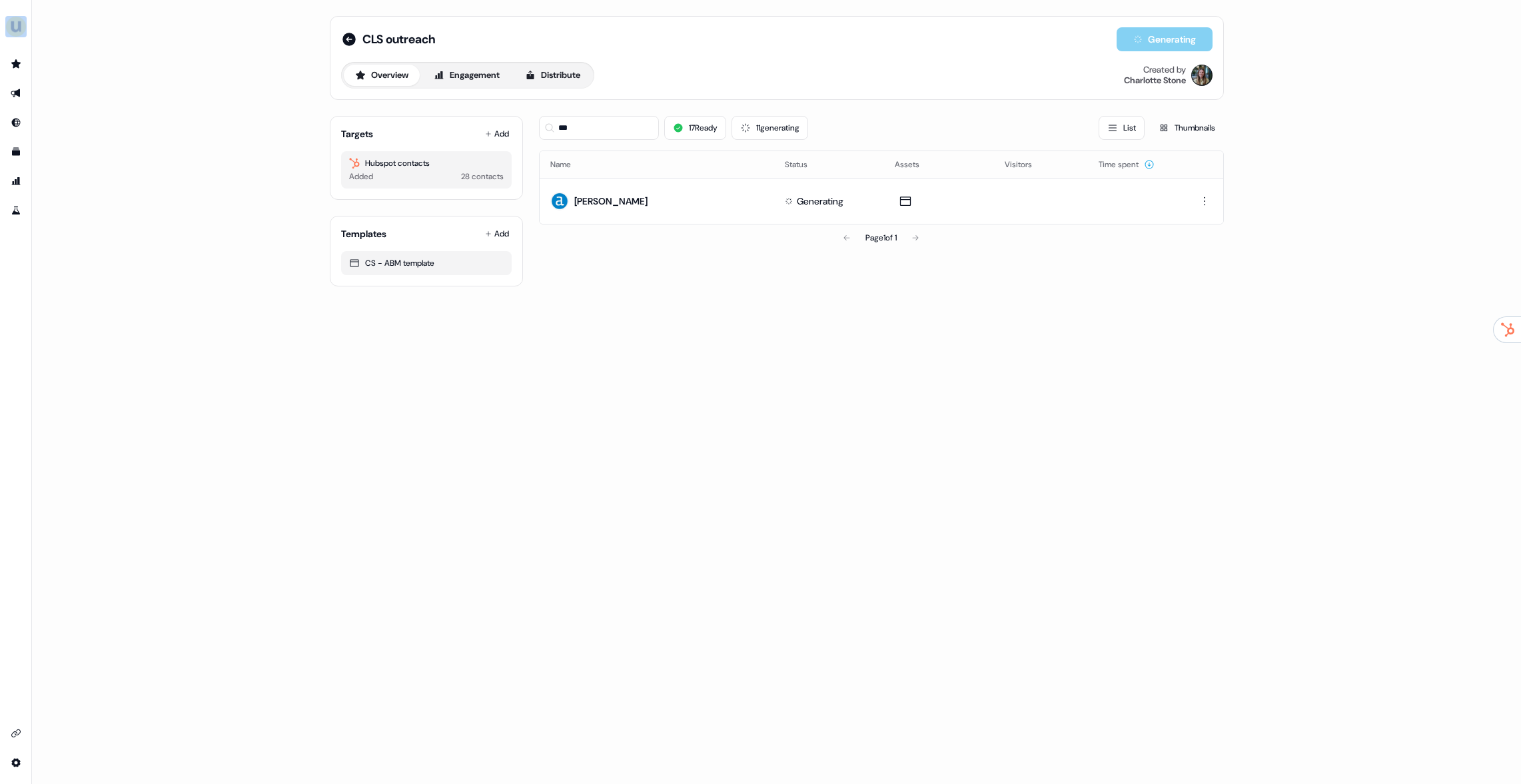
click at [1116, 324] on div "CLS outreach Generating Overview Engagement Distribute Created by Charlotte Sto…" at bounding box center [776, 392] width 1489 height 784
drag, startPoint x: 1167, startPoint y: 341, endPoint x: 1198, endPoint y: 339, distance: 31.1
click at [1167, 341] on div "CLS outreach Generating Overview Engagement Distribute Created by Charlotte Sto…" at bounding box center [776, 392] width 1489 height 784
drag, startPoint x: 1040, startPoint y: 267, endPoint x: 122, endPoint y: 61, distance: 940.8
click at [146, 55] on div "CLS outreach Generating Overview Engagement Distribute Created by Charlotte Sto…" at bounding box center [776, 392] width 1489 height 784
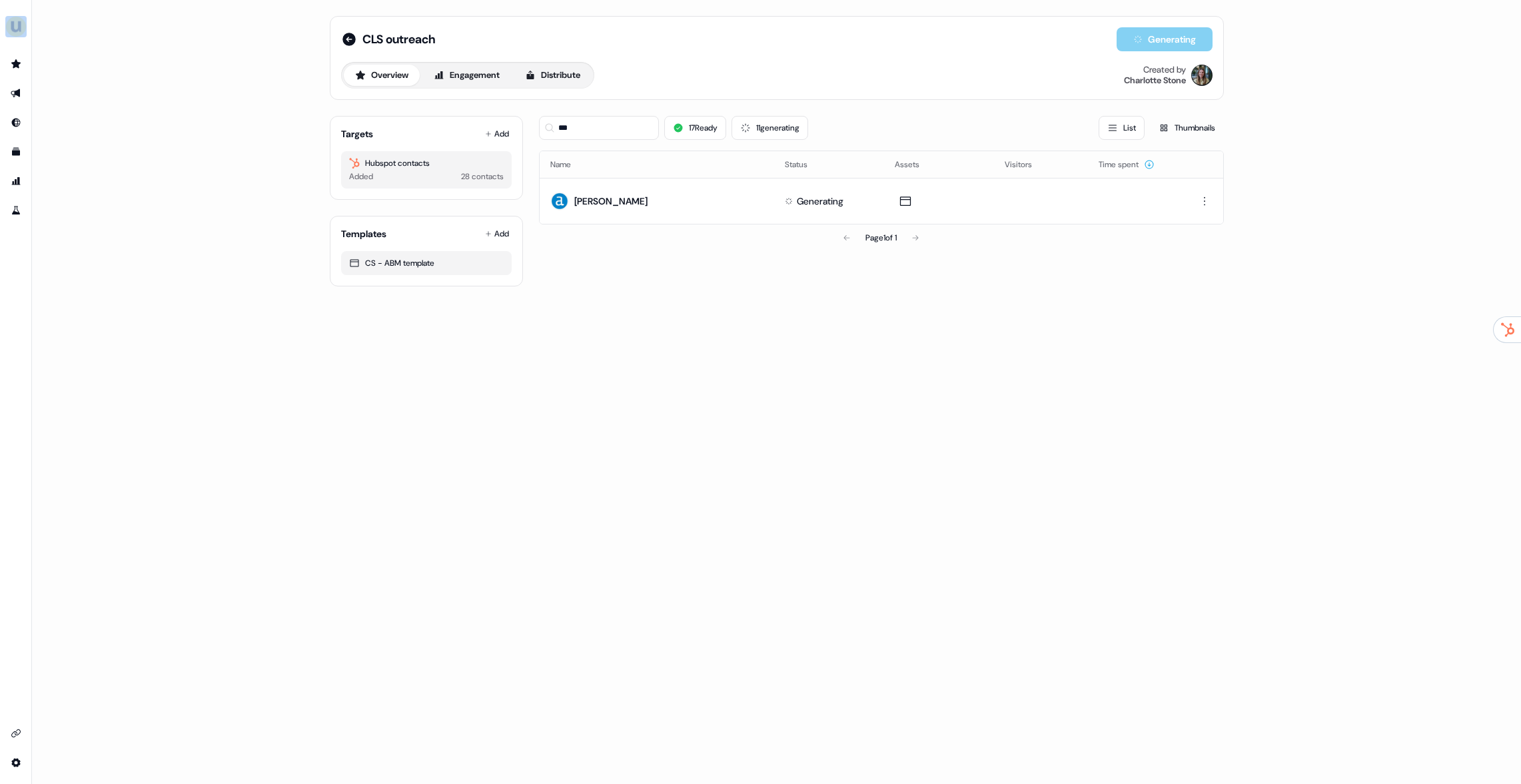
click at [122, 61] on div "CLS outreach Generating Overview Engagement Distribute Created by Charlotte Sto…" at bounding box center [776, 392] width 1489 height 784
drag, startPoint x: 198, startPoint y: 45, endPoint x: 1161, endPoint y: 296, distance: 995.2
click at [1147, 293] on div "CLS outreach Generating Overview Engagement Distribute Created by Charlotte Sto…" at bounding box center [776, 392] width 1489 height 784
click at [1234, 306] on div "CLS outreach Generating Overview Engagement Distribute Created by Charlotte Sto…" at bounding box center [776, 392] width 1489 height 784
drag, startPoint x: 1256, startPoint y: 295, endPoint x: 119, endPoint y: 4, distance: 1173.6
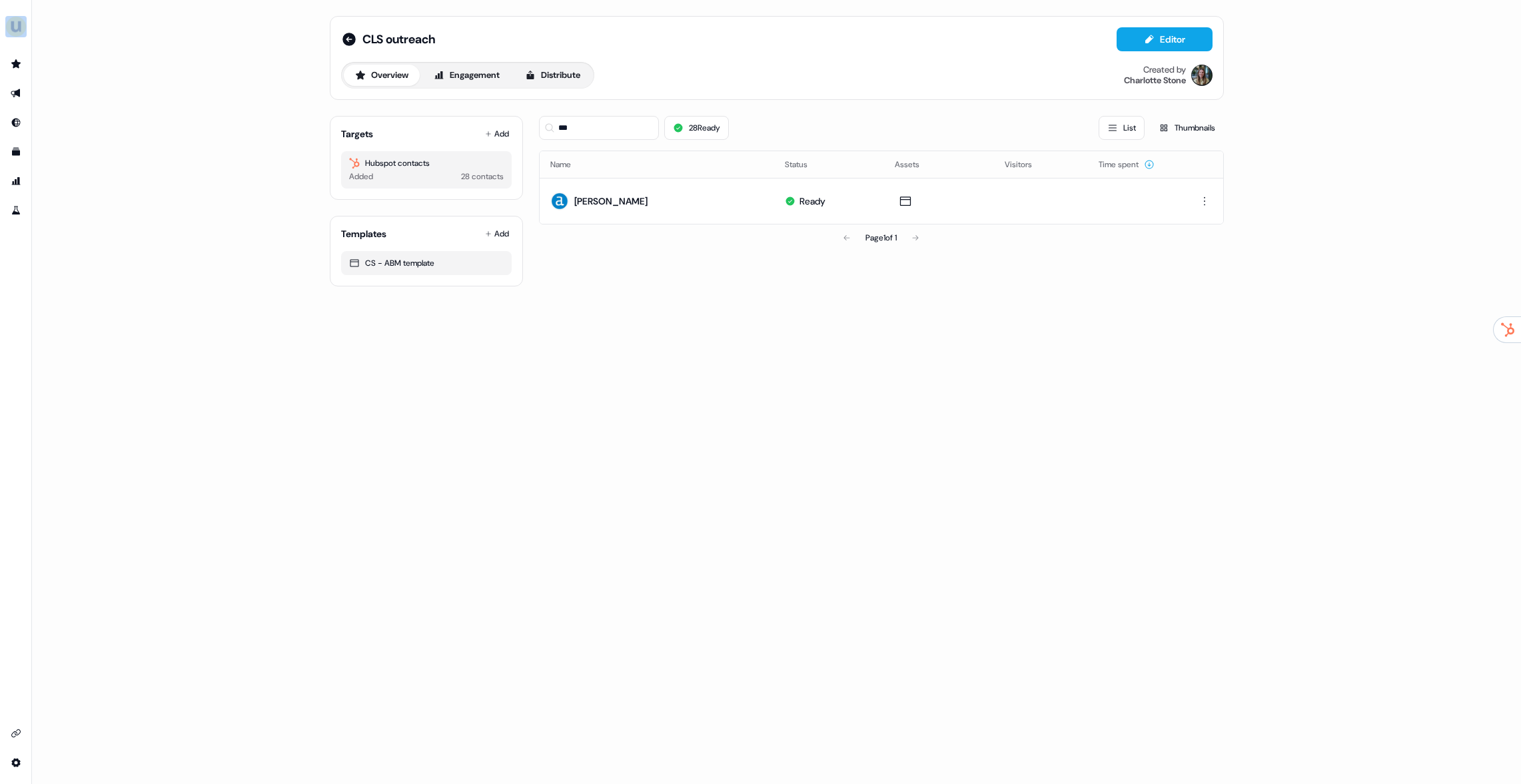
click at [148, 0] on html "For the best experience switch devices to a bigger screen. Go to Userled.io CLS…" at bounding box center [760, 392] width 1521 height 784
drag, startPoint x: 770, startPoint y: 251, endPoint x: 866, endPoint y: 207, distance: 105.6
click at [770, 251] on div "*** 28 Ready List Thumbnails Name Status Assets Visitors Time spent Jen Erickso…" at bounding box center [882, 195] width 685 height 181
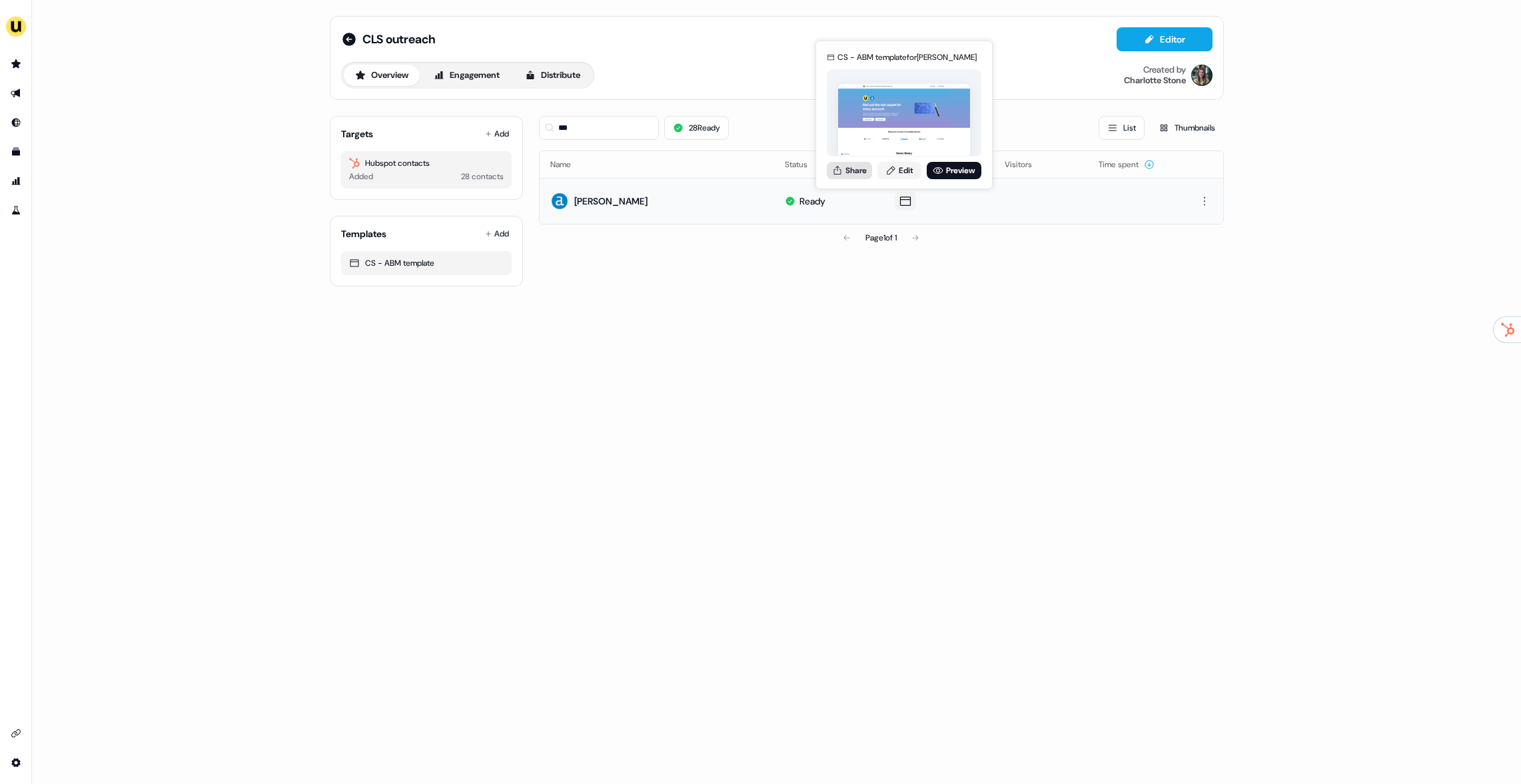
click at [849, 169] on button "Share" at bounding box center [849, 171] width 45 height 17
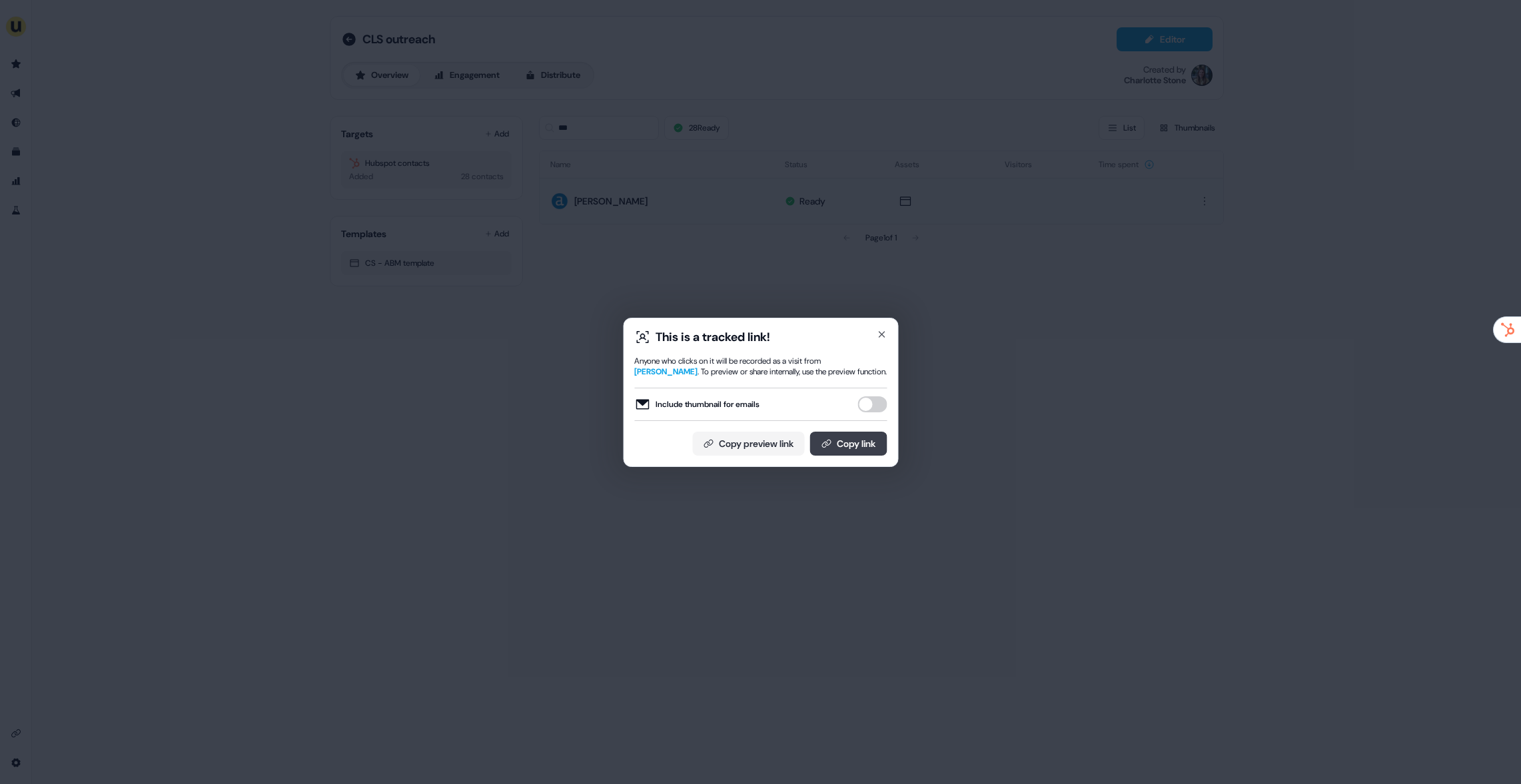
click at [856, 430] on div "This is a tracked link! Anyone who clicks on it will be recorded as a visit fro…" at bounding box center [760, 393] width 252 height 127
click at [864, 451] on button "Copy link" at bounding box center [848, 443] width 77 height 24
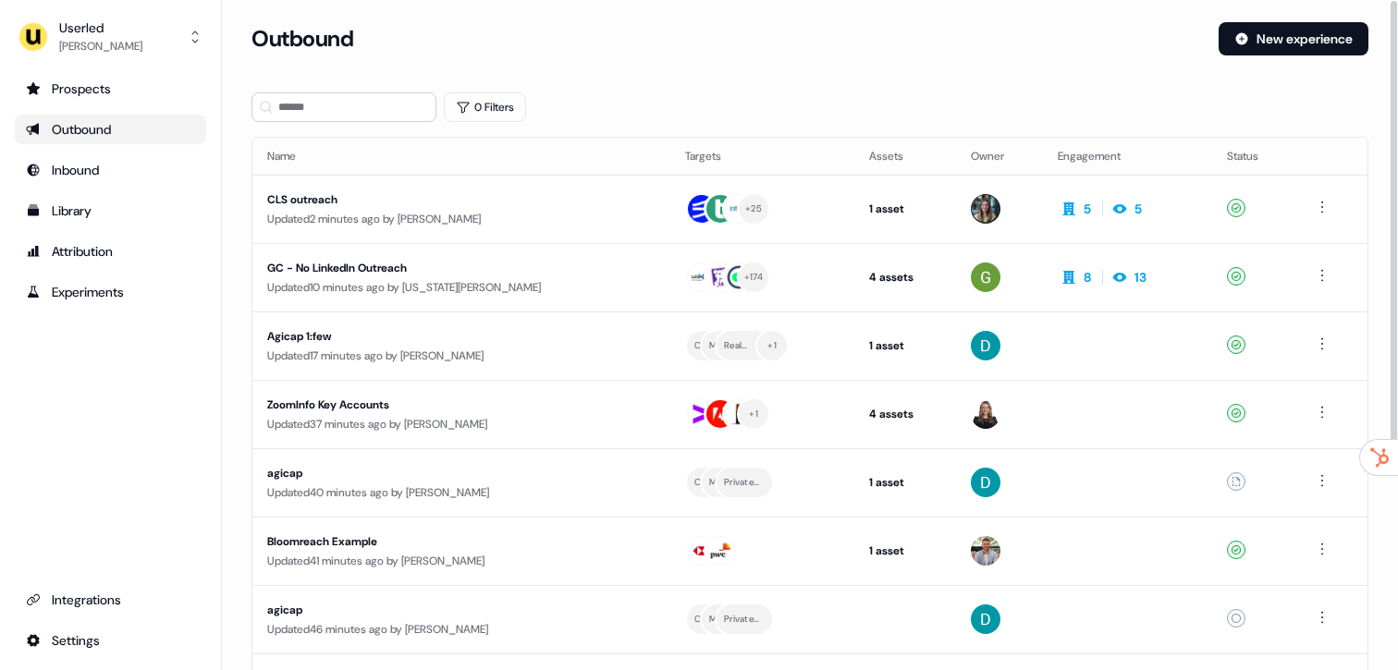
click at [705, 102] on div "0 Filters" at bounding box center [809, 107] width 1117 height 30
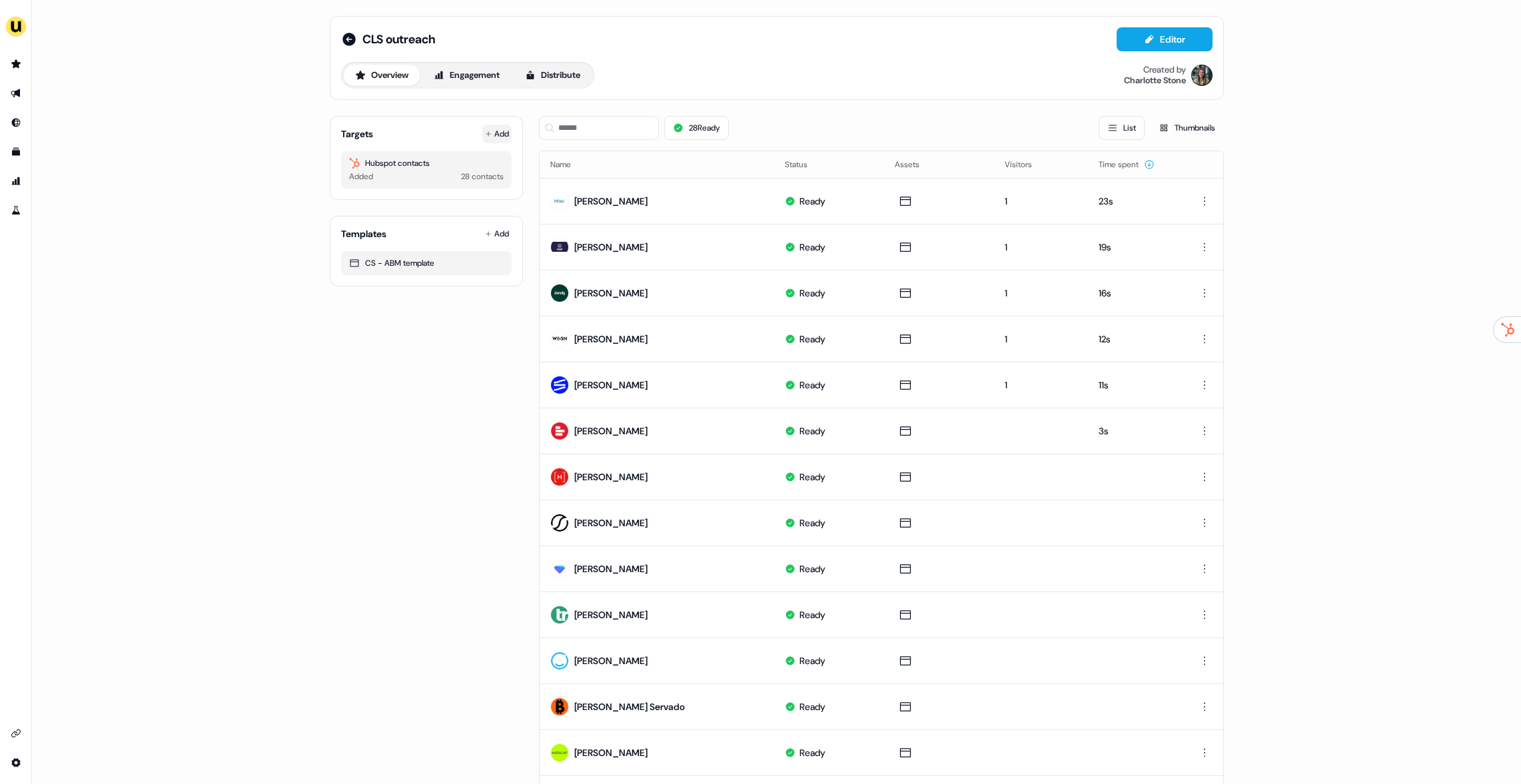
click at [500, 131] on button "Add" at bounding box center [497, 134] width 30 height 19
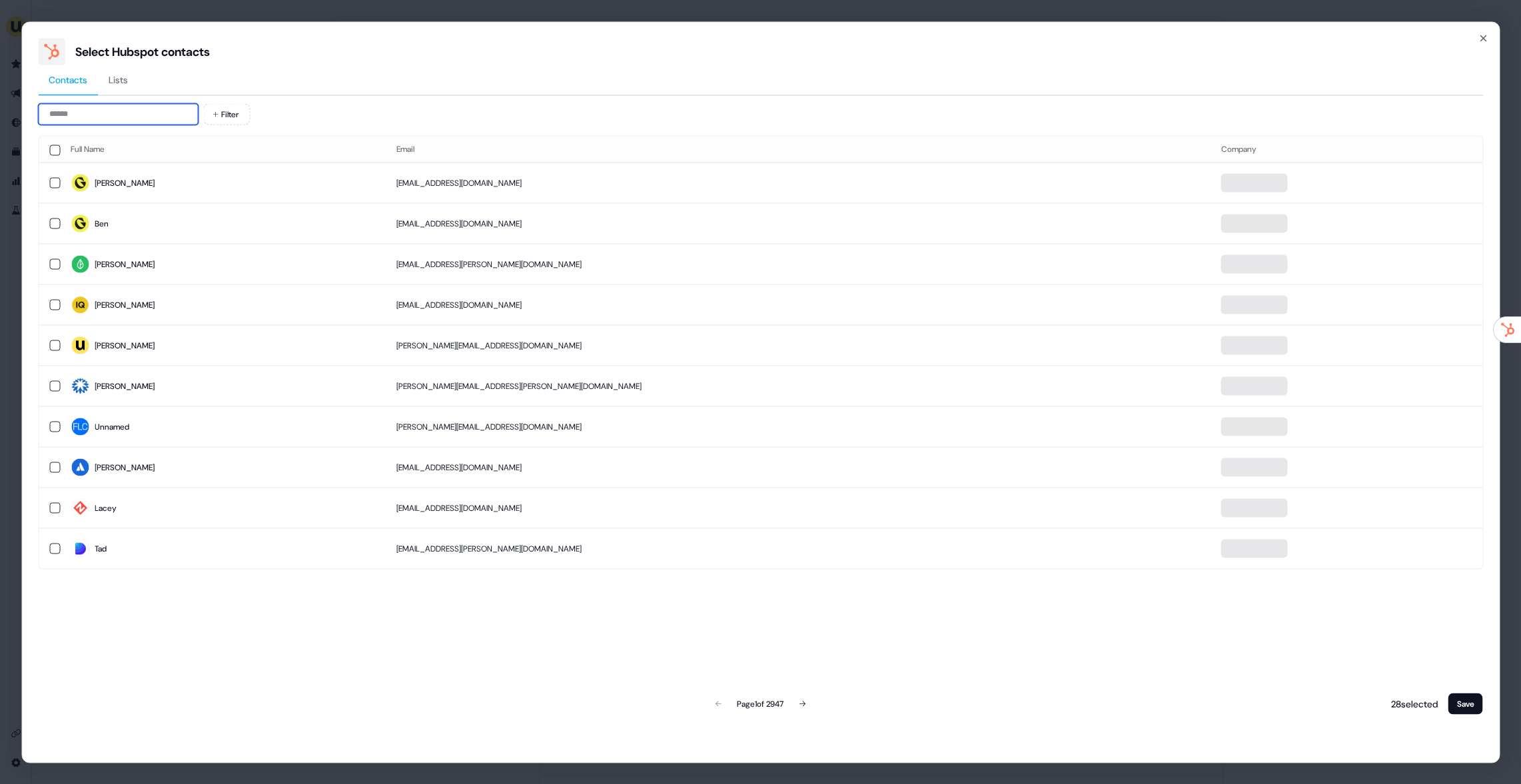
click at [127, 106] on input at bounding box center [118, 114] width 160 height 22
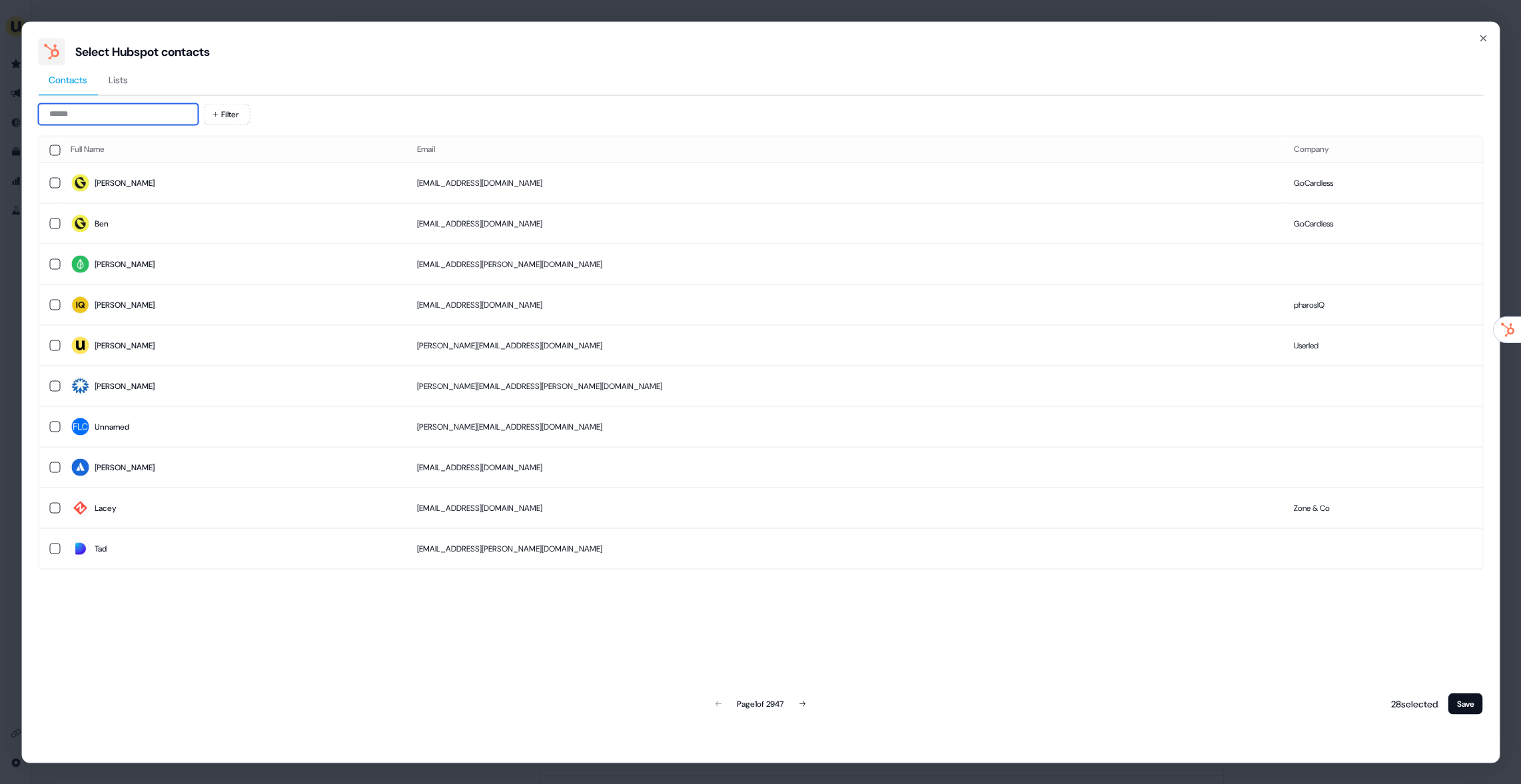
paste input "**********"
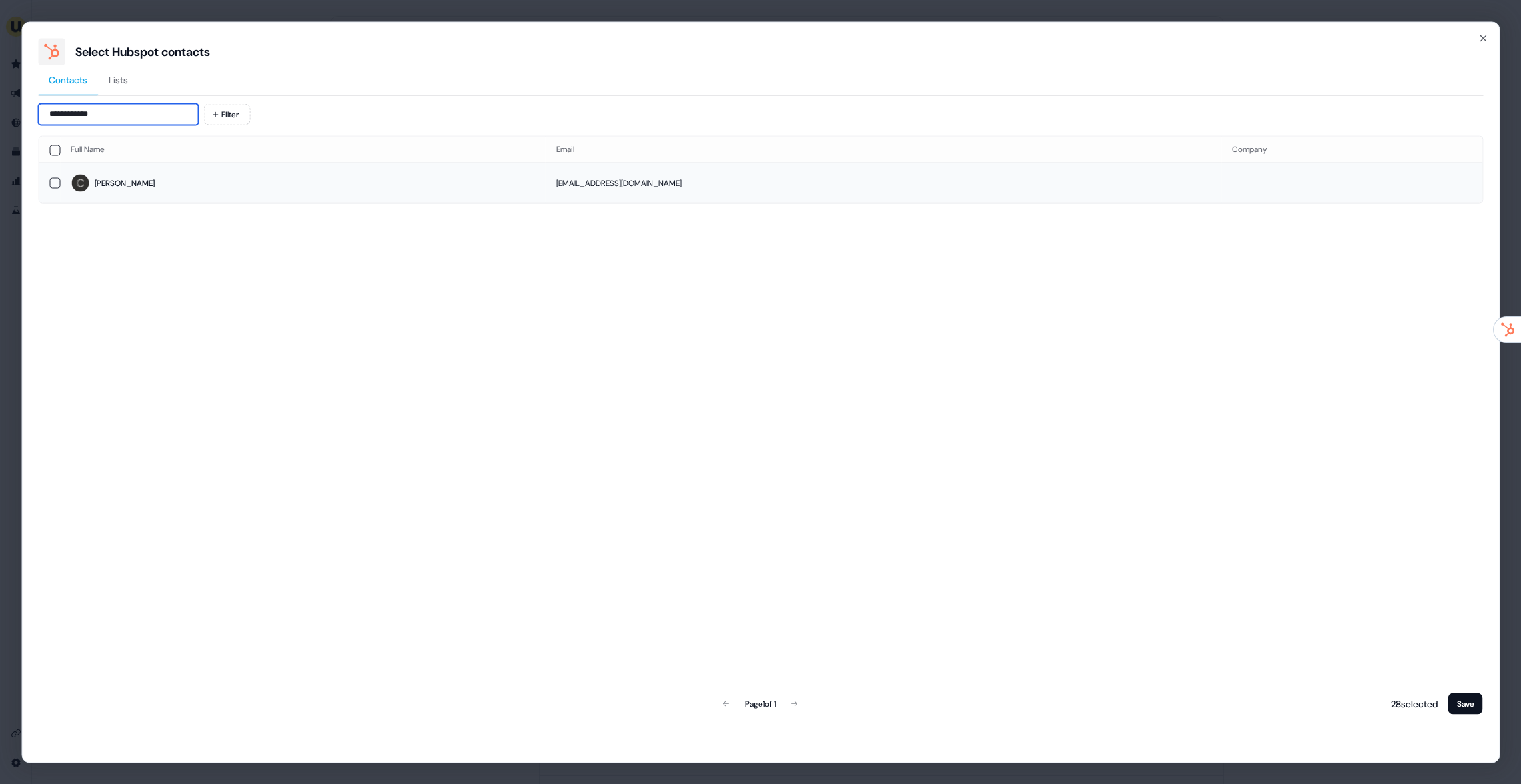
type input "**********"
click at [220, 187] on span "Omar" at bounding box center [303, 183] width 464 height 19
click at [1473, 706] on button "Save" at bounding box center [1465, 703] width 35 height 22
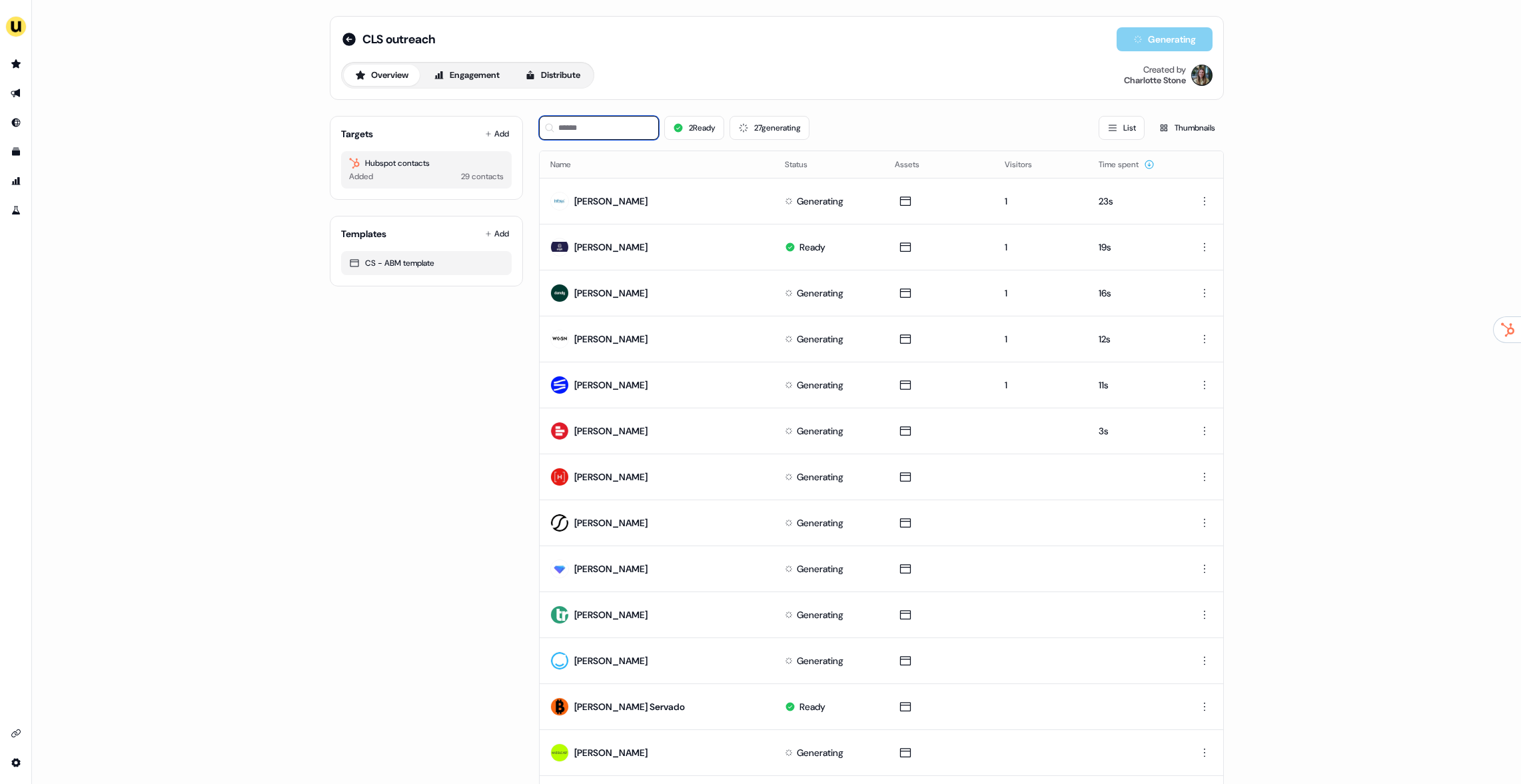
click at [621, 121] on input at bounding box center [599, 128] width 120 height 24
click at [607, 118] on input at bounding box center [599, 128] width 120 height 24
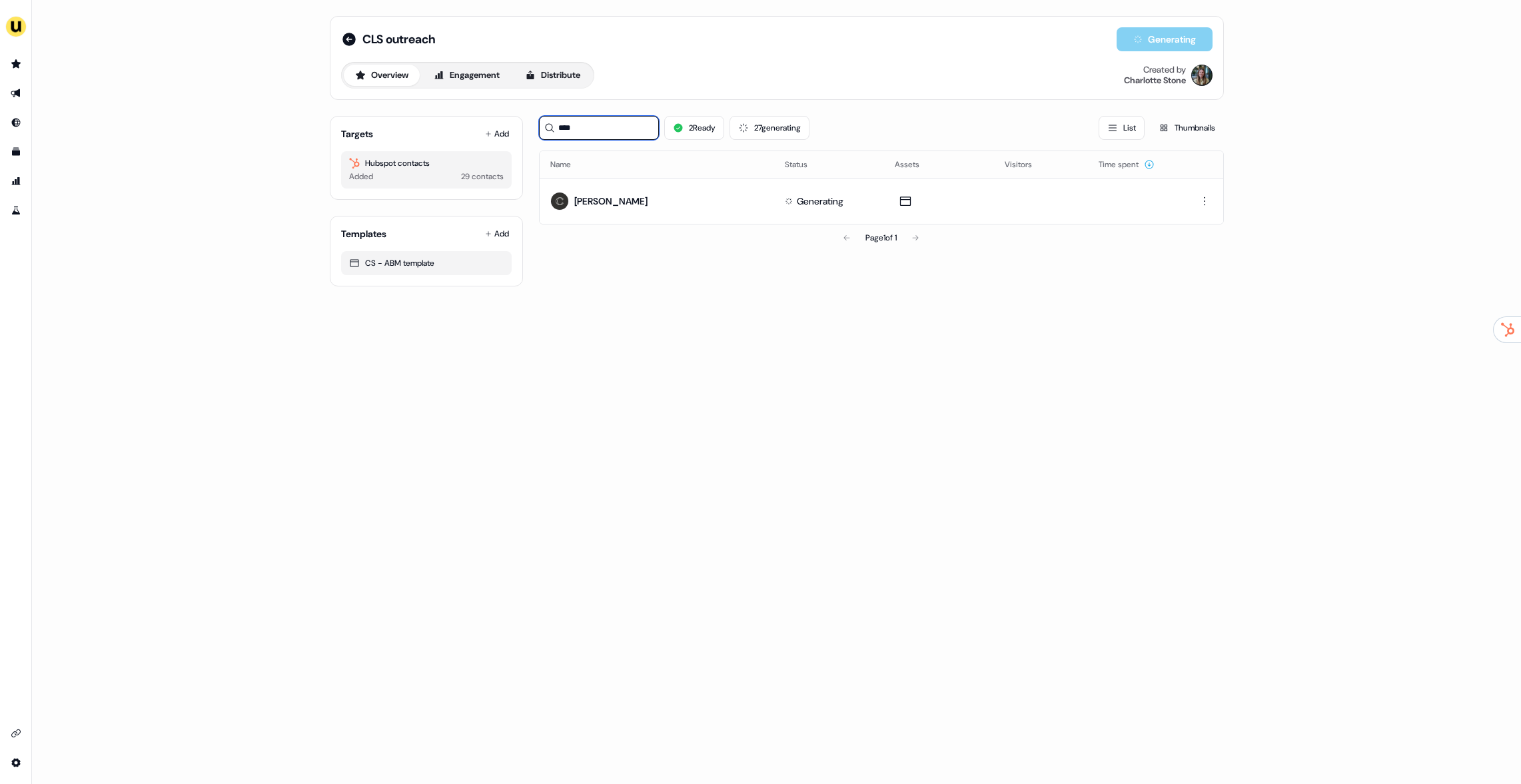
type input "****"
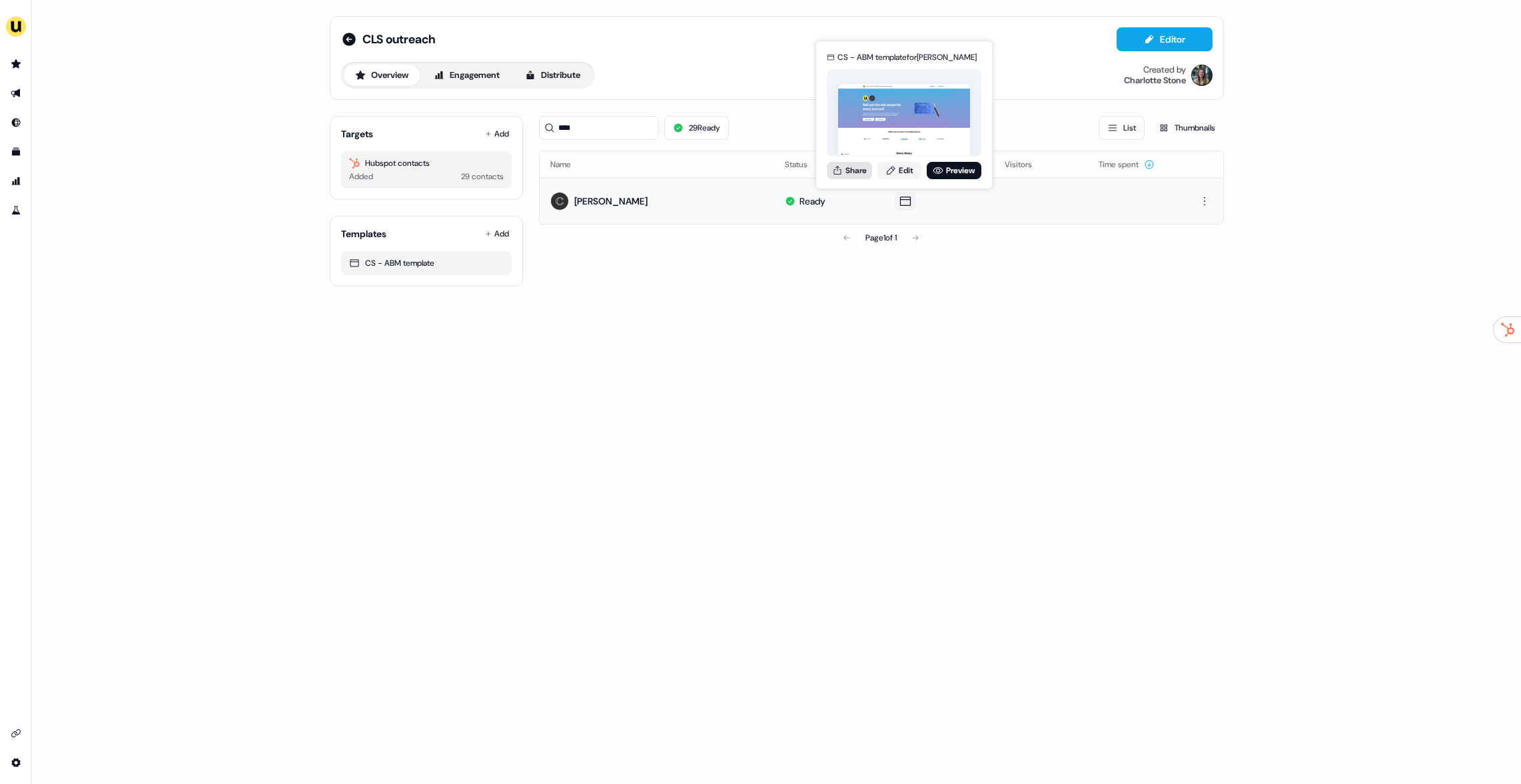
click at [857, 174] on button "Share" at bounding box center [849, 171] width 45 height 17
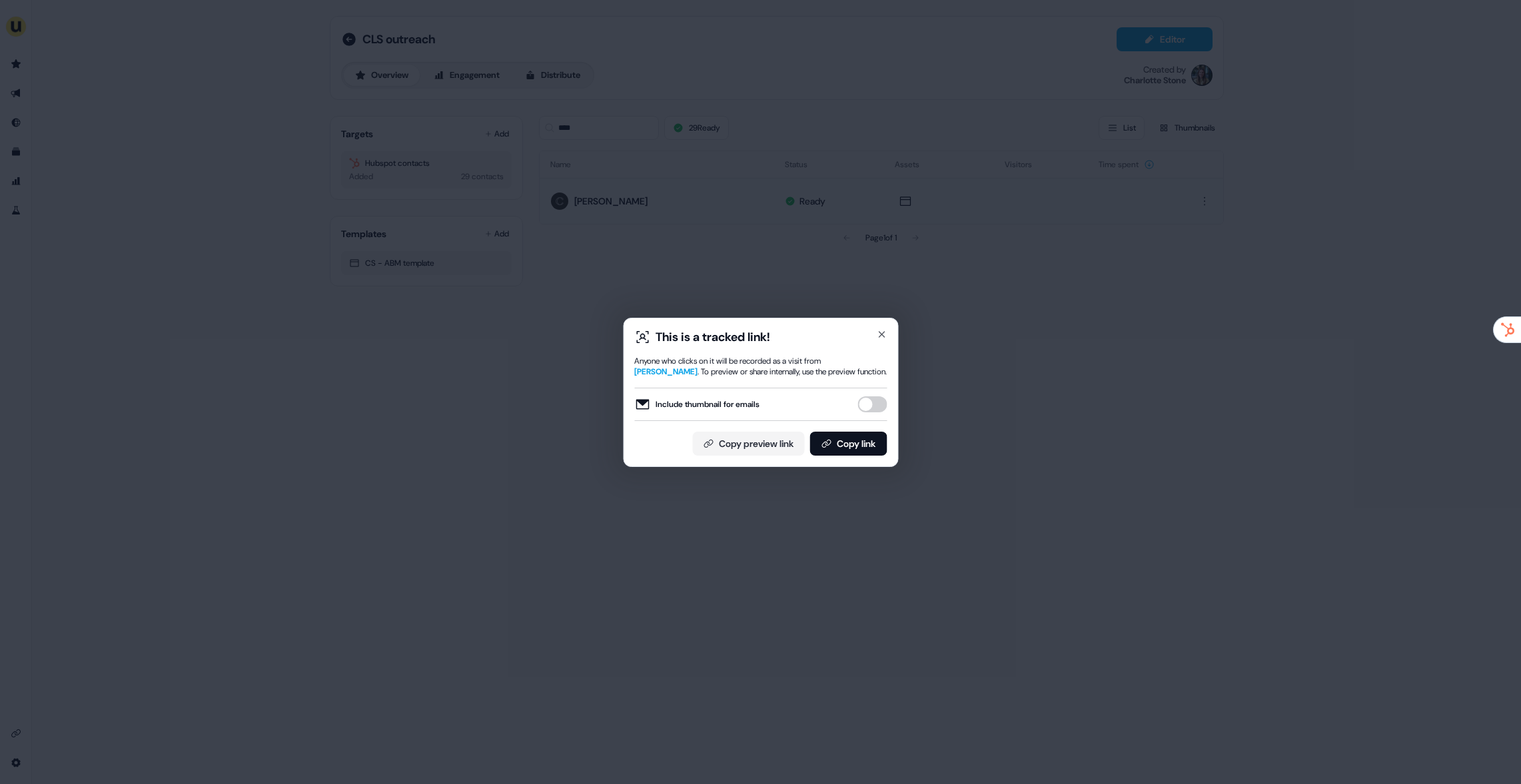
drag, startPoint x: 869, startPoint y: 439, endPoint x: 1023, endPoint y: 335, distance: 185.8
click at [869, 439] on button "Copy link" at bounding box center [848, 443] width 77 height 24
